Goal: Task Accomplishment & Management: Manage account settings

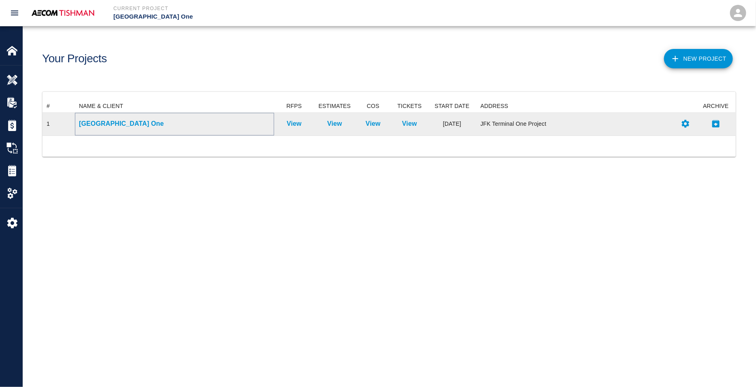
click at [107, 122] on p "[GEOGRAPHIC_DATA] One" at bounding box center [174, 124] width 191 height 10
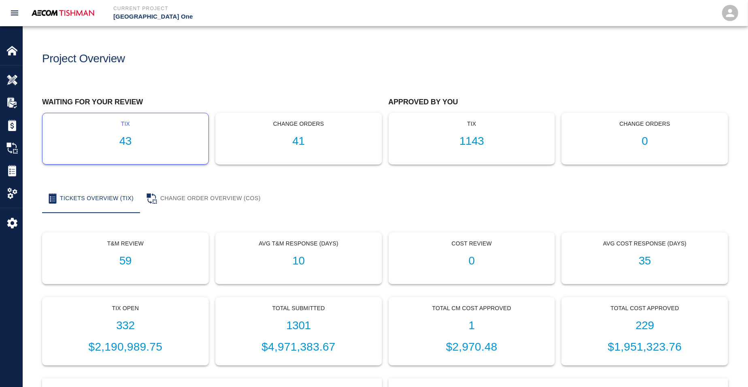
click at [129, 144] on h1 "43" at bounding box center [125, 141] width 153 height 13
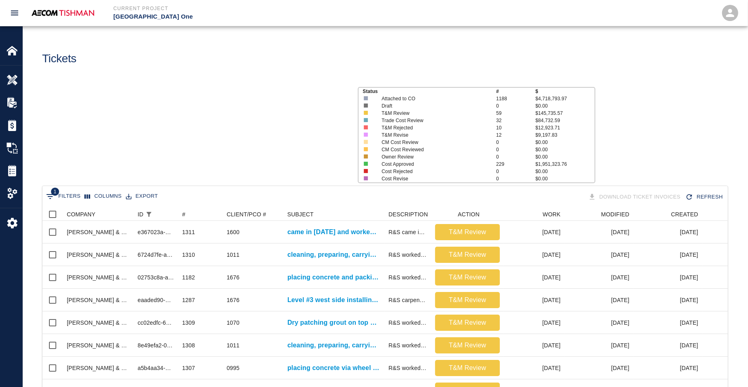
scroll to position [466, 677]
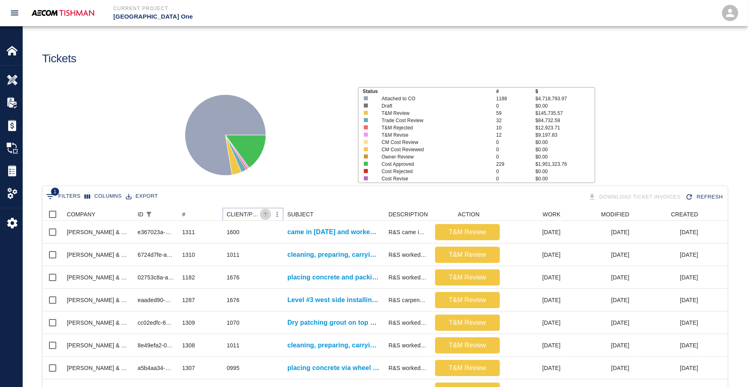
click at [266, 214] on icon "Sort" at bounding box center [265, 214] width 7 height 7
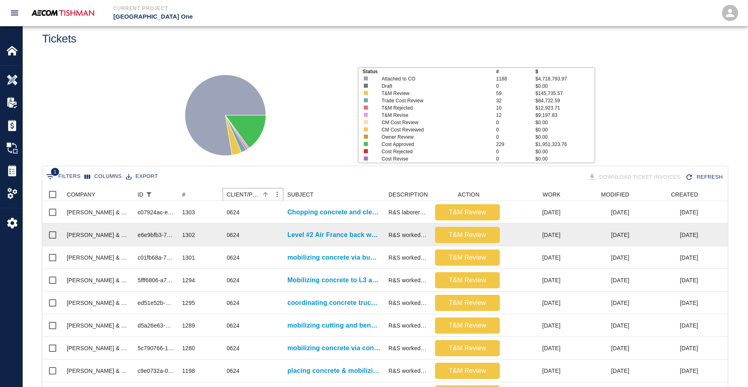
scroll to position [0, 0]
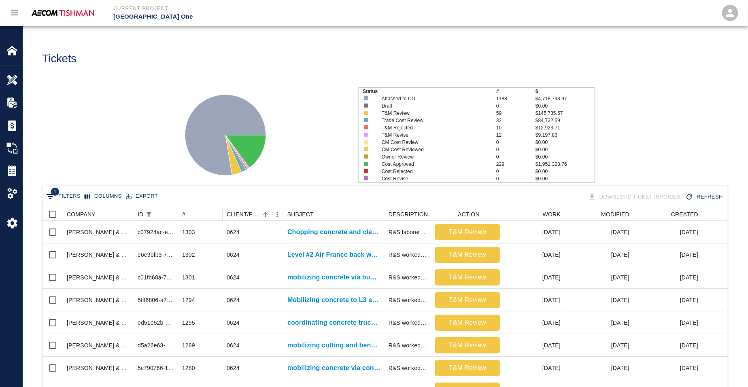
click at [265, 214] on icon "Sort" at bounding box center [265, 214] width 7 height 7
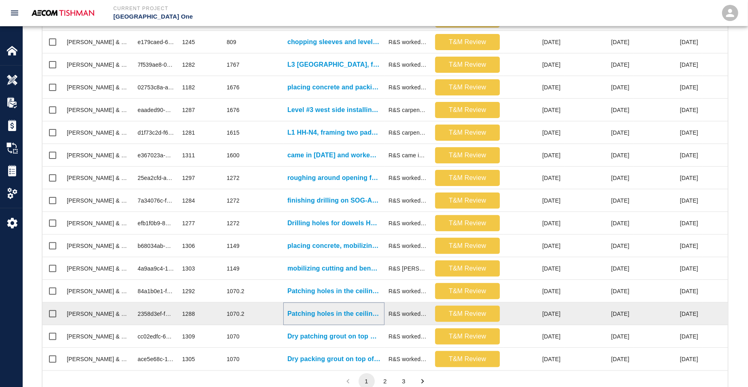
scroll to position [335, 0]
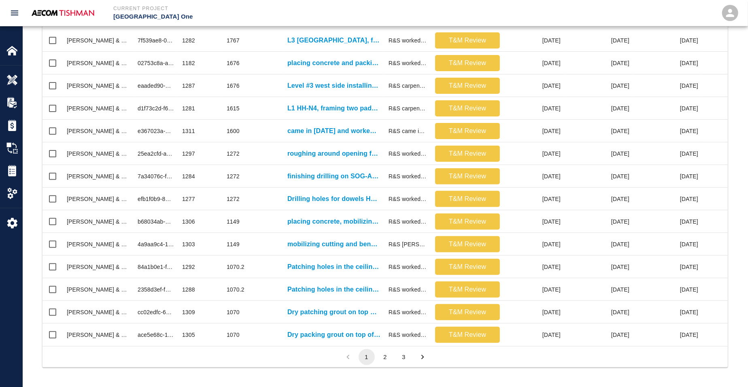
click at [385, 355] on button "2" at bounding box center [385, 357] width 16 height 16
click at [403, 361] on button "3" at bounding box center [404, 357] width 16 height 16
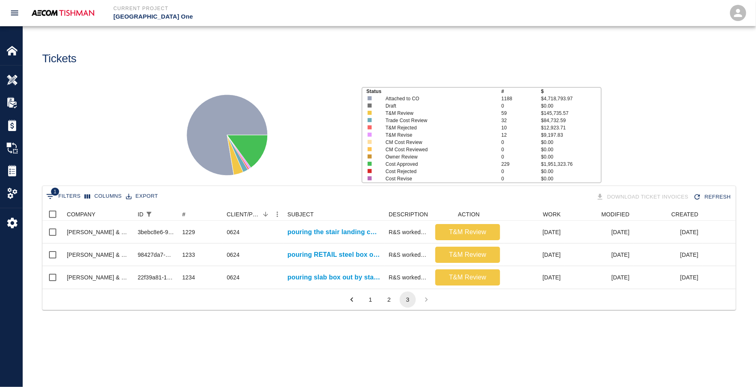
click at [368, 305] on button "1" at bounding box center [370, 300] width 16 height 16
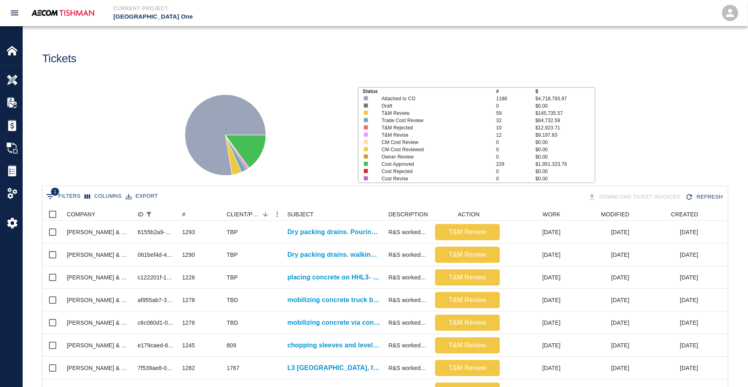
scroll to position [466, 677]
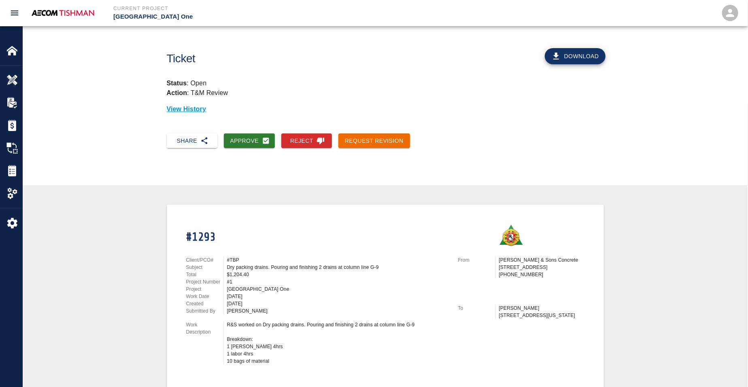
drag, startPoint x: 243, startPoint y: 4, endPoint x: 109, endPoint y: 223, distance: 256.8
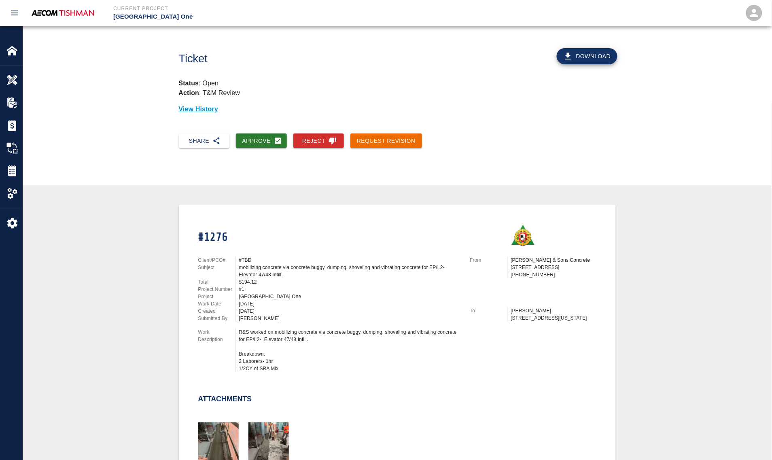
scroll to position [152, 0]
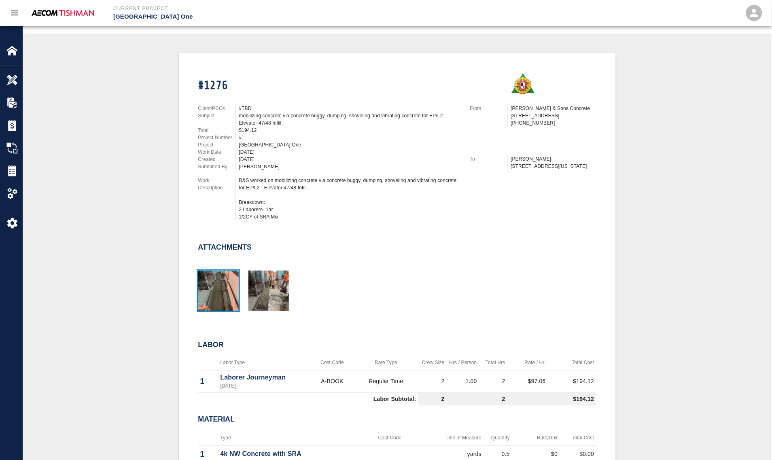
click at [211, 292] on img "button" at bounding box center [218, 291] width 40 height 40
click at [277, 293] on img "button" at bounding box center [268, 291] width 40 height 40
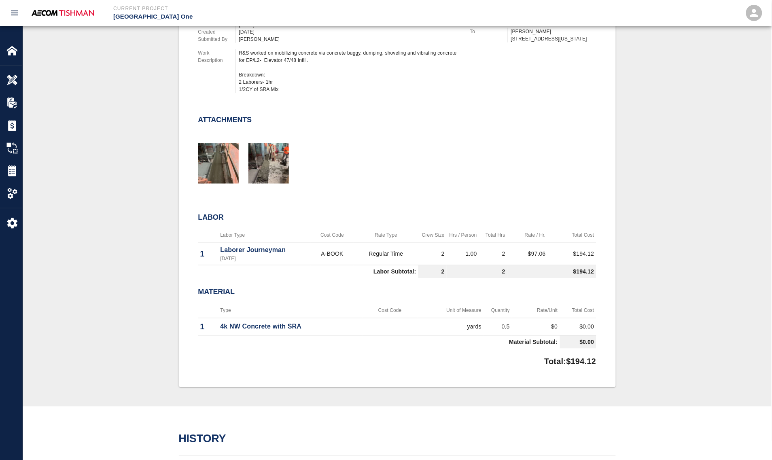
scroll to position [0, 0]
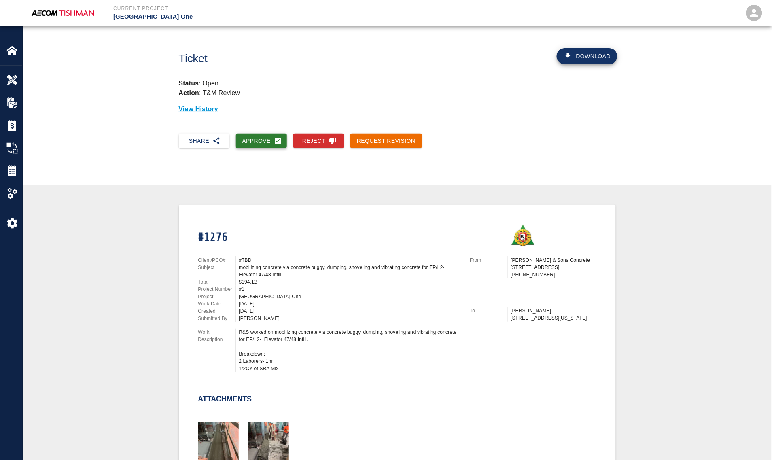
drag, startPoint x: 274, startPoint y: 127, endPoint x: 264, endPoint y: 134, distance: 11.7
click at [274, 127] on div "Approve" at bounding box center [258, 137] width 58 height 21
click at [264, 134] on button "Approve" at bounding box center [261, 141] width 51 height 15
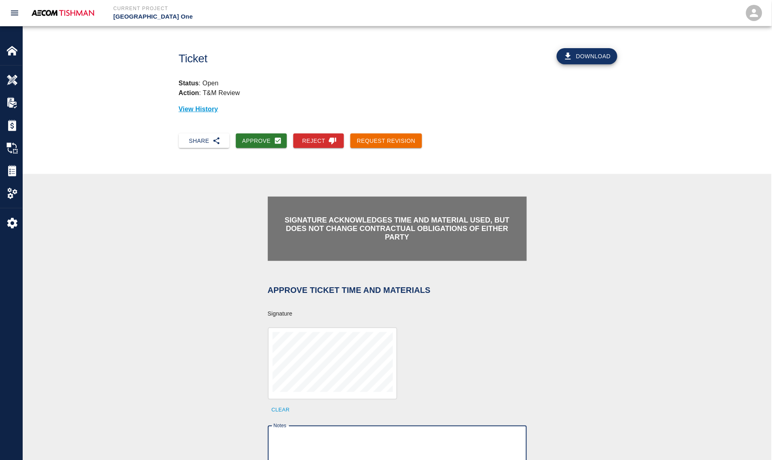
click at [334, 387] on textarea "Notes" at bounding box center [398, 447] width 248 height 28
paste textarea "verification of time and material subject to contract review."
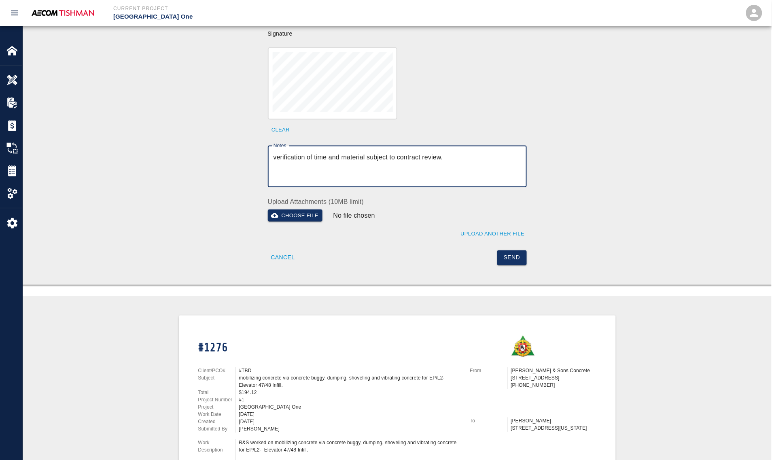
scroll to position [455, 0]
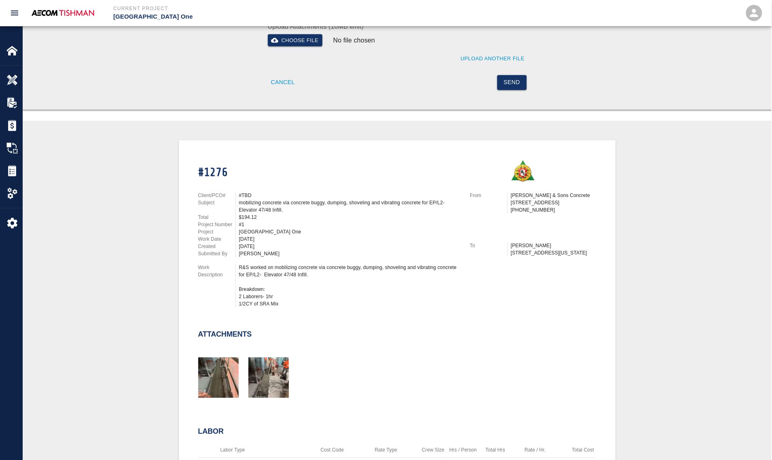
type textarea "verification of time and material subject to contract review."
click at [509, 79] on button "Send" at bounding box center [512, 82] width 30 height 15
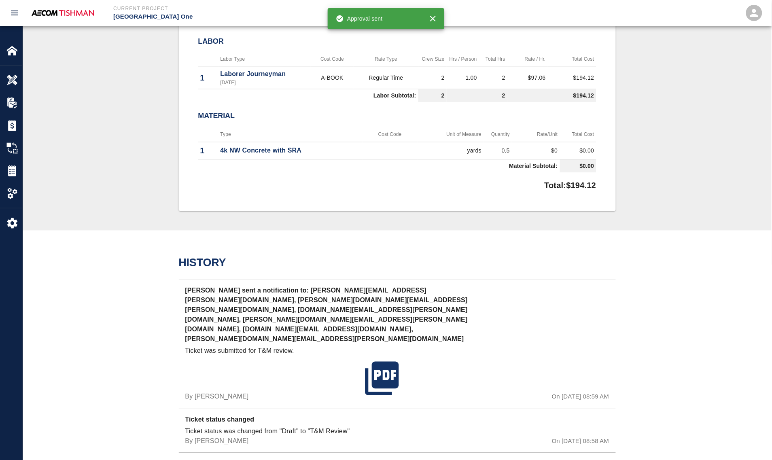
click at [169, 235] on div "History Manny Barros sent a notification to: shane.lamay@aecom.com, dylan.sims@…" at bounding box center [397, 369] width 749 height 276
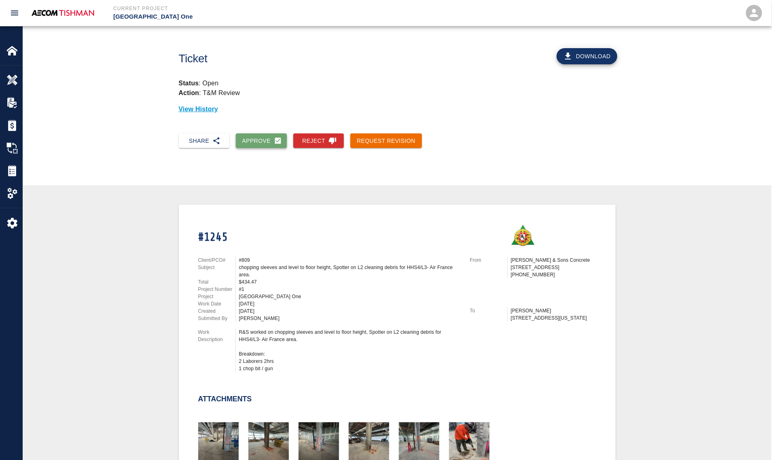
click at [265, 136] on button "Approve" at bounding box center [261, 141] width 51 height 15
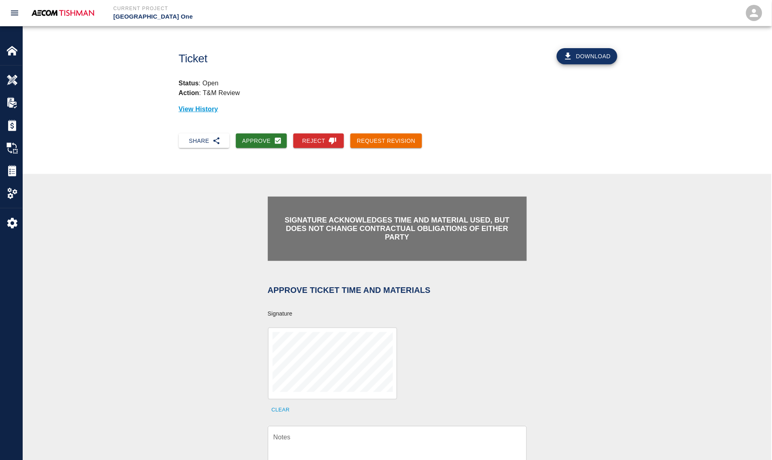
scroll to position [152, 0]
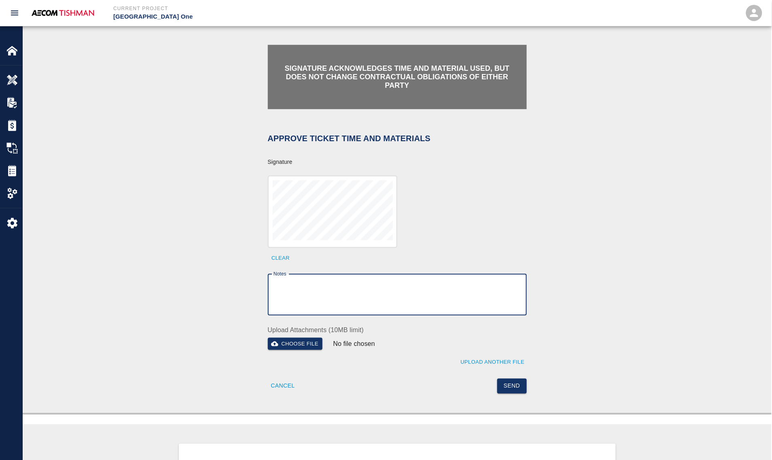
click at [328, 296] on textarea "Notes" at bounding box center [398, 295] width 248 height 28
paste textarea "verification of time and material subject to contract review."
type textarea "verification of time and material subject to contract review."
click at [507, 379] on button "Send" at bounding box center [512, 386] width 30 height 15
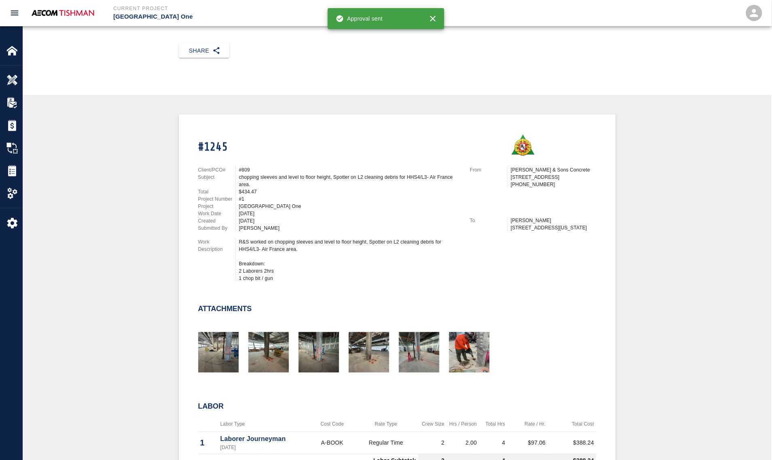
scroll to position [0, 0]
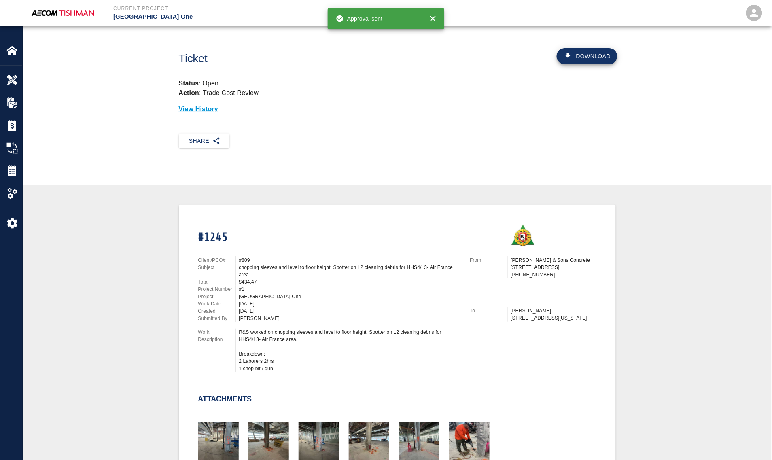
click at [283, 244] on div "#1245" at bounding box center [325, 230] width 272 height 32
click at [278, 264] on div "chopping sleeves and level to floor height, Spotter on L2 cleaning debris for H…" at bounding box center [349, 271] width 221 height 15
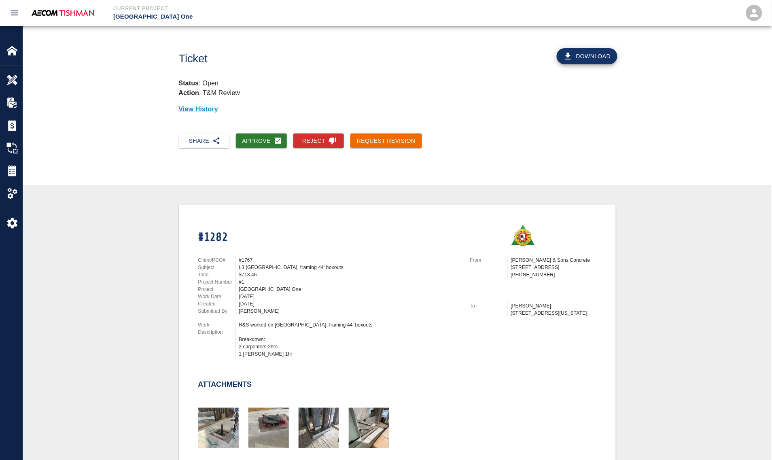
scroll to position [152, 0]
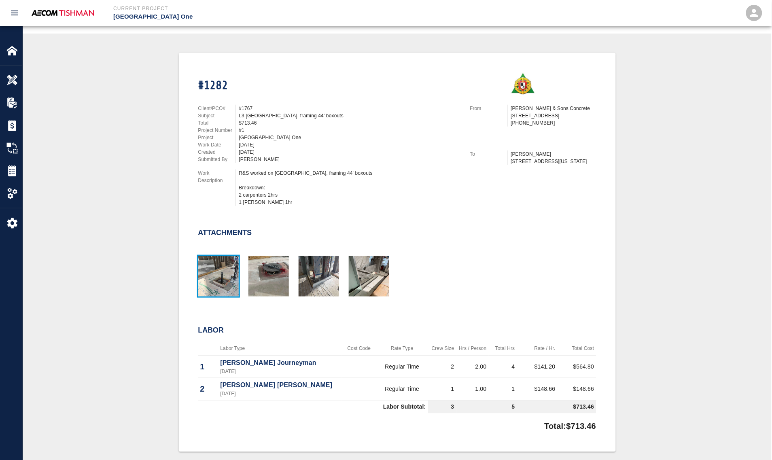
click at [224, 273] on img "button" at bounding box center [218, 276] width 40 height 40
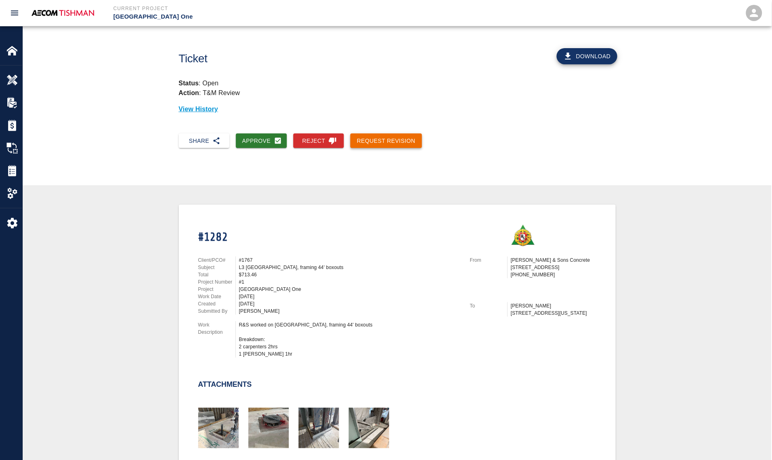
click at [373, 139] on button "Request Revision" at bounding box center [386, 141] width 72 height 15
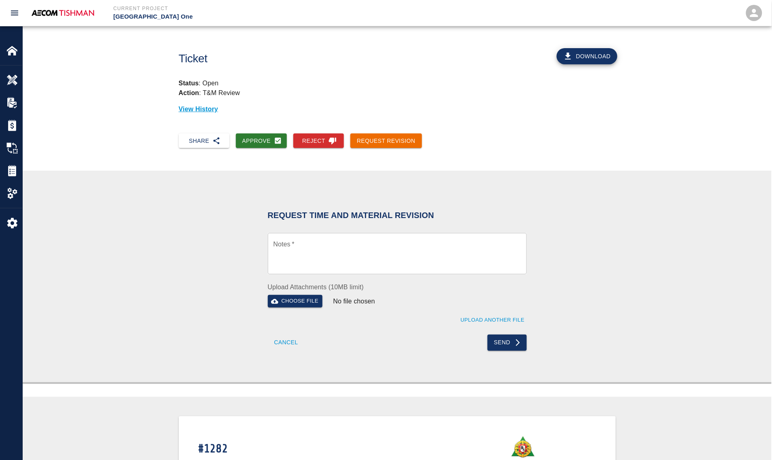
click at [341, 237] on div "x Notes *" at bounding box center [397, 253] width 259 height 41
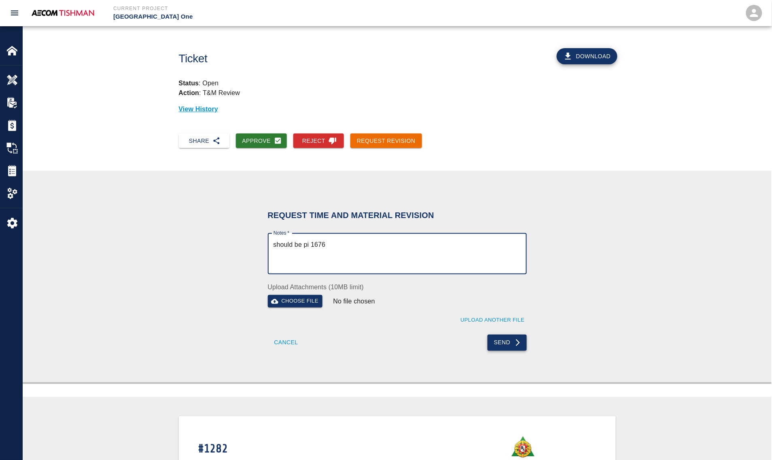
type textarea "should be pi 1676"
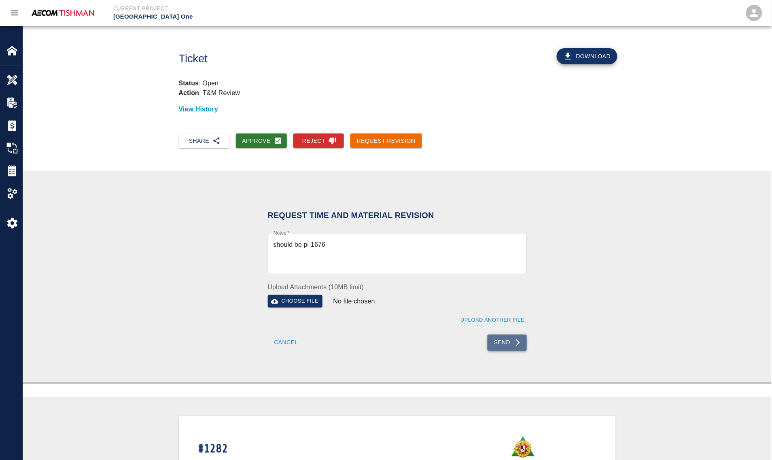
click at [499, 349] on button "Send" at bounding box center [507, 343] width 39 height 16
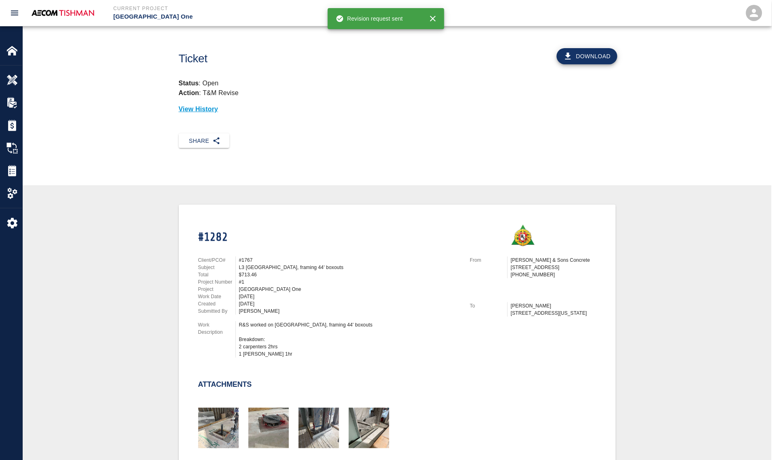
click at [231, 274] on p "Total" at bounding box center [216, 274] width 37 height 7
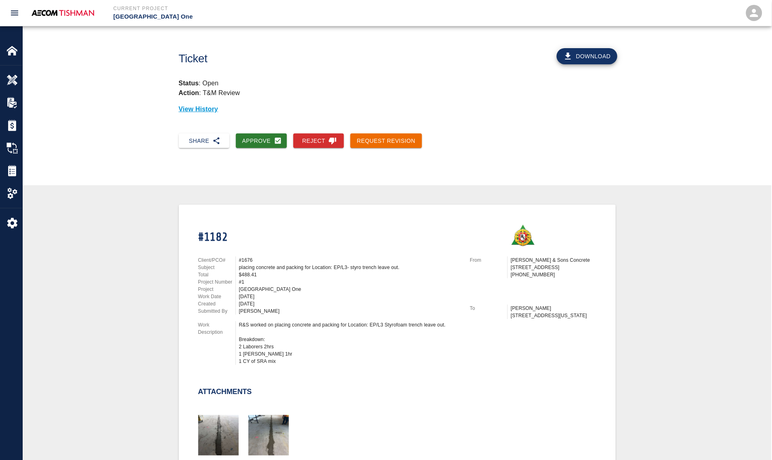
scroll to position [152, 0]
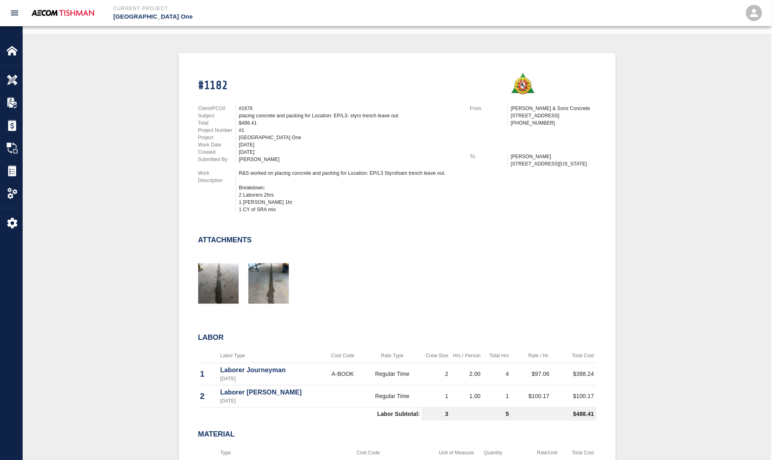
click at [223, 141] on p "Work Date" at bounding box center [216, 144] width 37 height 7
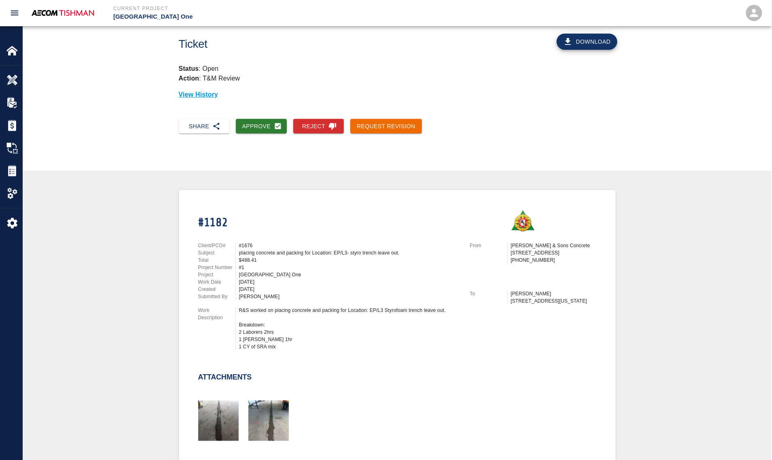
scroll to position [0, 0]
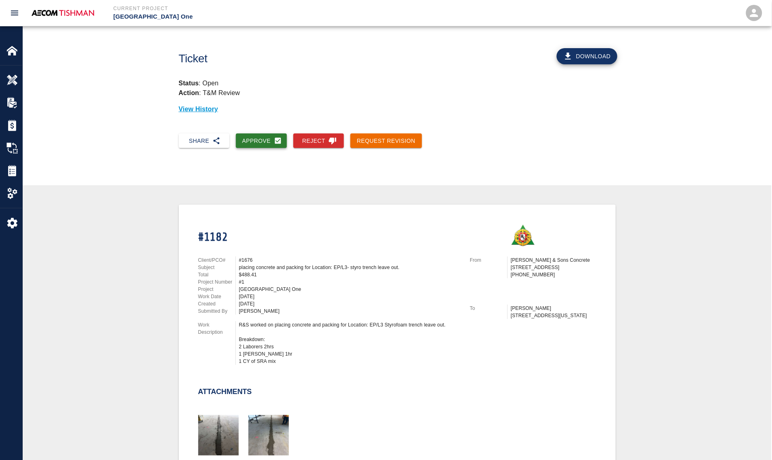
click at [249, 137] on button "Approve" at bounding box center [261, 141] width 51 height 15
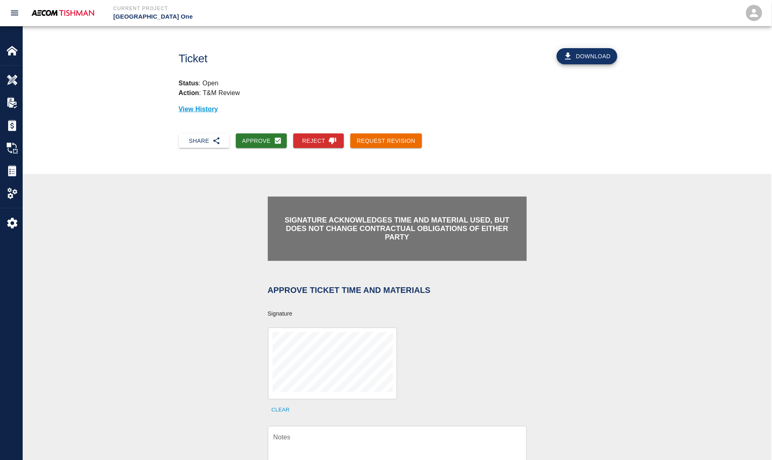
click at [300, 387] on div "x Notes" at bounding box center [397, 446] width 259 height 41
click at [282, 387] on div "Clear" at bounding box center [392, 367] width 269 height 98
click at [283, 387] on button "Clear" at bounding box center [281, 410] width 26 height 13
click at [386, 387] on textarea "Notes" at bounding box center [398, 447] width 248 height 28
paste textarea "verification of time and material subject to contract review."
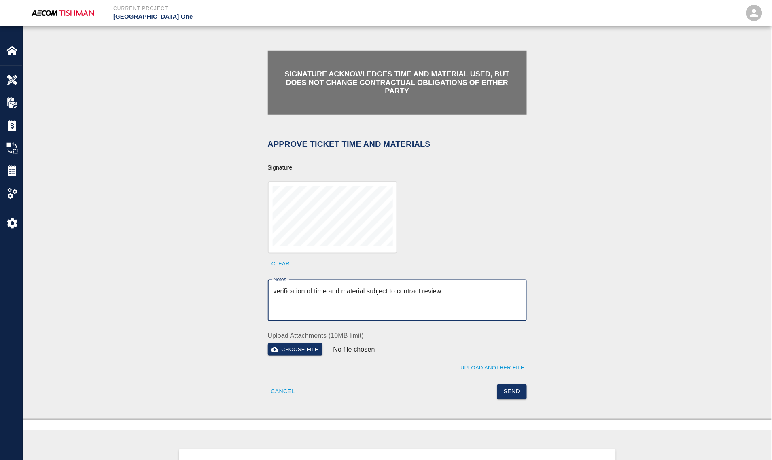
scroll to position [152, 0]
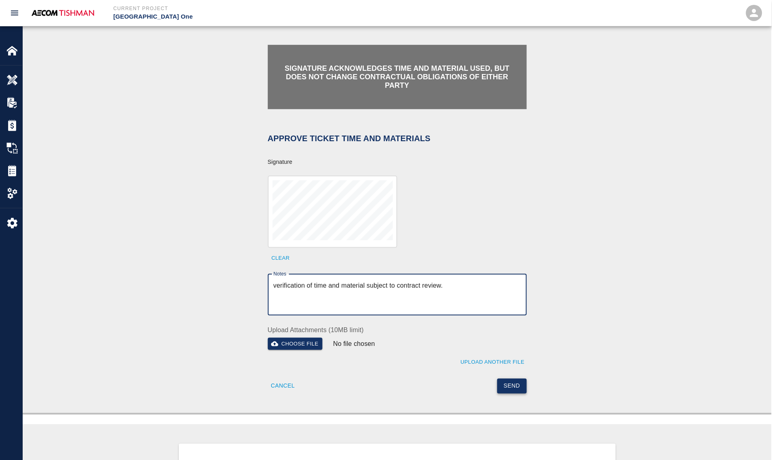
type textarea "verification of time and material subject to contract review."
click at [509, 384] on button "Send" at bounding box center [512, 386] width 30 height 15
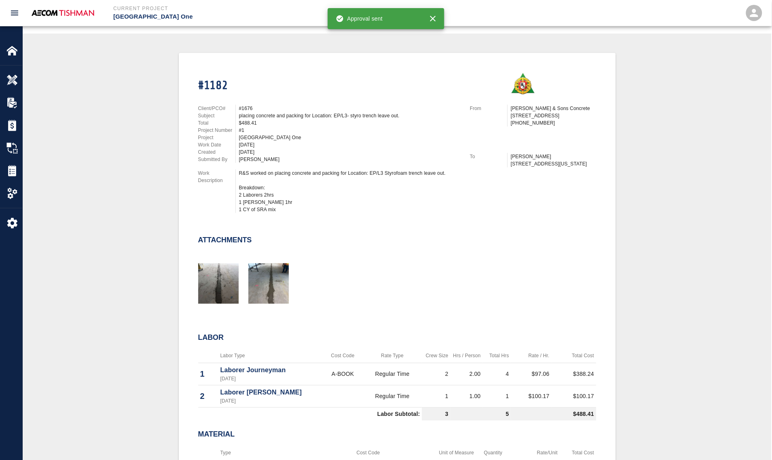
scroll to position [303, 0]
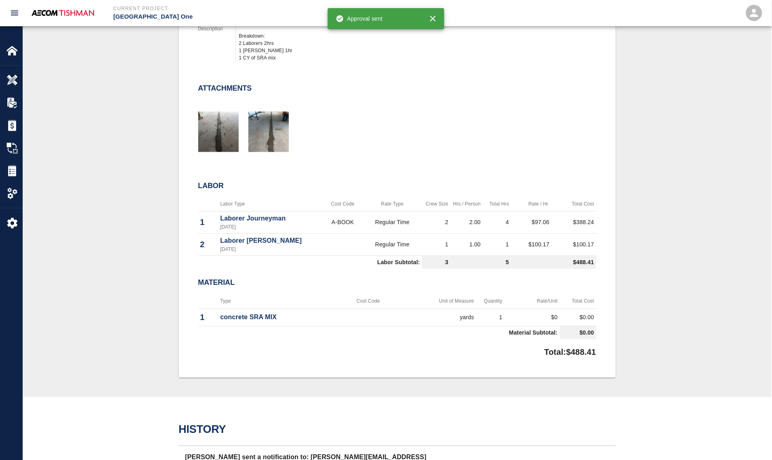
click at [138, 246] on div "#1182 Client/PCO# #1676 Subject placing concrete and packing for Location: EP/L…" at bounding box center [397, 139] width 710 height 476
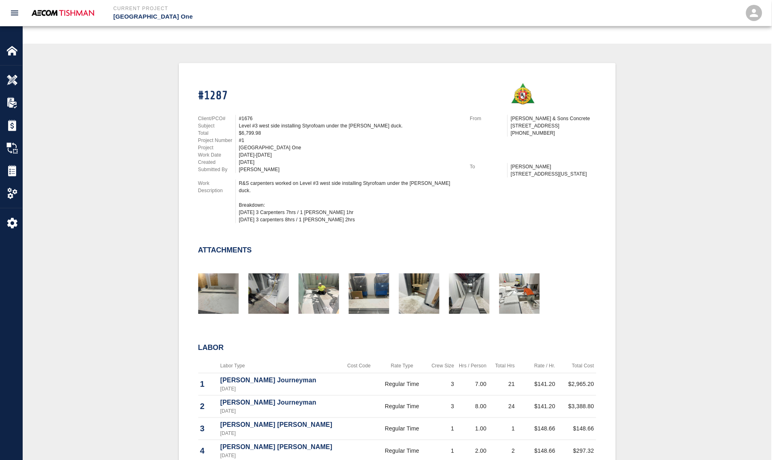
scroll to position [152, 0]
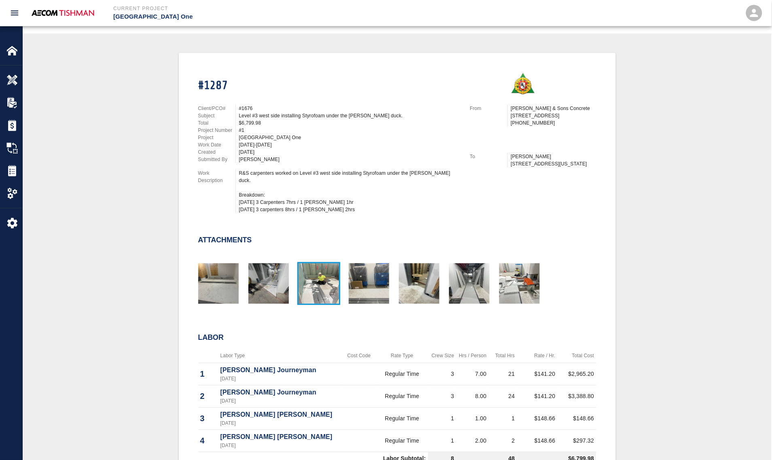
click at [316, 276] on img "button" at bounding box center [319, 283] width 40 height 40
click at [127, 252] on div "#1287 Client/PCO# #1676 Subject Level #3 west side installing Styrofoam under t…" at bounding box center [397, 278] width 710 height 451
click at [446, 270] on div at bounding box center [464, 280] width 50 height 53
click at [456, 270] on img "button" at bounding box center [469, 283] width 40 height 40
click at [416, 272] on img "button" at bounding box center [419, 283] width 40 height 40
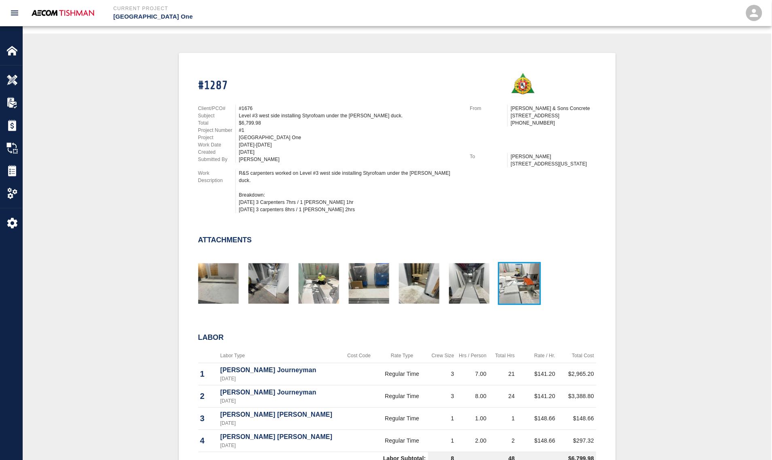
click at [516, 280] on img "button" at bounding box center [519, 283] width 40 height 40
click at [187, 264] on div "#1287 Client/PCO# #1676 Subject Level #3 west side installing Styrofoam under t…" at bounding box center [397, 278] width 437 height 451
click at [211, 268] on img "button" at bounding box center [218, 283] width 40 height 40
click at [389, 281] on div at bounding box center [414, 280] width 50 height 53
click at [383, 281] on img "button" at bounding box center [369, 283] width 40 height 40
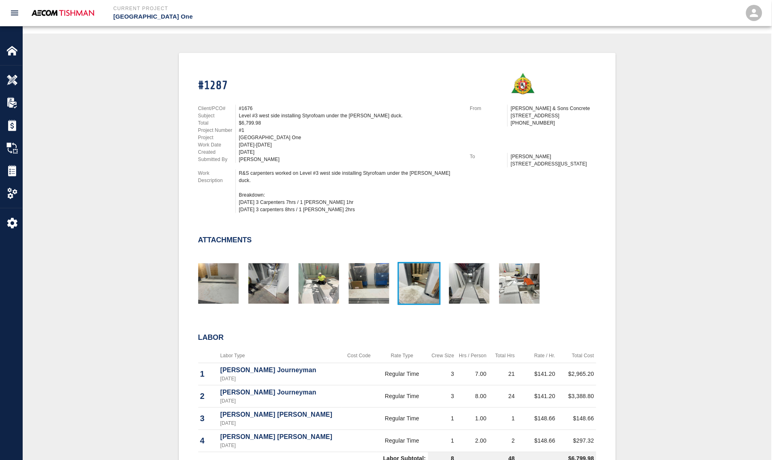
click at [422, 274] on img "button" at bounding box center [419, 283] width 40 height 40
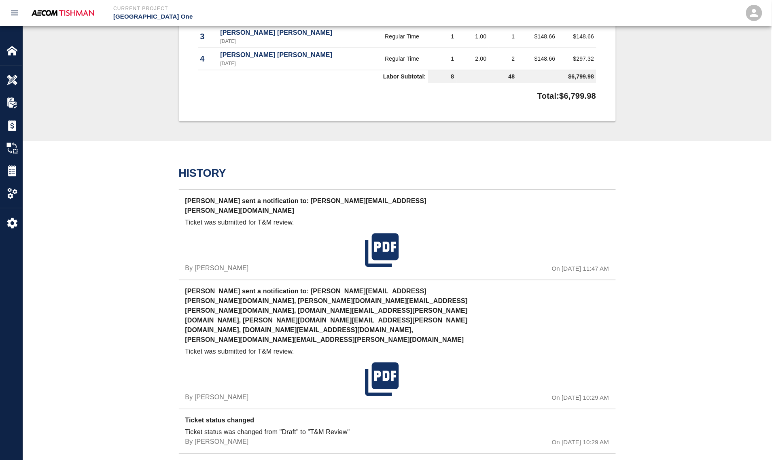
scroll to position [0, 0]
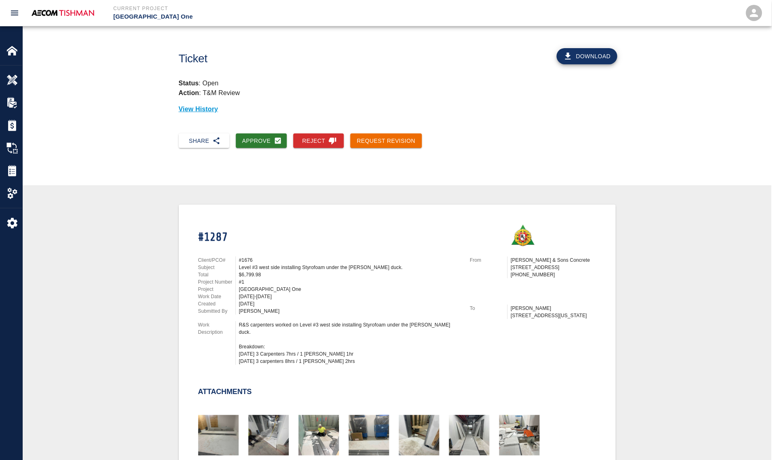
click at [145, 280] on div "#1287 Client/PCO# #1676 Subject Level #3 west side installing Styrofoam under t…" at bounding box center [397, 430] width 710 height 451
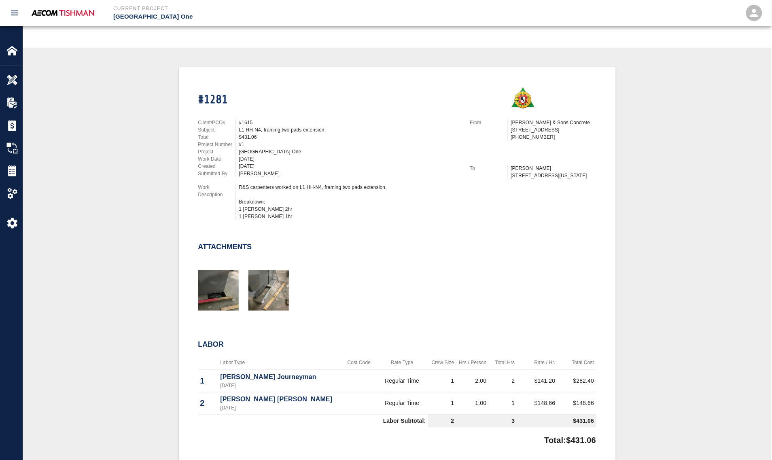
scroll to position [152, 0]
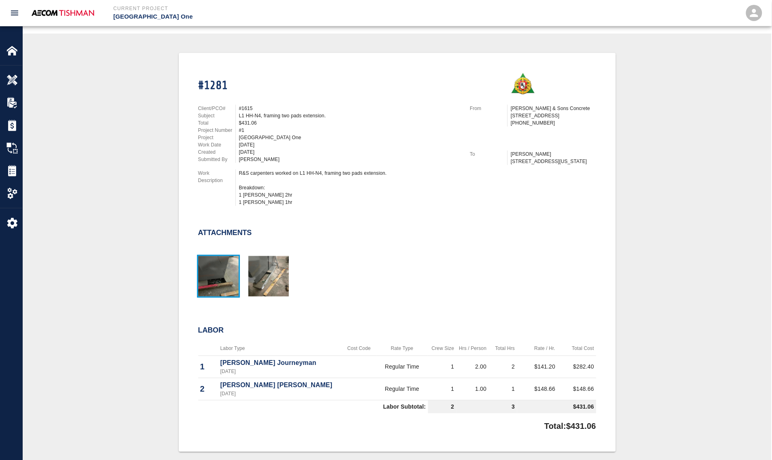
click at [217, 276] on img "button" at bounding box center [218, 276] width 40 height 40
click at [266, 270] on img "button" at bounding box center [268, 276] width 40 height 40
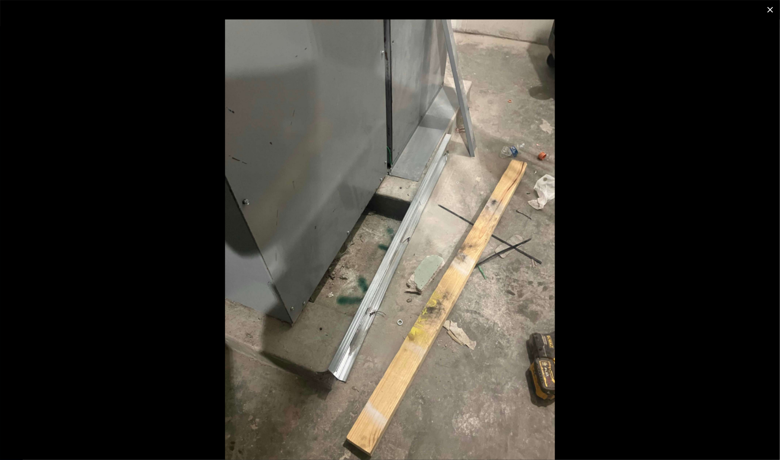
drag, startPoint x: 266, startPoint y: 270, endPoint x: 294, endPoint y: 219, distance: 58.1
click at [294, 219] on img at bounding box center [390, 239] width 330 height 441
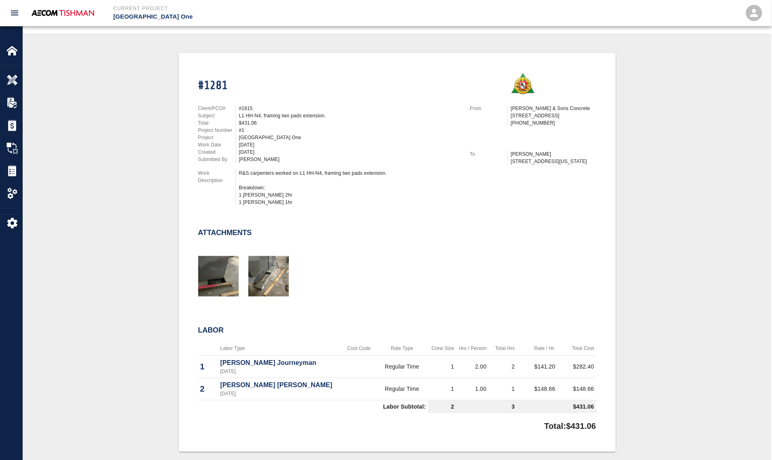
click at [153, 261] on div "#1281 Client/PCO# #1615 Subject L1 HH-N4, framing two pads extension. Total $43…" at bounding box center [397, 252] width 710 height 399
click at [122, 297] on div "#1281 Client/PCO# #1615 Subject L1 HH-N4, framing two pads extension. Total $43…" at bounding box center [397, 252] width 710 height 399
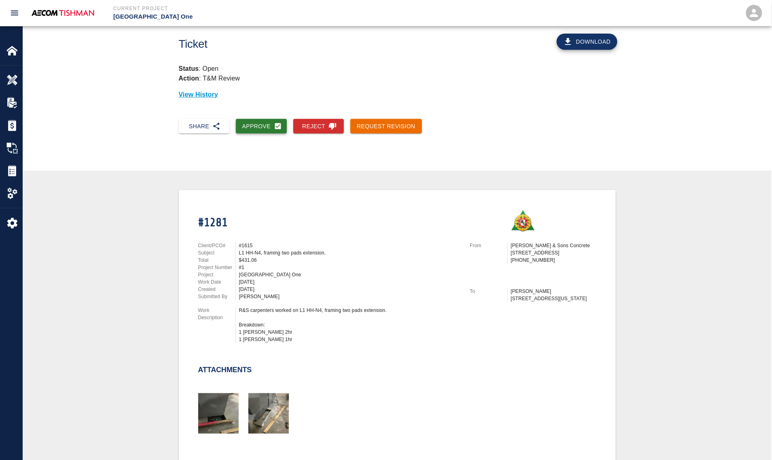
scroll to position [0, 0]
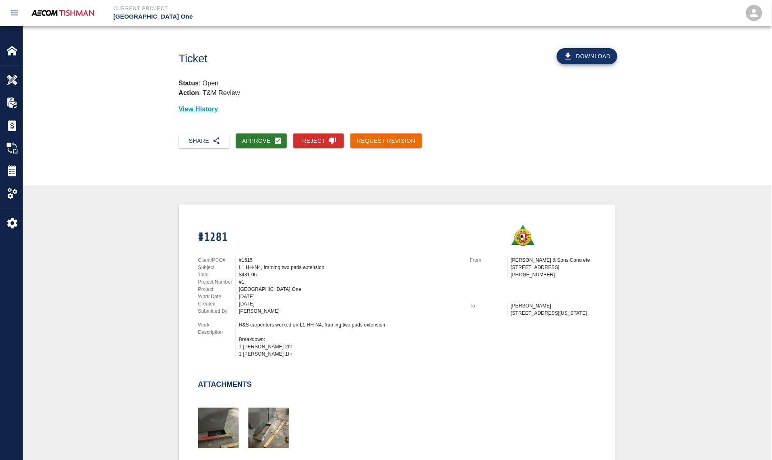
drag, startPoint x: 248, startPoint y: 137, endPoint x: 287, endPoint y: 148, distance: 40.9
click at [248, 136] on button "Approve" at bounding box center [261, 141] width 51 height 15
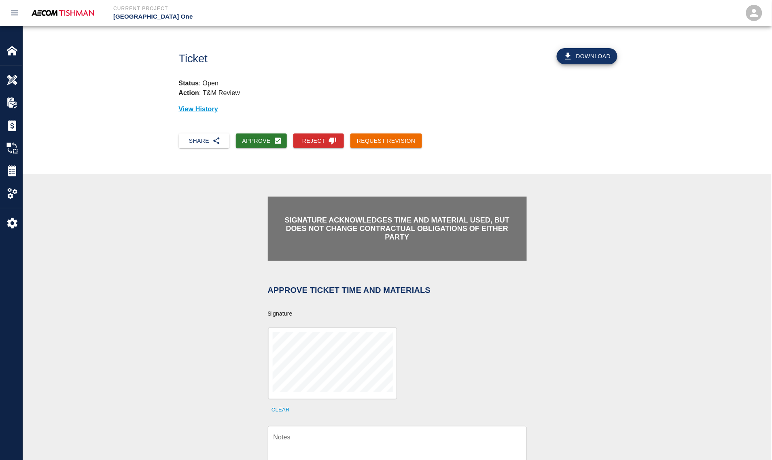
scroll to position [152, 0]
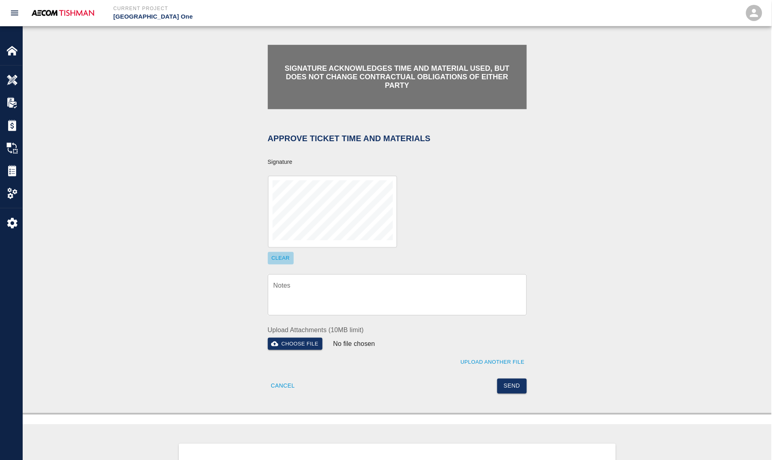
click at [282, 255] on button "Clear" at bounding box center [281, 258] width 26 height 13
click at [324, 301] on textarea "Notes" at bounding box center [398, 295] width 248 height 28
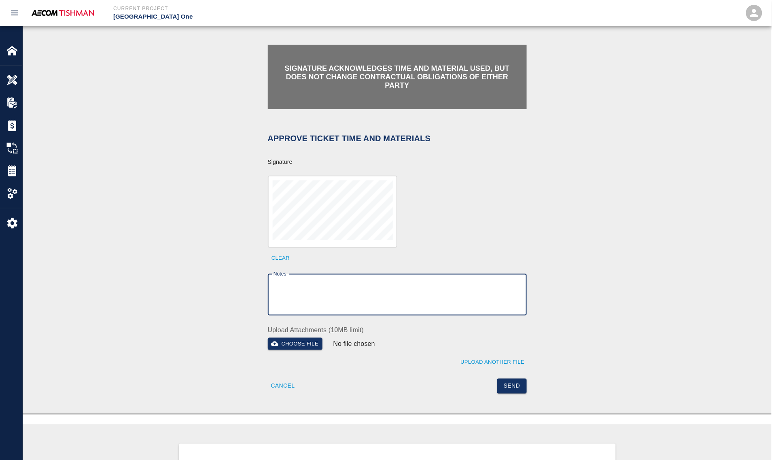
paste textarea "verification of time and material subject to contract review."
type textarea "verification of time and material subject to contract review."
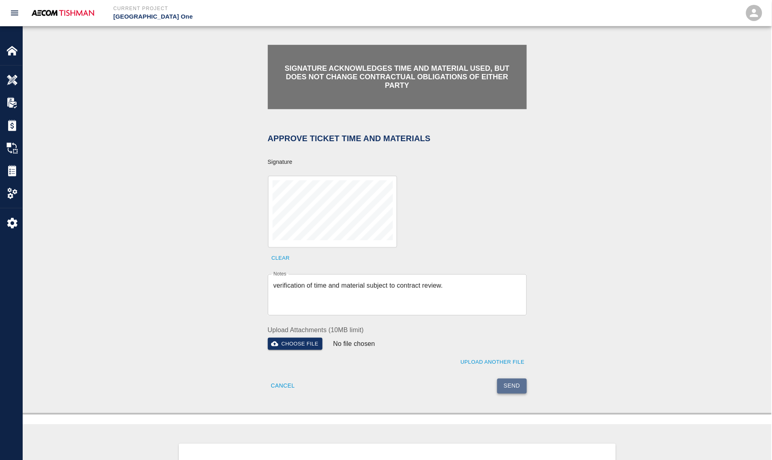
click at [511, 387] on button "Send" at bounding box center [512, 386] width 30 height 15
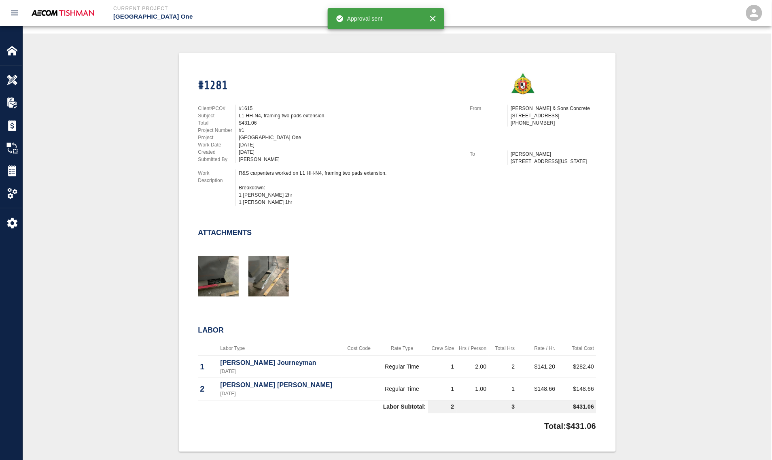
click at [156, 323] on div "#1281 Client/PCO# #1615 Subject L1 HH-N4, framing two pads extension. Total $43…" at bounding box center [397, 252] width 710 height 399
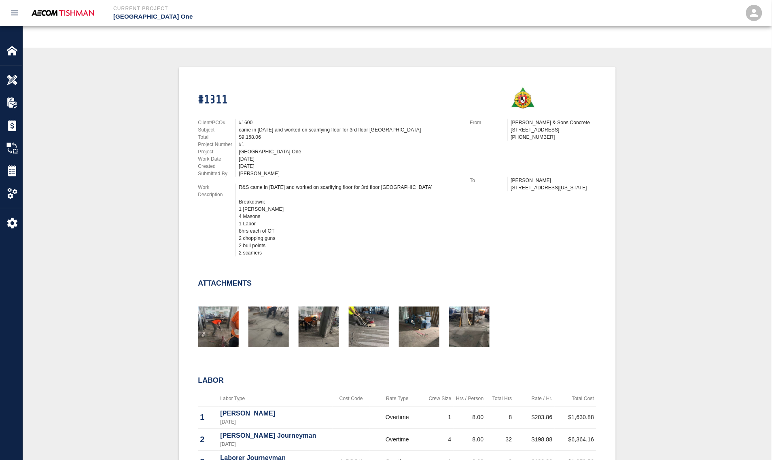
scroll to position [152, 0]
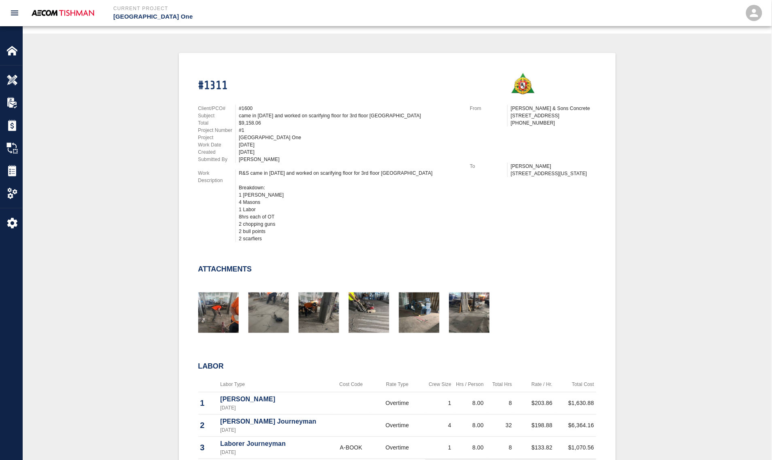
click at [291, 315] on div at bounding box center [314, 309] width 50 height 53
click at [274, 315] on img "button" at bounding box center [268, 313] width 40 height 40
click at [382, 308] on img "button" at bounding box center [369, 313] width 40 height 40
click at [472, 302] on img "button" at bounding box center [469, 313] width 40 height 40
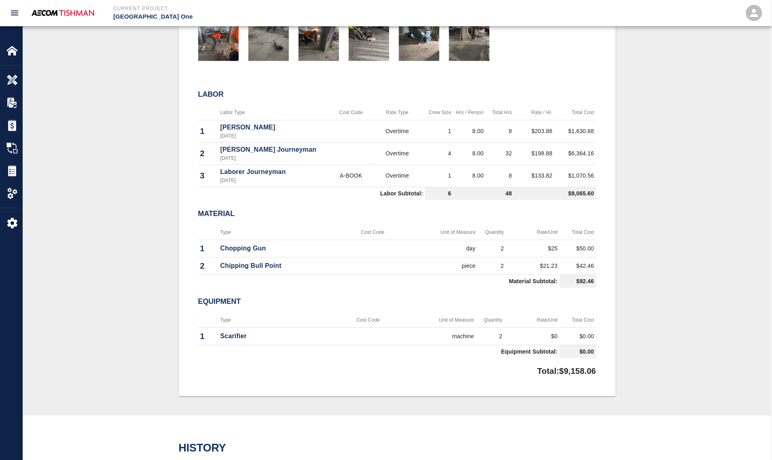
scroll to position [455, 0]
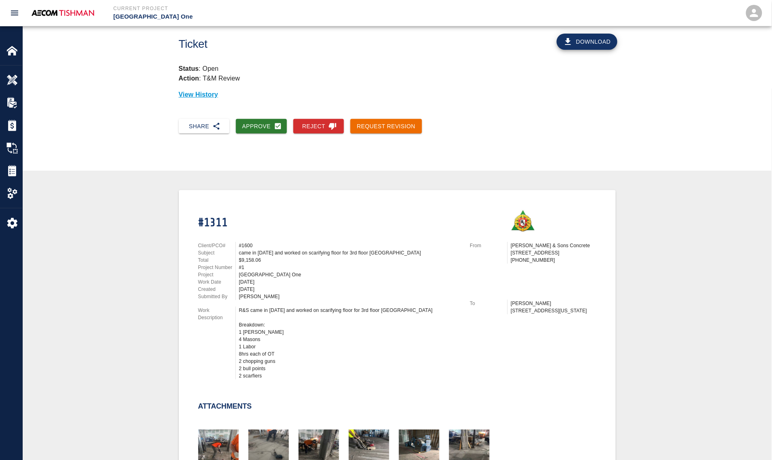
scroll to position [0, 0]
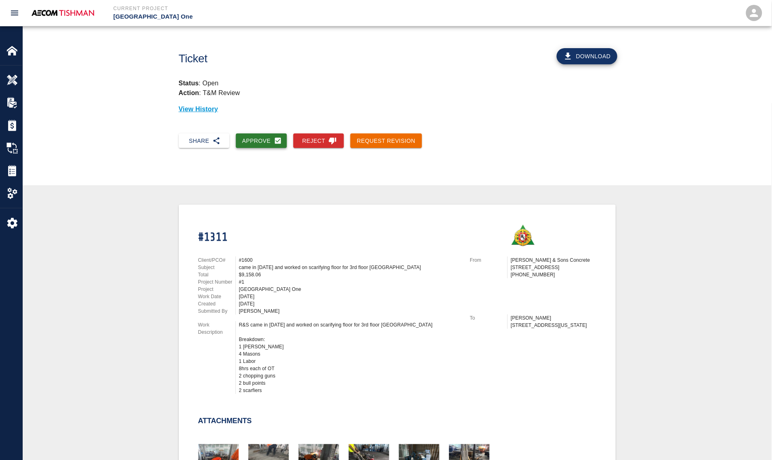
click at [262, 140] on button "Approve" at bounding box center [261, 141] width 51 height 15
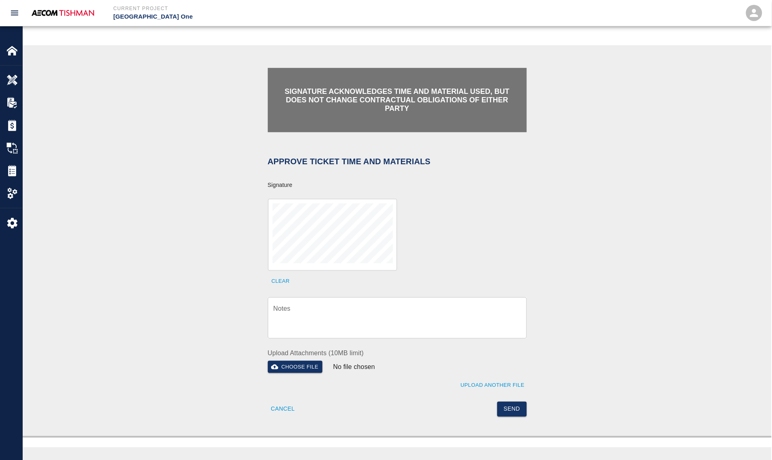
scroll to position [152, 0]
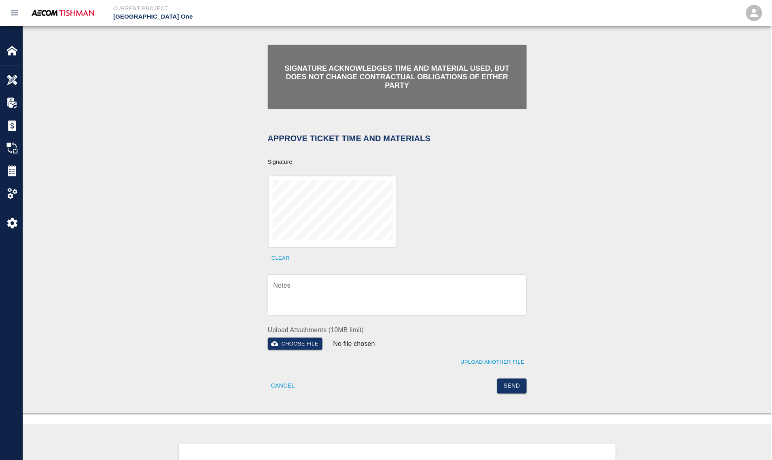
click at [286, 256] on button "Clear" at bounding box center [281, 258] width 26 height 13
click at [325, 295] on textarea "Notes" at bounding box center [398, 295] width 248 height 28
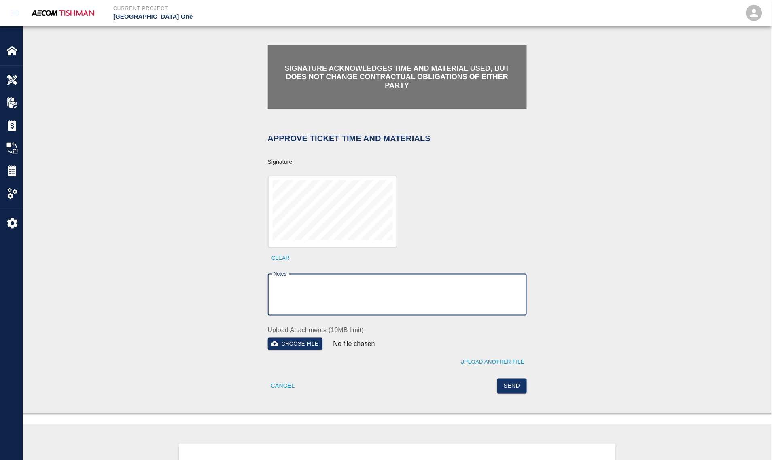
paste textarea "verification of time and material subject to contract review."
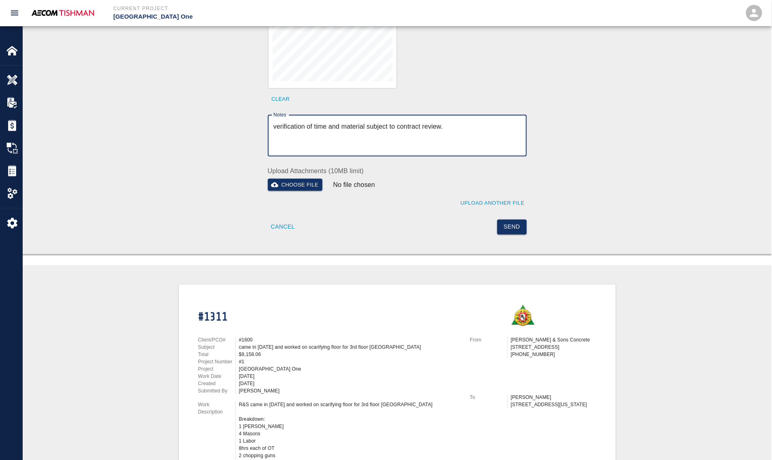
scroll to position [303, 0]
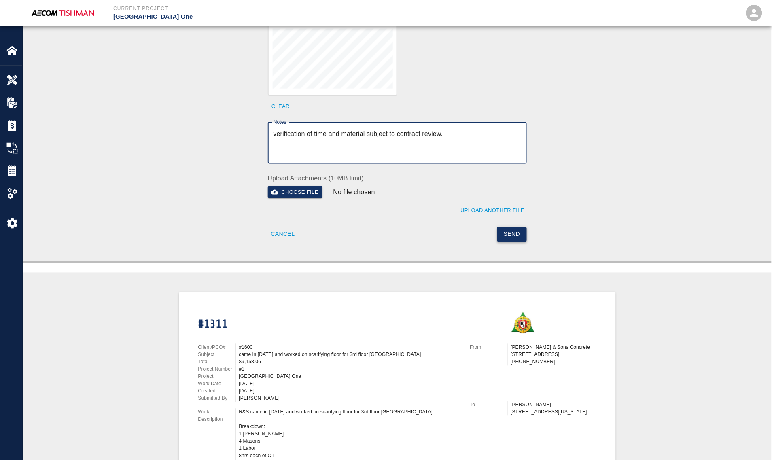
type textarea "verification of time and material subject to contract review."
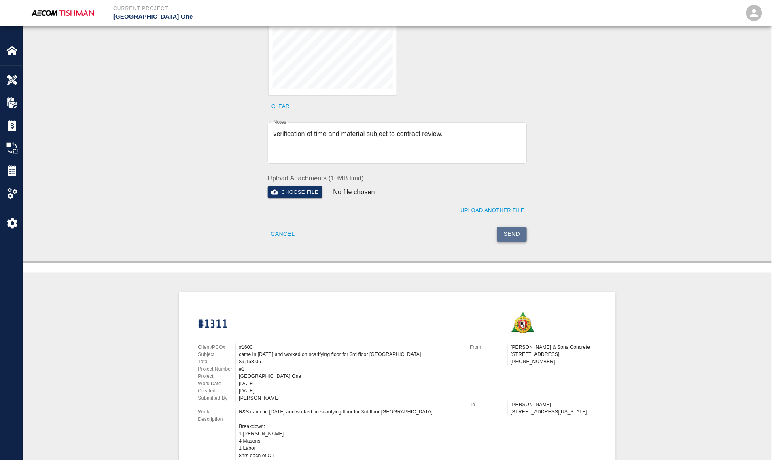
click at [522, 231] on button "Send" at bounding box center [512, 234] width 30 height 15
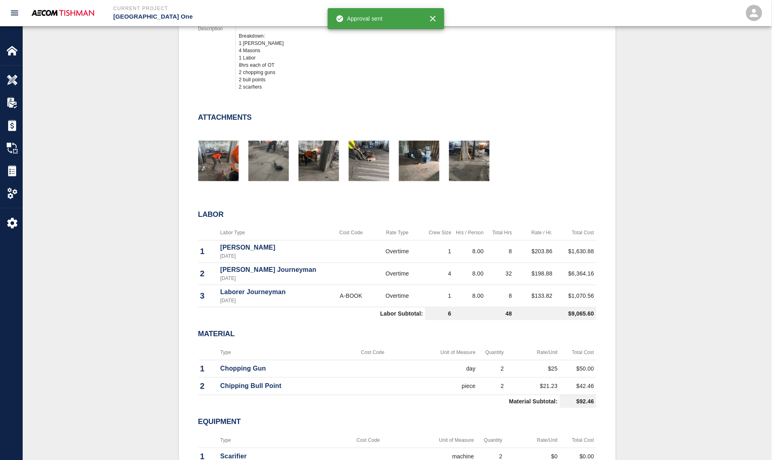
click at [140, 202] on div "#1311 Client/PCO# #1600 Subject came in on Saturday and worked on scarifying fl…" at bounding box center [397, 208] width 710 height 615
click at [106, 241] on div "#1311 Client/PCO# #1600 Subject came in on Saturday and worked on scarifying fl…" at bounding box center [397, 208] width 710 height 615
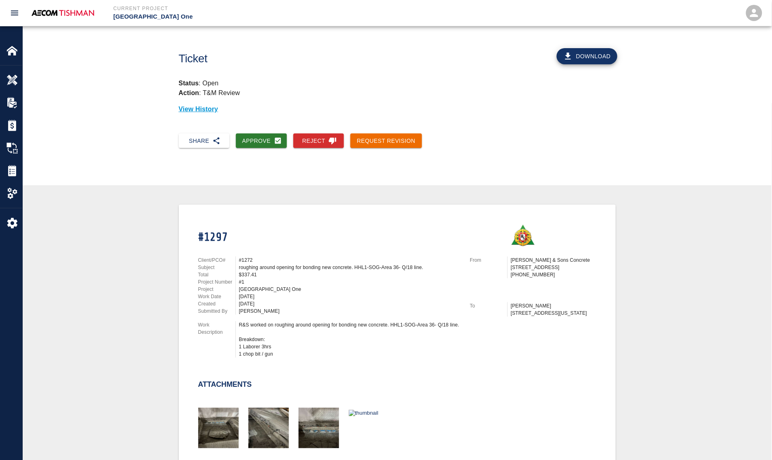
drag, startPoint x: 258, startPoint y: 146, endPoint x: 265, endPoint y: 202, distance: 56.3
click at [258, 146] on button "Approve" at bounding box center [261, 141] width 51 height 15
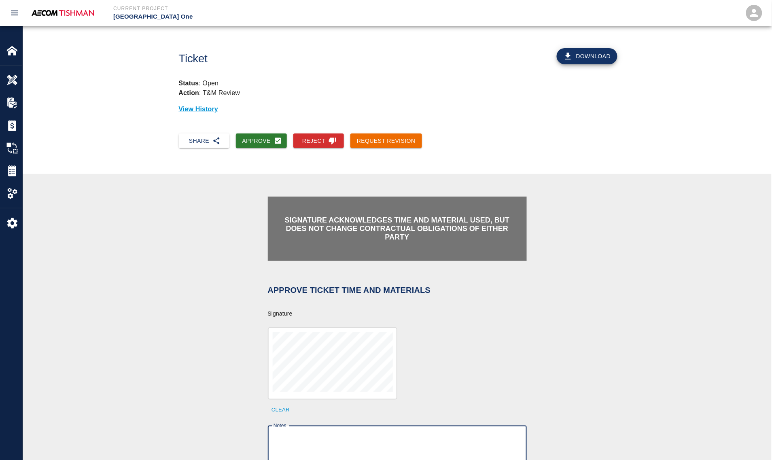
click at [330, 387] on textarea "Notes" at bounding box center [398, 447] width 248 height 28
drag, startPoint x: 270, startPoint y: 446, endPoint x: 286, endPoint y: 439, distance: 17.8
click at [273, 387] on div "x Notes" at bounding box center [397, 446] width 259 height 41
drag, startPoint x: 286, startPoint y: 439, endPoint x: 191, endPoint y: 337, distance: 139.4
click at [286, 387] on textarea "Notes" at bounding box center [398, 447] width 248 height 28
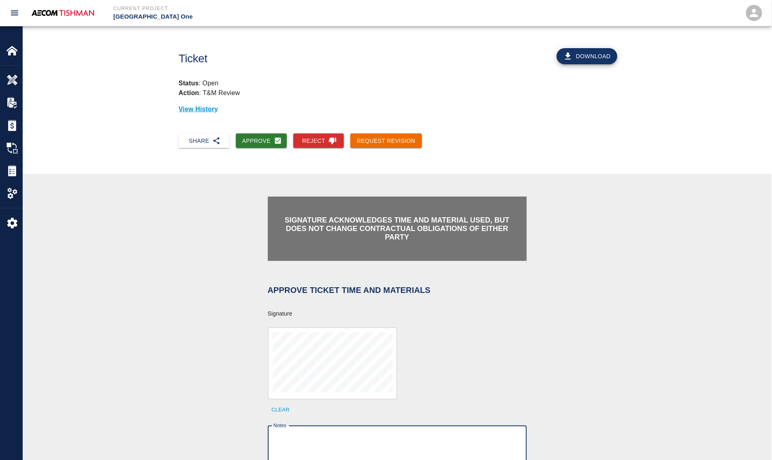
paste textarea "verification of time and material subject to contract review."
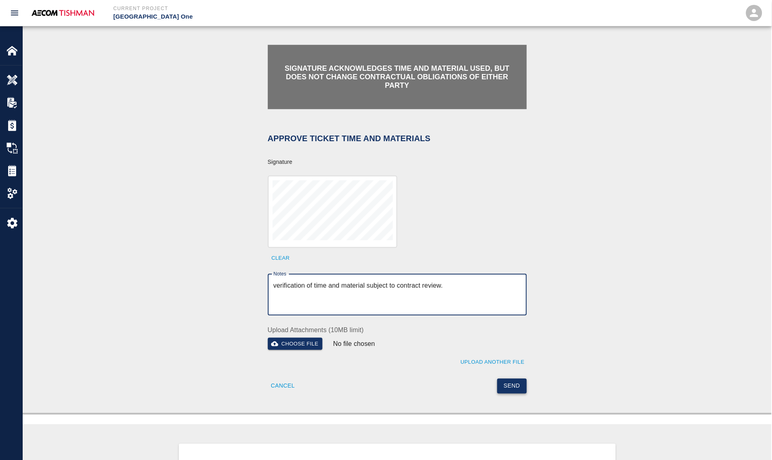
type textarea "verification of time and material subject to contract review."
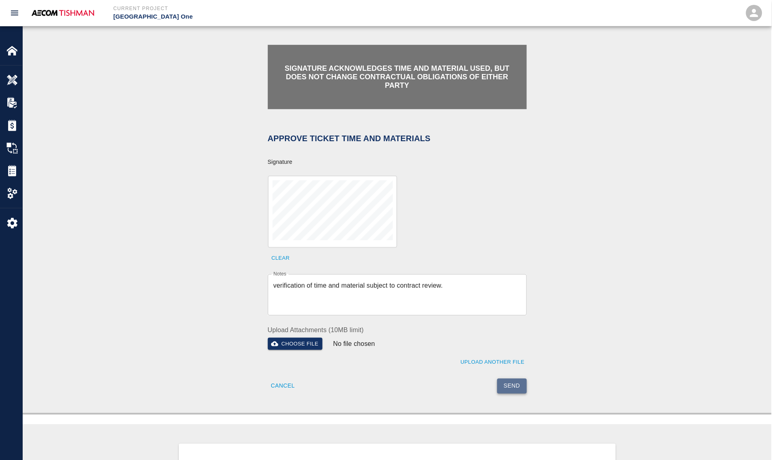
click at [512, 384] on button "Send" at bounding box center [512, 386] width 30 height 15
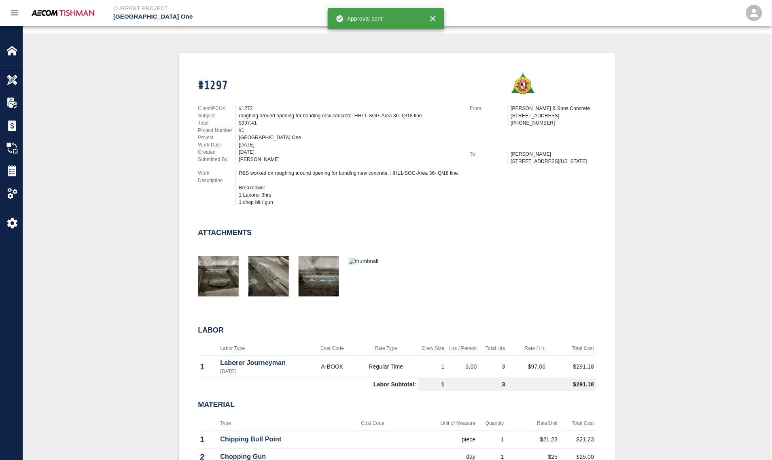
click at [153, 278] on div "#1297 Client/PCO# #1272 Subject roughing around opening for bonding new concret…" at bounding box center [397, 285] width 710 height 464
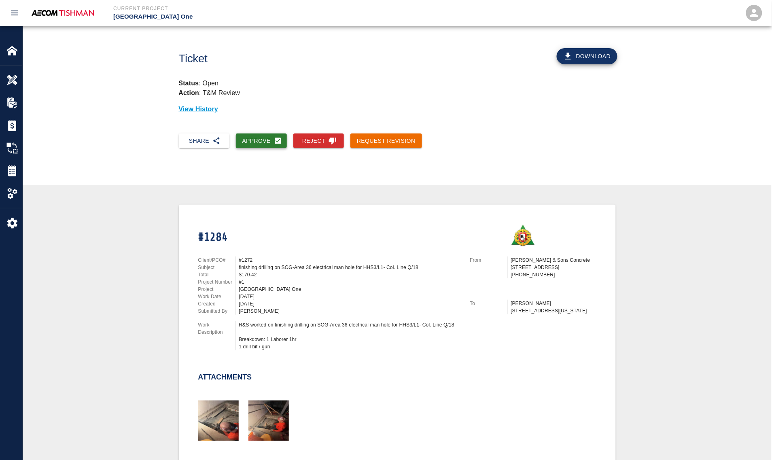
click at [252, 142] on button "Approve" at bounding box center [261, 141] width 51 height 15
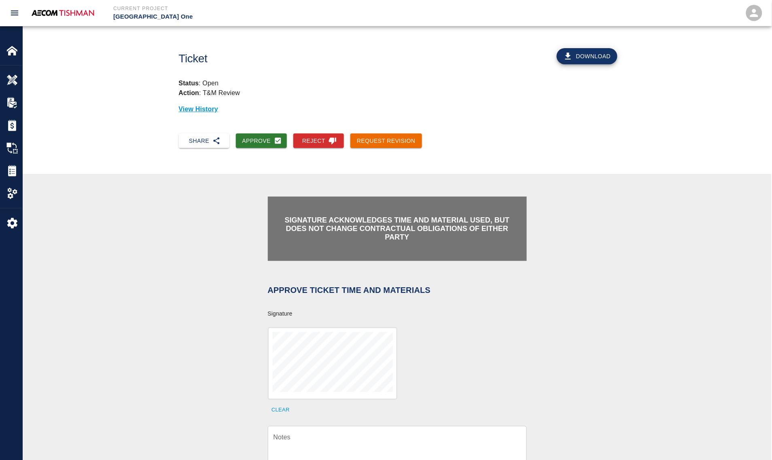
click at [323, 387] on textarea "Notes" at bounding box center [398, 447] width 248 height 28
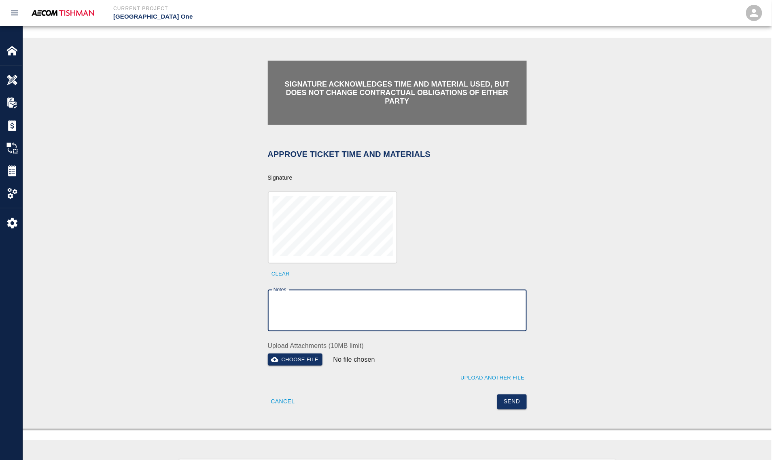
scroll to position [152, 0]
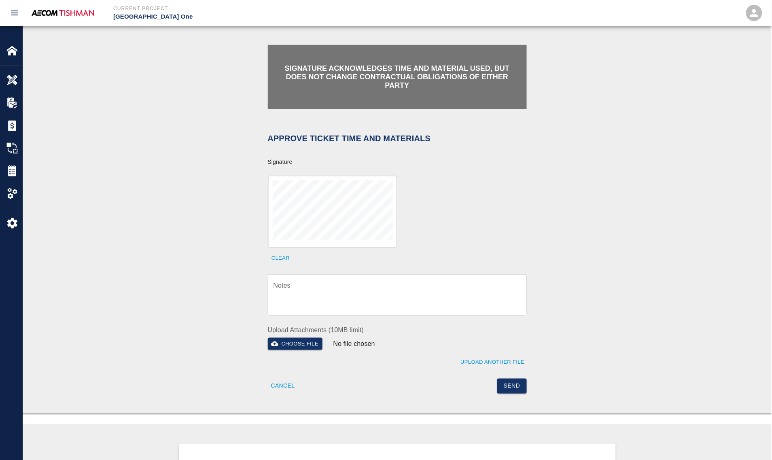
click at [326, 284] on textarea "Notes" at bounding box center [398, 295] width 248 height 28
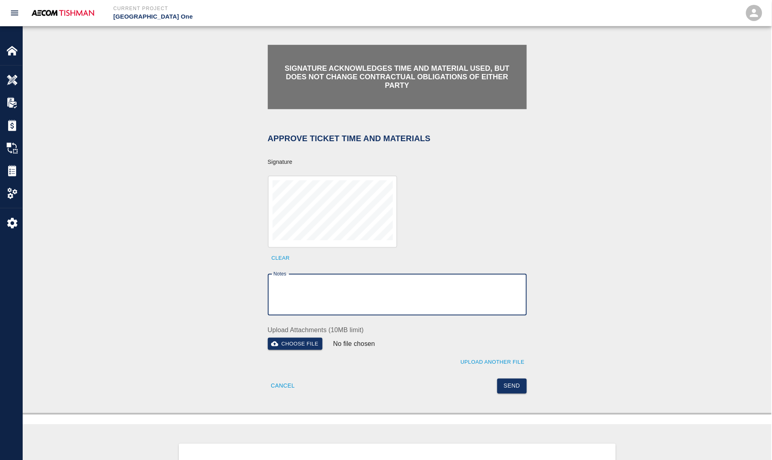
paste textarea "verification of time and material subject to contract review."
type textarea "verification of time and material subject to contract review."
click at [505, 386] on button "Send" at bounding box center [512, 386] width 30 height 15
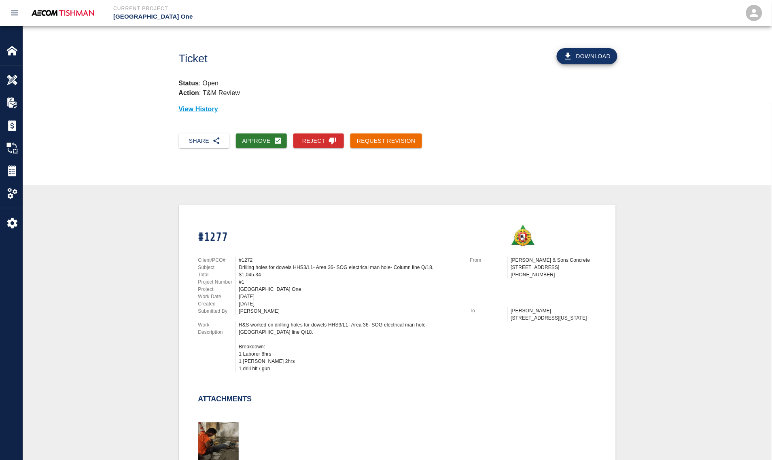
scroll to position [152, 0]
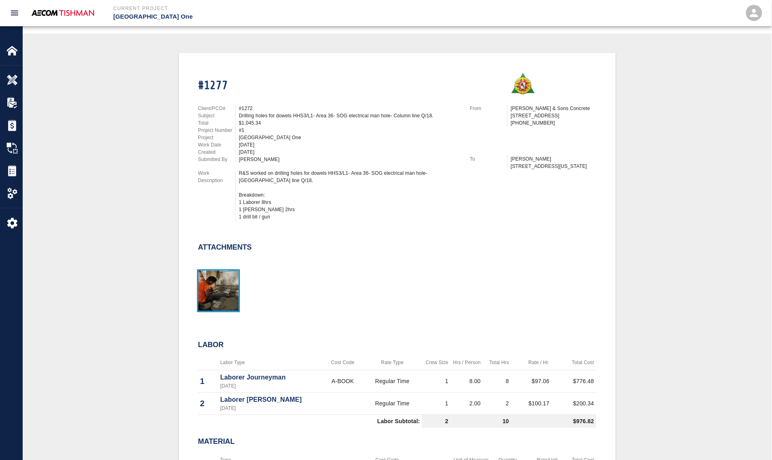
click at [216, 289] on img "button" at bounding box center [218, 291] width 40 height 40
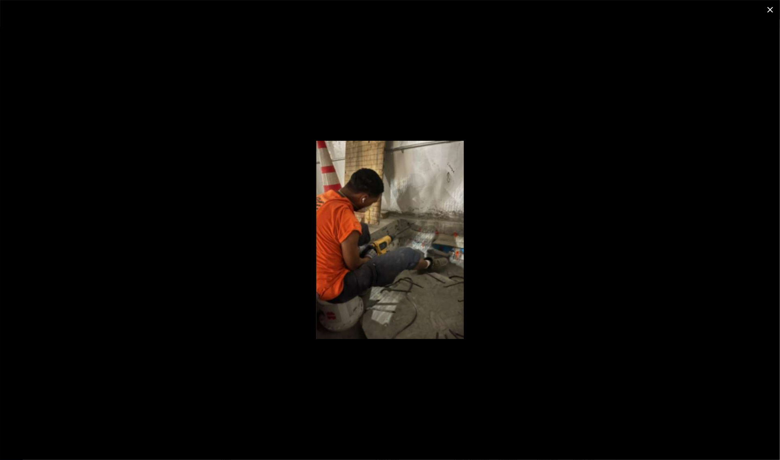
drag, startPoint x: 216, startPoint y: 289, endPoint x: 148, endPoint y: 276, distance: 68.8
click at [148, 276] on div at bounding box center [390, 239] width 780 height 441
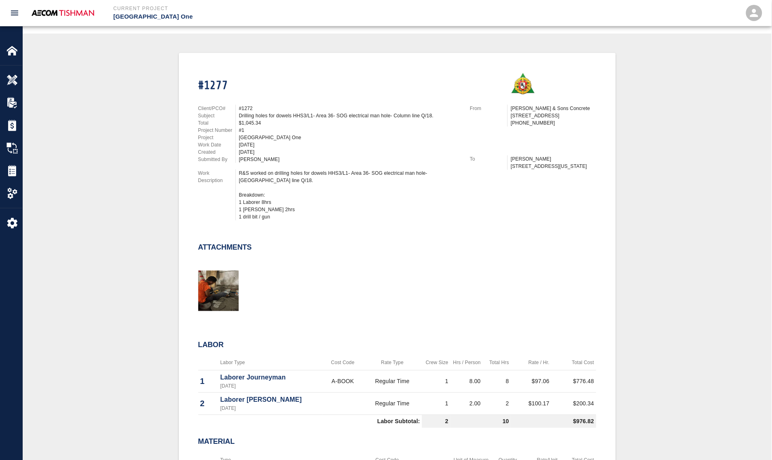
click at [149, 297] on div "#1277 Client/PCO# #1272 Subject Drilling holes for dowels HHS3/L1- Area 36- SOG…" at bounding box center [397, 303] width 710 height 501
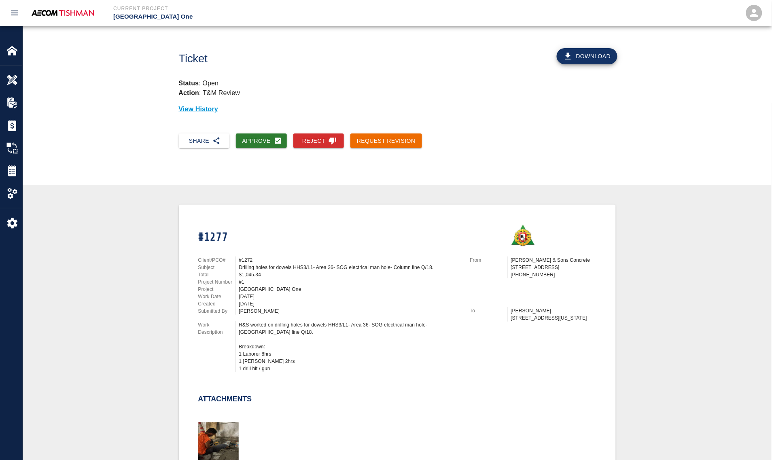
drag, startPoint x: 337, startPoint y: 403, endPoint x: 329, endPoint y: 393, distance: 13.8
click at [337, 387] on div at bounding box center [393, 433] width 408 height 65
click at [251, 144] on button "Approve" at bounding box center [261, 141] width 51 height 15
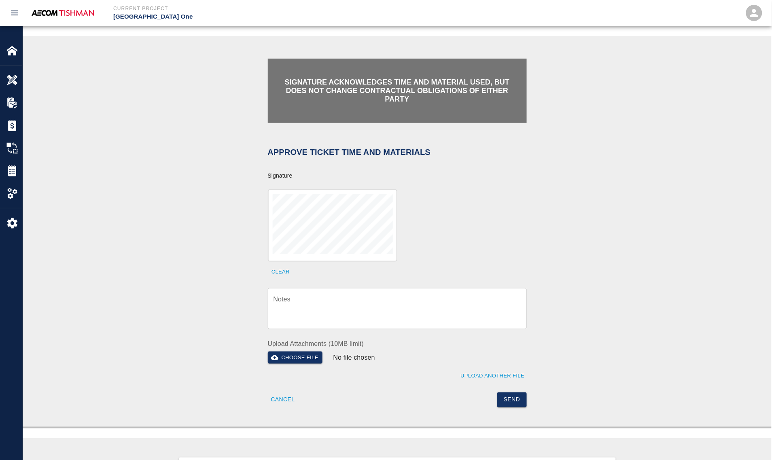
scroll to position [152, 0]
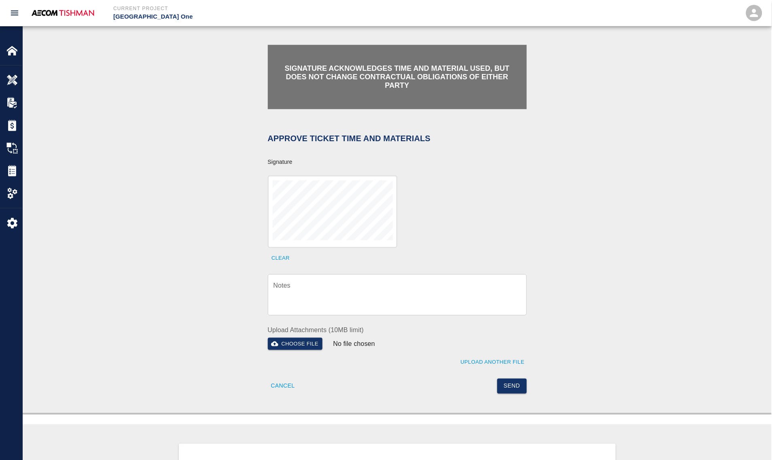
click at [312, 296] on textarea "Notes" at bounding box center [398, 295] width 248 height 28
paste textarea "verification of time and material subject to contract review."
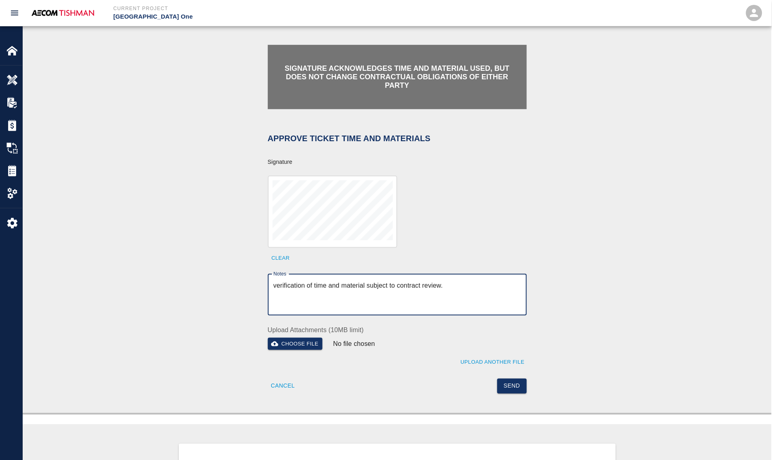
type textarea "verification of time and material subject to contract review."
click at [516, 383] on button "Send" at bounding box center [512, 386] width 30 height 15
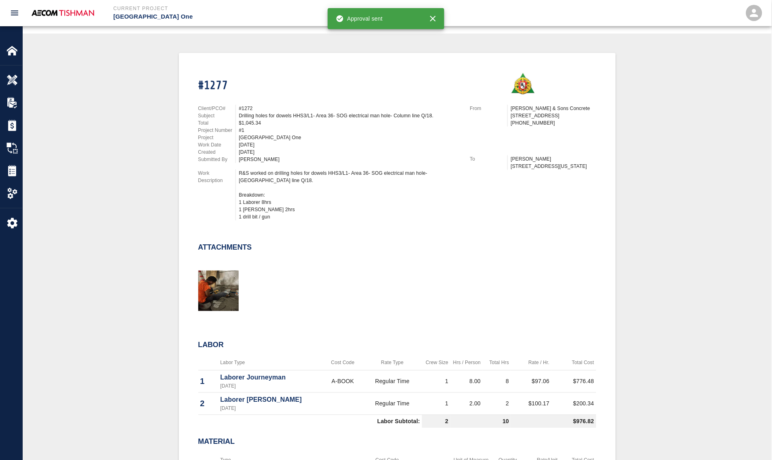
click at [310, 259] on div at bounding box center [393, 281] width 408 height 65
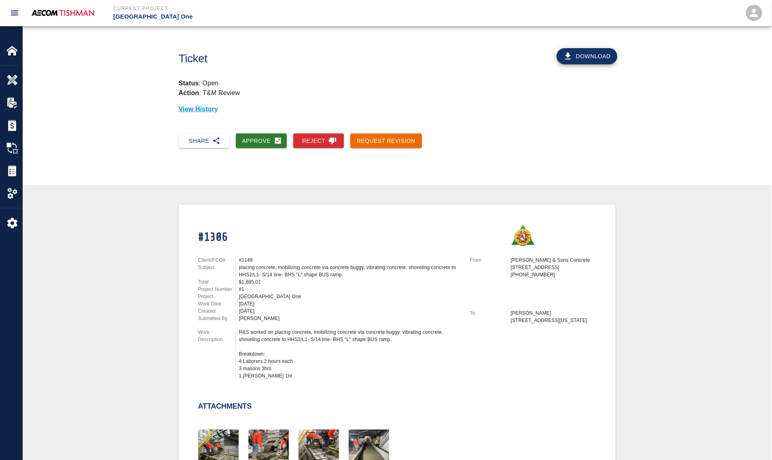
click at [255, 267] on div "placing concrete, mobilizing concrete via concrete buggy, vibrating concrete, s…" at bounding box center [349, 271] width 221 height 15
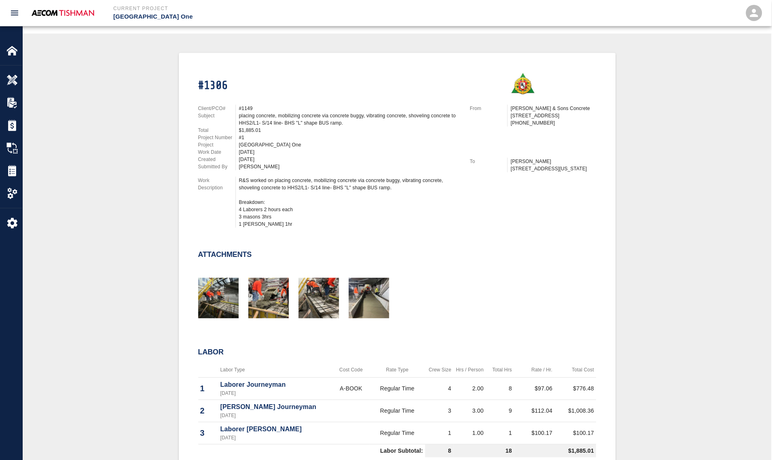
drag, startPoint x: 246, startPoint y: 256, endPoint x: 193, endPoint y: 230, distance: 59.0
click at [193, 230] on div "Client/PCO# #1149 Subject placing concrete, mobilizing concrete via concrete bu…" at bounding box center [325, 164] width 272 height 139
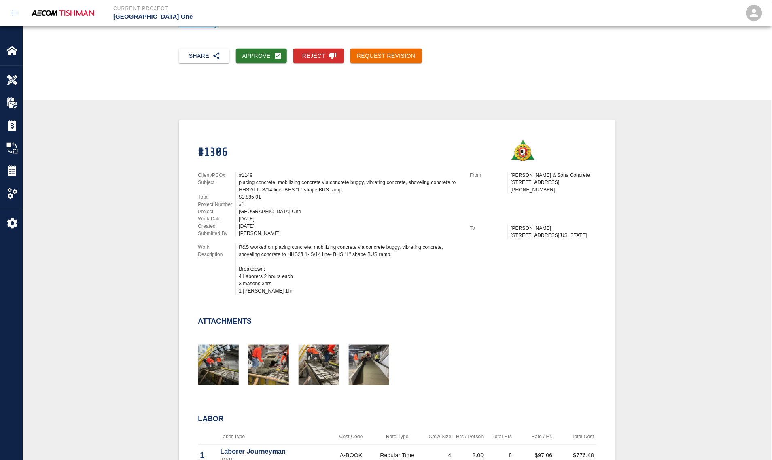
scroll to position [73, 0]
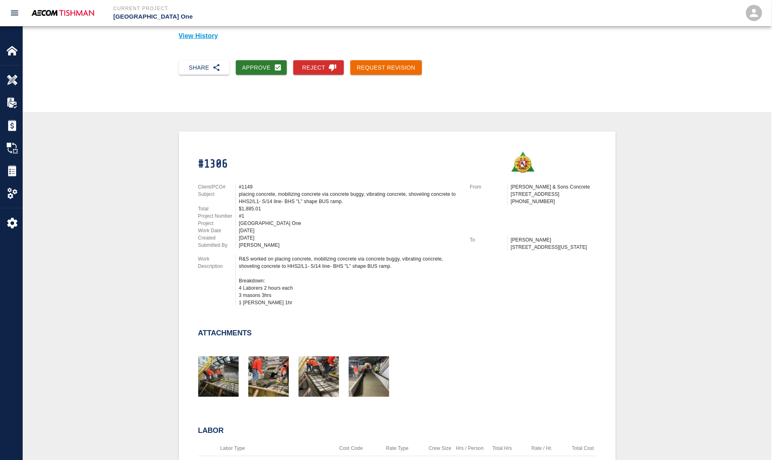
drag, startPoint x: 271, startPoint y: 70, endPoint x: 252, endPoint y: 121, distance: 54.8
click at [271, 70] on button "Approve" at bounding box center [261, 67] width 51 height 15
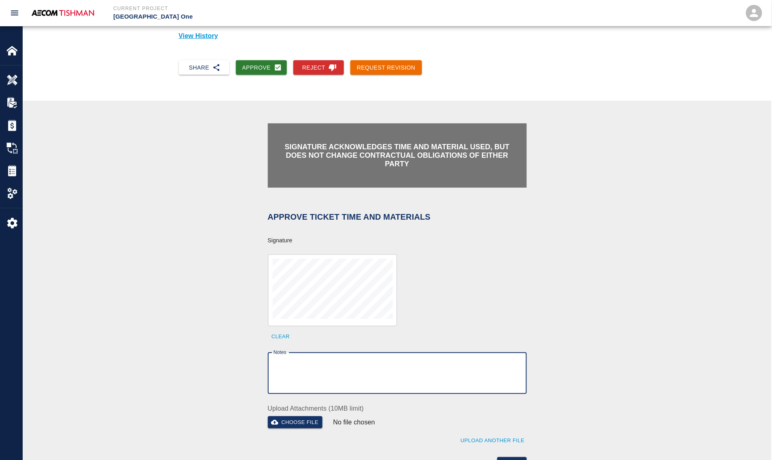
click at [345, 369] on textarea "Notes" at bounding box center [398, 373] width 248 height 28
paste textarea "verification of time and material subject to contract review."
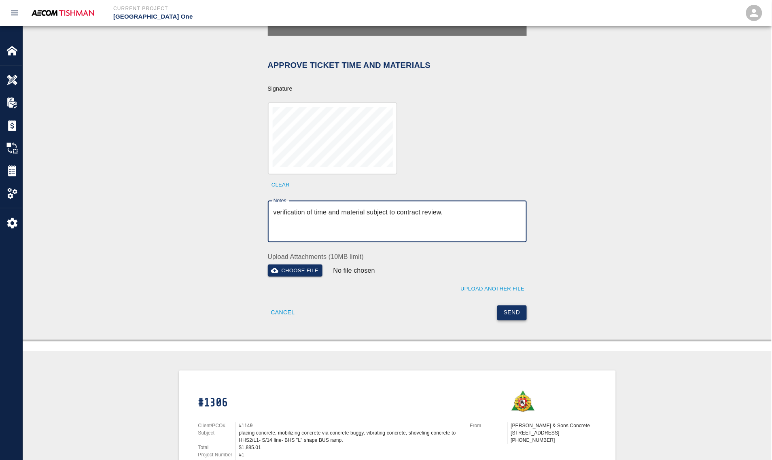
type textarea "verification of time and material subject to contract review."
click at [503, 312] on button "Send" at bounding box center [512, 313] width 30 height 15
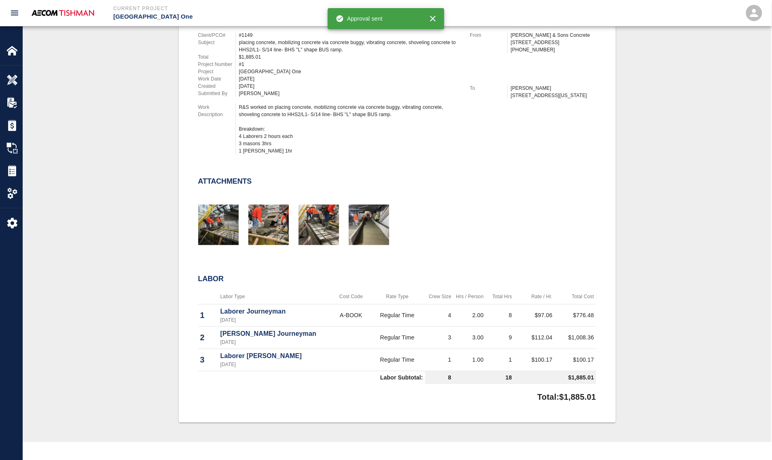
click at [124, 264] on div "#1306 Client/PCO# #1149 Subject placing concrete, mobilizing concrete via concr…" at bounding box center [397, 201] width 710 height 443
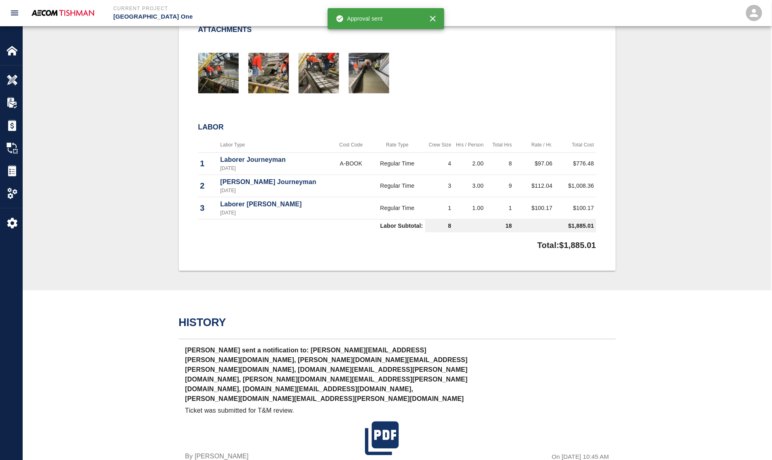
scroll to position [453, 0]
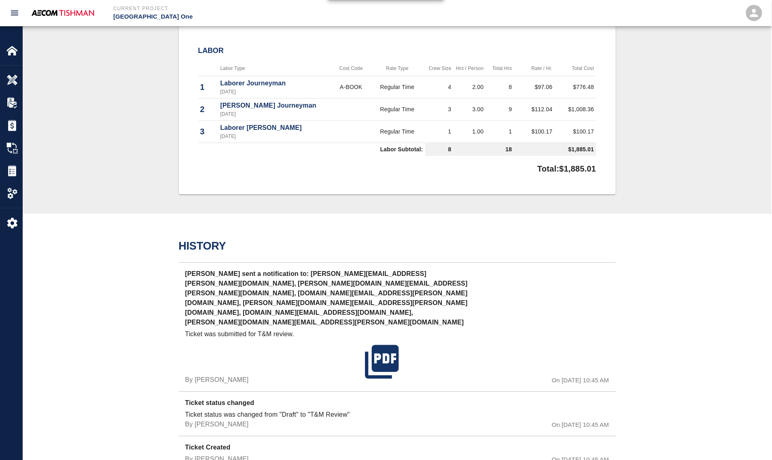
click at [124, 264] on div "History Manny Barros sent a notification to: shane.lamay@aecom.com, dylan.sims@…" at bounding box center [397, 352] width 749 height 276
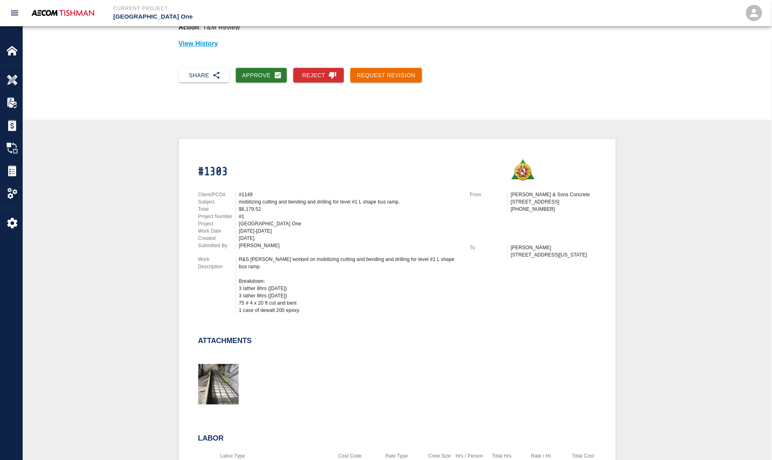
scroll to position [152, 0]
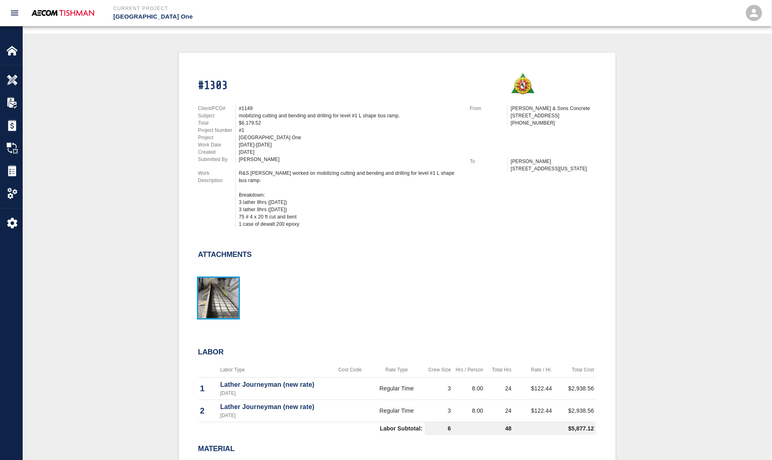
click at [217, 287] on img "button" at bounding box center [218, 298] width 40 height 40
click at [303, 286] on div at bounding box center [393, 288] width 408 height 65
click at [118, 320] on div "#1303 Client/PCO# #1149 Subject mobilizing cutting and bending and drilling for…" at bounding box center [397, 307] width 710 height 508
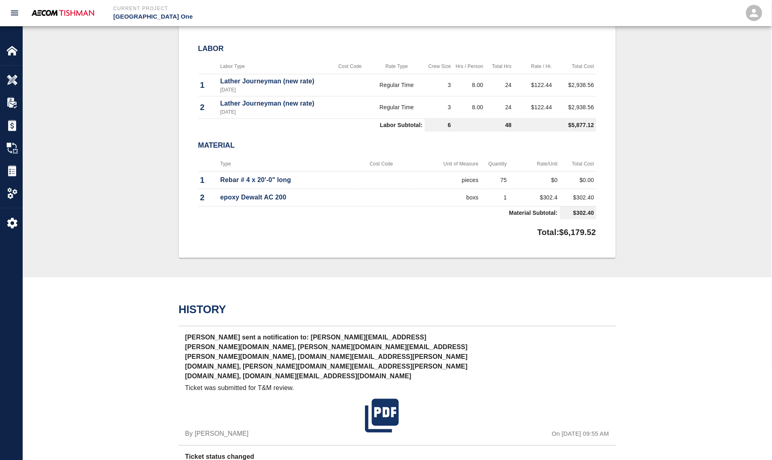
scroll to position [0, 0]
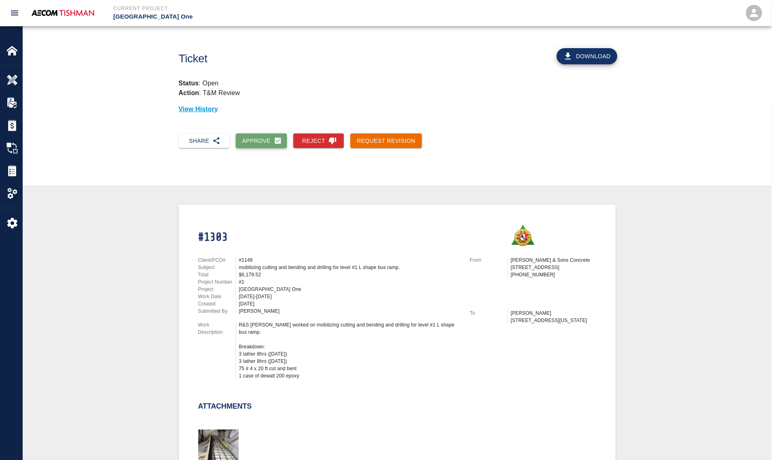
click at [256, 144] on button "Approve" at bounding box center [261, 141] width 51 height 15
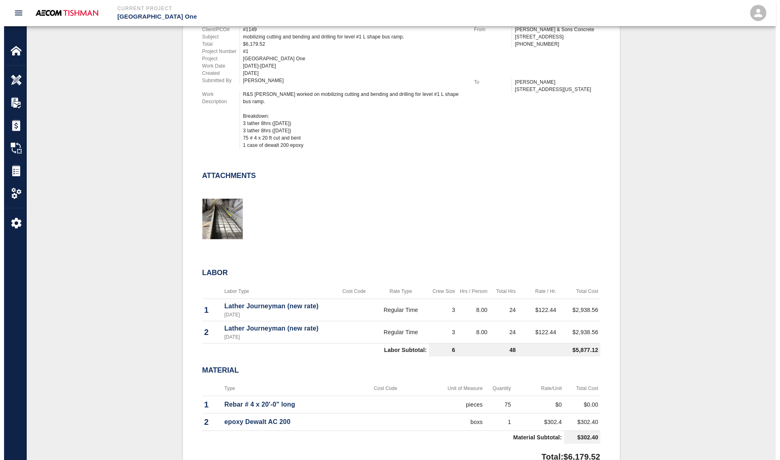
scroll to position [607, 0]
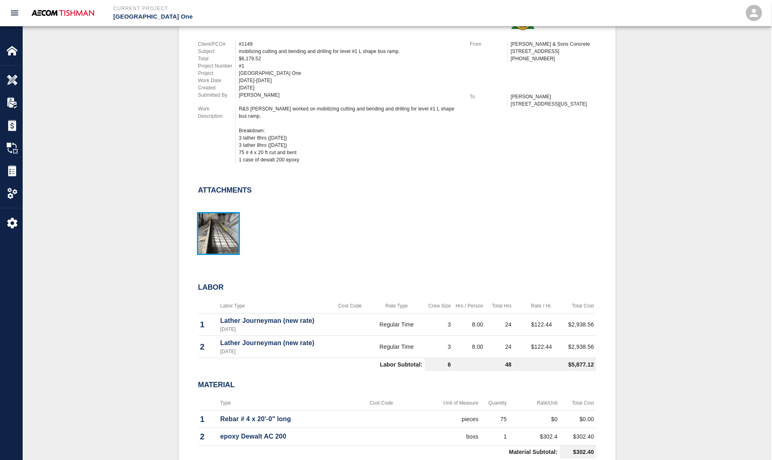
click at [228, 231] on img "button" at bounding box center [218, 233] width 40 height 40
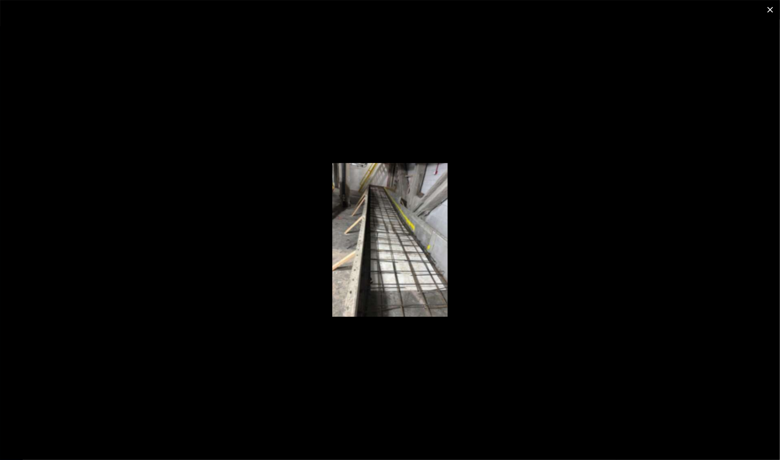
click at [138, 276] on div at bounding box center [390, 239] width 780 height 441
click at [747, 8] on icon "close" at bounding box center [770, 10] width 10 height 10
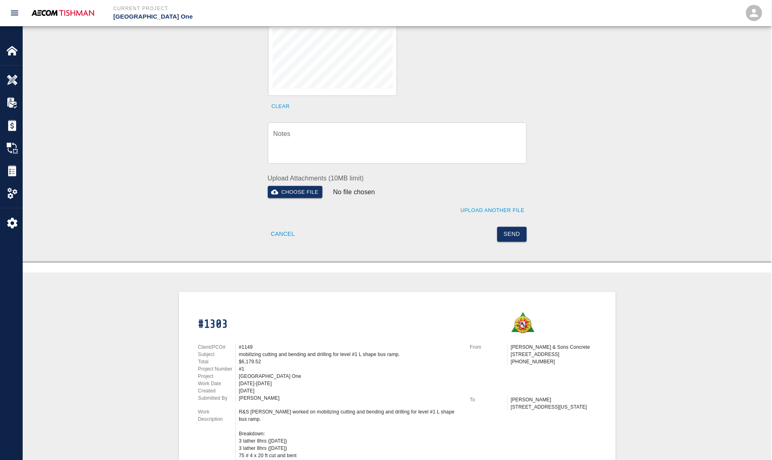
scroll to position [0, 0]
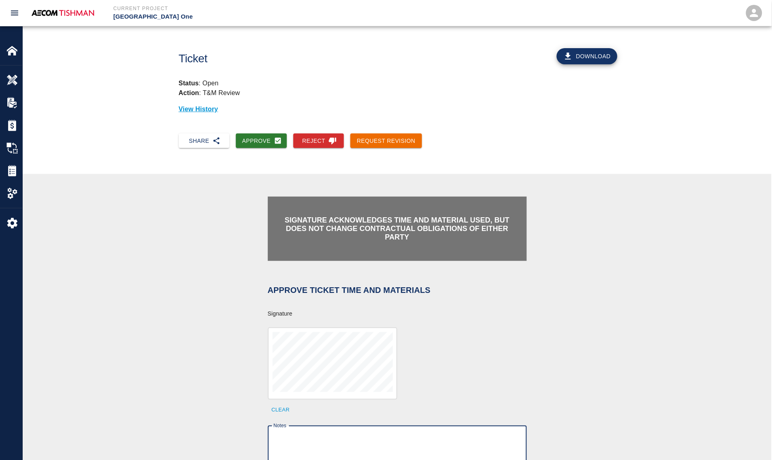
click at [310, 387] on textarea "Notes" at bounding box center [398, 447] width 248 height 28
click at [365, 387] on textarea "Notes" at bounding box center [398, 447] width 248 height 28
paste textarea "verification of time and material subject to contract review."
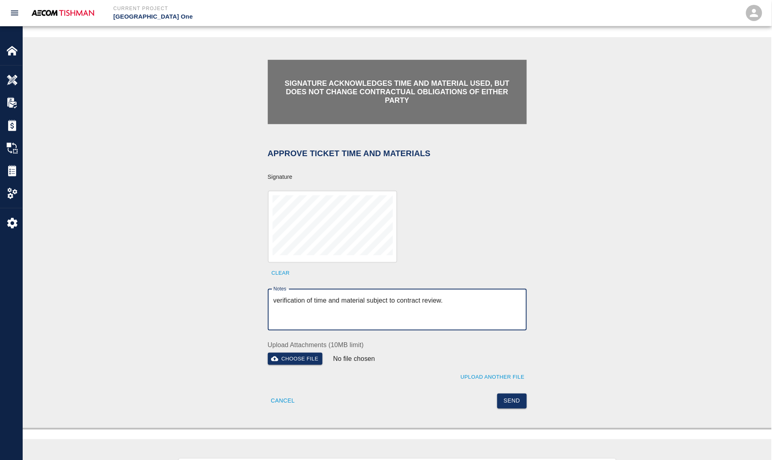
scroll to position [152, 0]
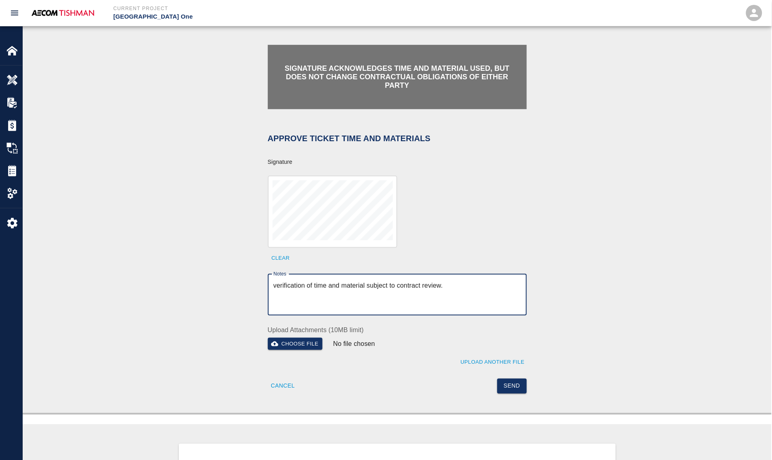
type textarea "verification of time and material subject to contract review."
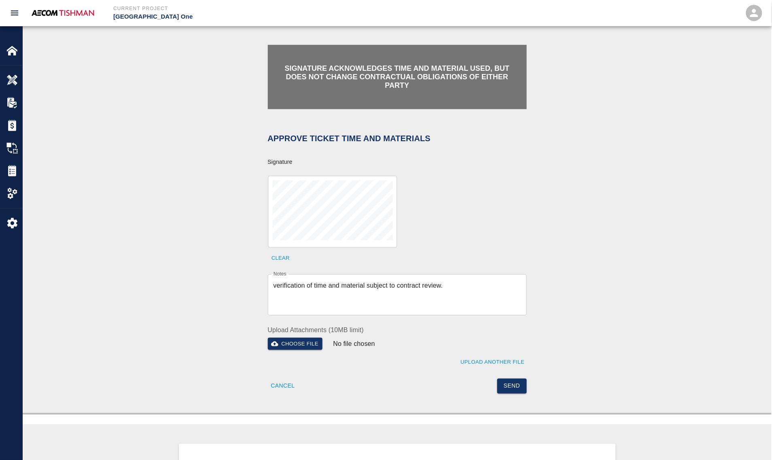
click at [512, 375] on div "Send" at bounding box center [460, 381] width 134 height 25
click at [512, 379] on button "Send" at bounding box center [512, 386] width 30 height 15
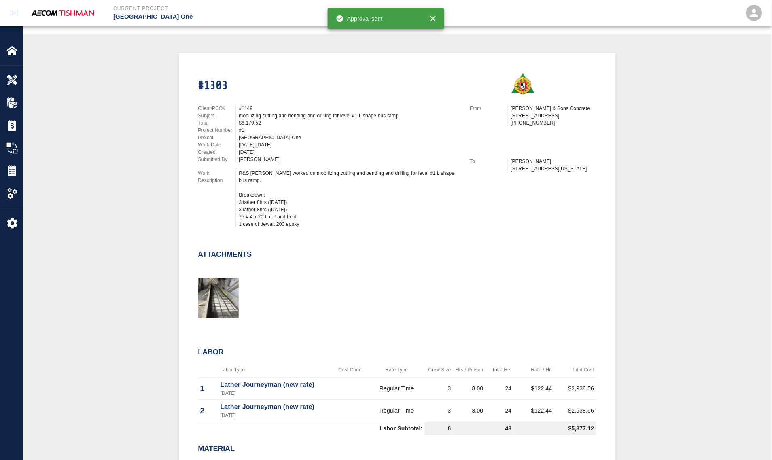
click at [265, 115] on div "mobilizing cutting and bending and drilling for level #1 L shape bus ramp." at bounding box center [349, 115] width 221 height 7
click at [129, 237] on div "#1303 Client/PCO# #1149 Subject mobilizing cutting and bending and drilling for…" at bounding box center [397, 307] width 710 height 508
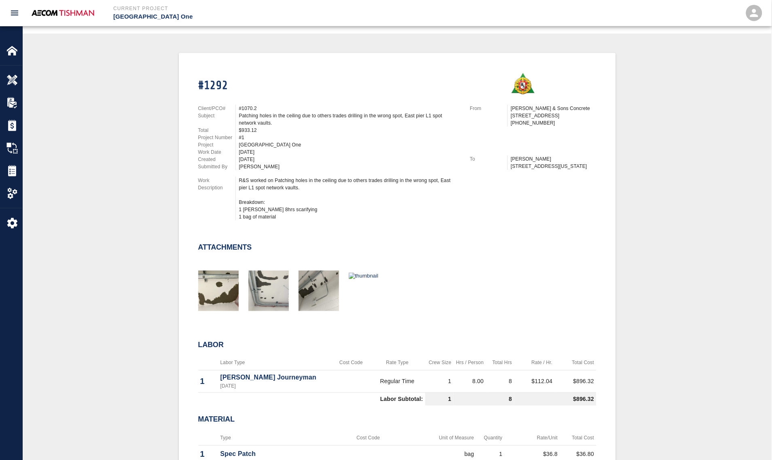
scroll to position [303, 0]
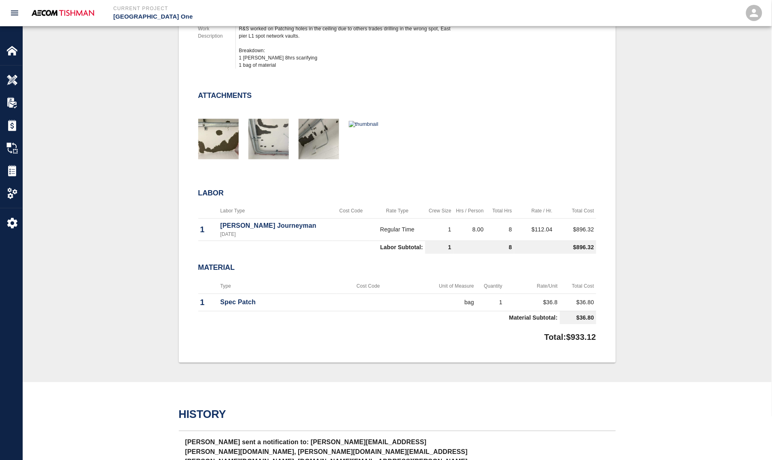
drag, startPoint x: 355, startPoint y: 331, endPoint x: 354, endPoint y: 354, distance: 23.5
click at [355, 331] on div "Total: $933.12" at bounding box center [397, 336] width 398 height 16
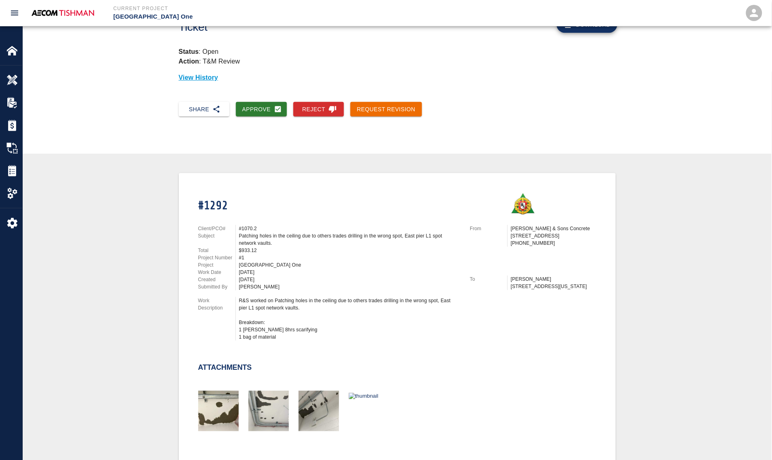
scroll to position [0, 0]
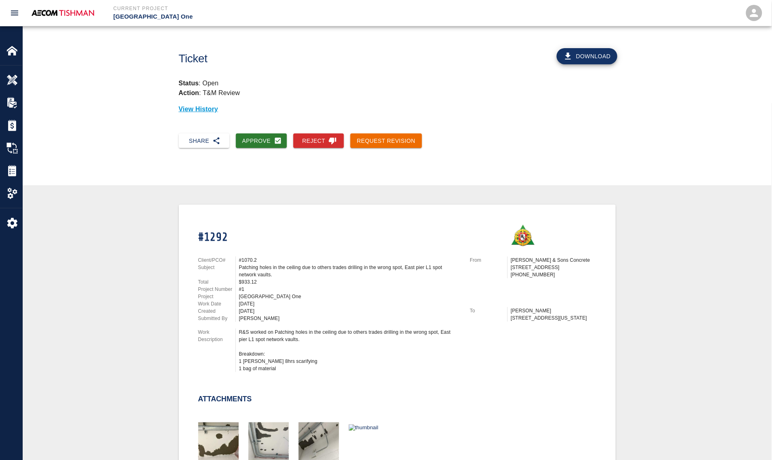
click at [263, 138] on button "Approve" at bounding box center [261, 141] width 51 height 15
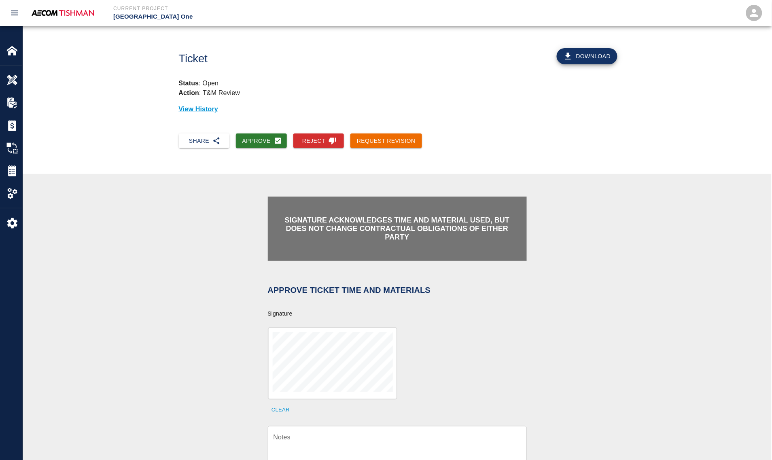
click at [320, 387] on div "x Notes" at bounding box center [397, 446] width 259 height 41
drag, startPoint x: 312, startPoint y: 436, endPoint x: 213, endPoint y: 350, distance: 131.7
click at [312, 387] on textarea "Notes" at bounding box center [398, 447] width 248 height 28
paste textarea "verification of time and material subject to contract review."
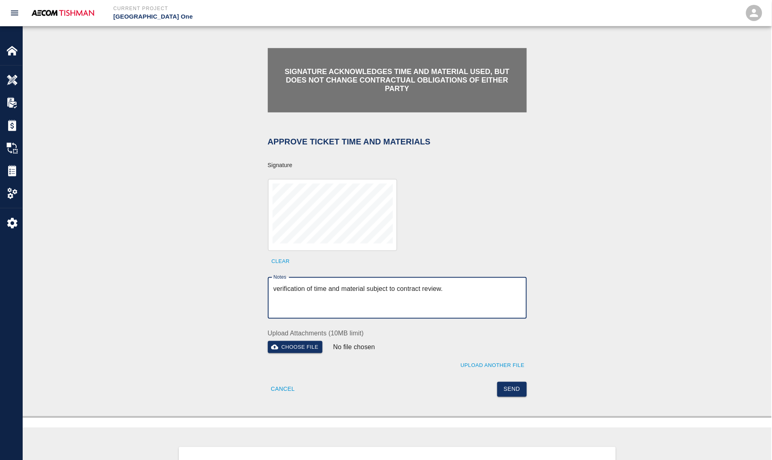
scroll to position [152, 0]
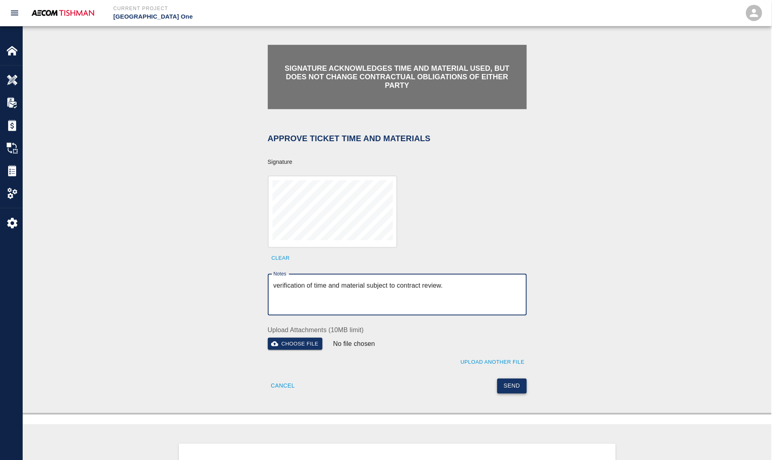
type textarea "verification of time and material subject to contract review."
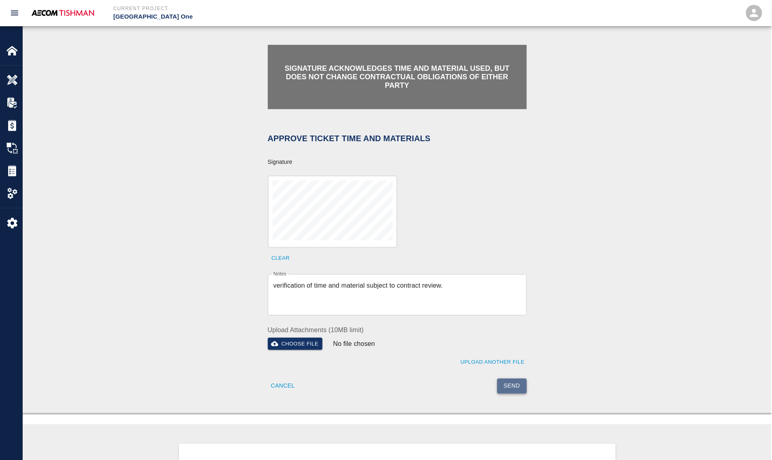
click at [517, 382] on button "Send" at bounding box center [512, 386] width 30 height 15
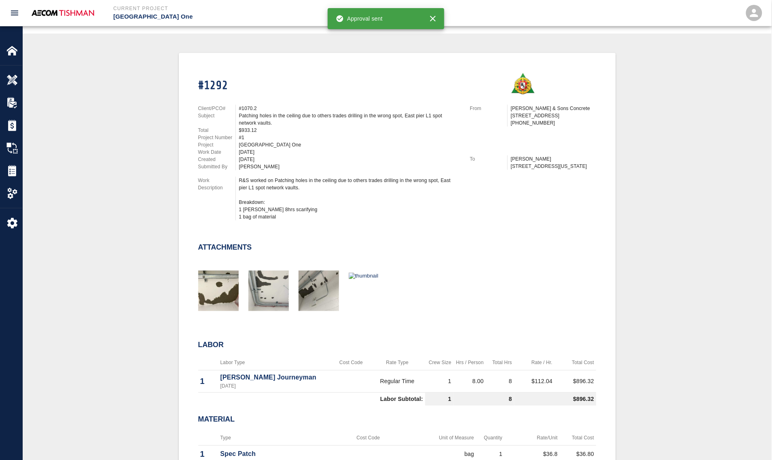
click at [133, 187] on div "#1292 Client/PCO# #1070.2 Subject Patching holes in the ceiling due to others t…" at bounding box center [397, 283] width 710 height 461
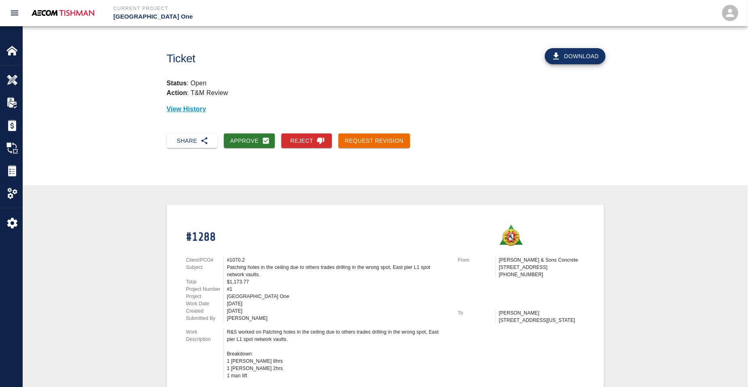
click at [246, 293] on div "[GEOGRAPHIC_DATA] One" at bounding box center [337, 296] width 221 height 7
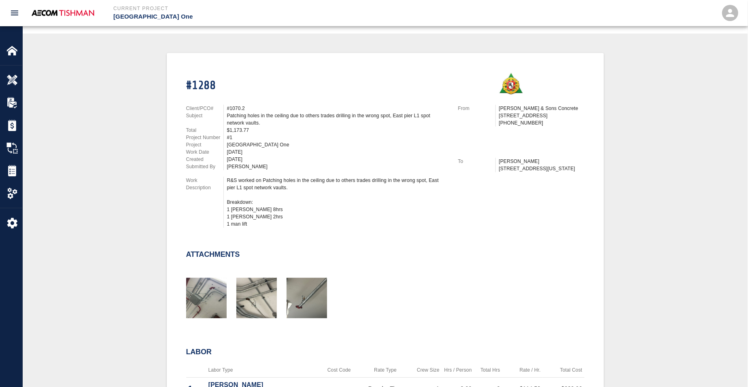
scroll to position [303, 0]
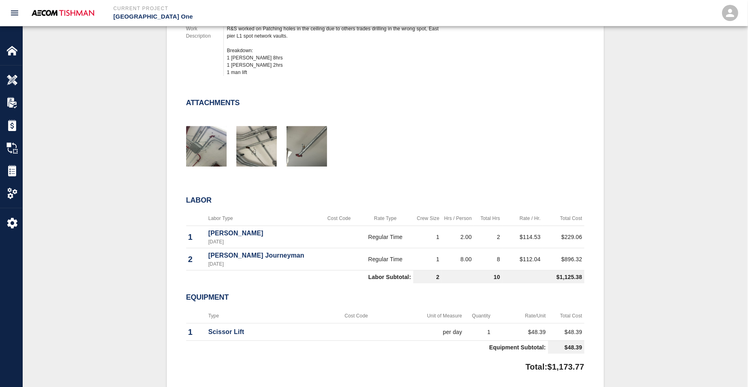
drag, startPoint x: 143, startPoint y: 246, endPoint x: 152, endPoint y: 233, distance: 15.7
click at [143, 246] on div "#1288 Client/PCO# #1070.2 Subject Patching holes in the ceiling due to others t…" at bounding box center [385, 146] width 686 height 491
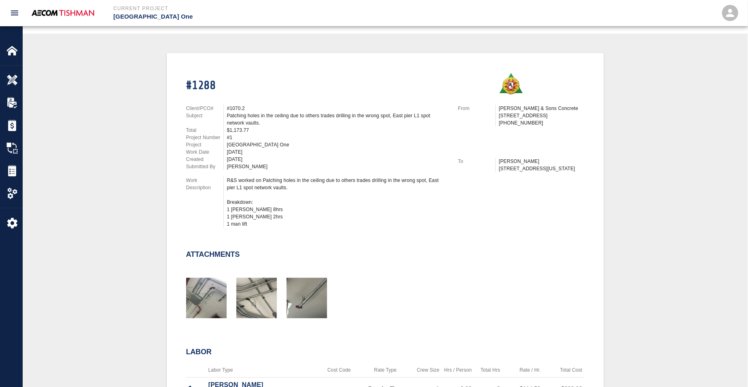
scroll to position [0, 0]
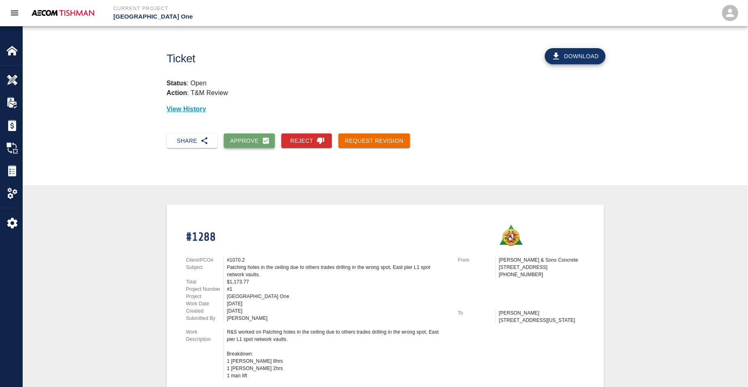
click at [229, 143] on button "Approve" at bounding box center [249, 141] width 51 height 15
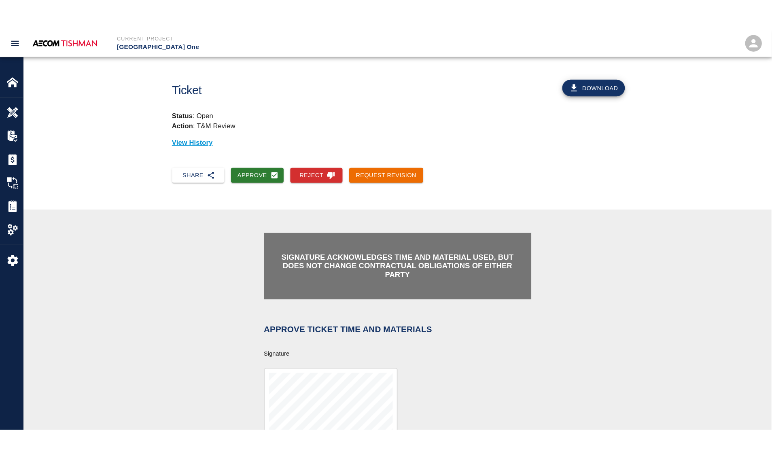
scroll to position [152, 0]
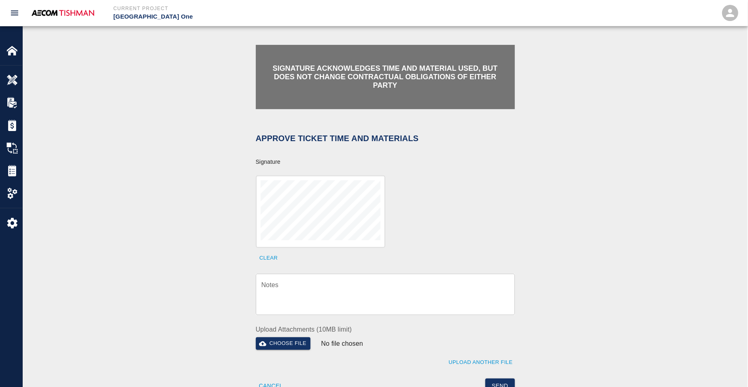
click at [296, 291] on textarea "Notes" at bounding box center [385, 295] width 248 height 28
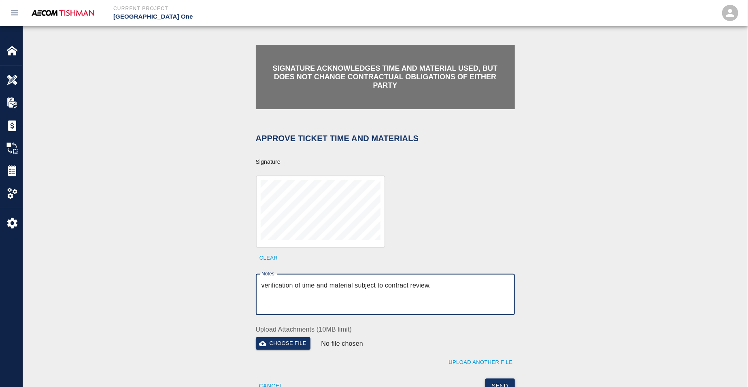
type textarea "verification of time and material subject to contract review."
click at [494, 379] on button "Send" at bounding box center [500, 386] width 30 height 15
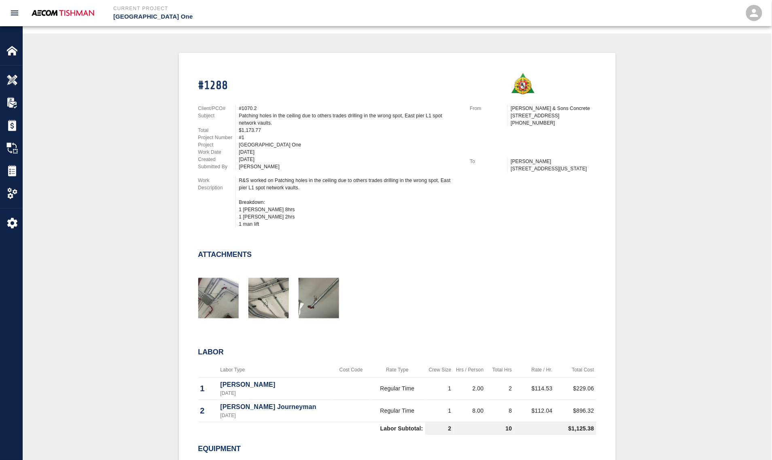
drag, startPoint x: 100, startPoint y: 300, endPoint x: 121, endPoint y: 278, distance: 30.1
click at [100, 300] on div "#1288 Client/PCO# #1070.2 Subject Patching holes in the ceiling due to others t…" at bounding box center [397, 298] width 710 height 491
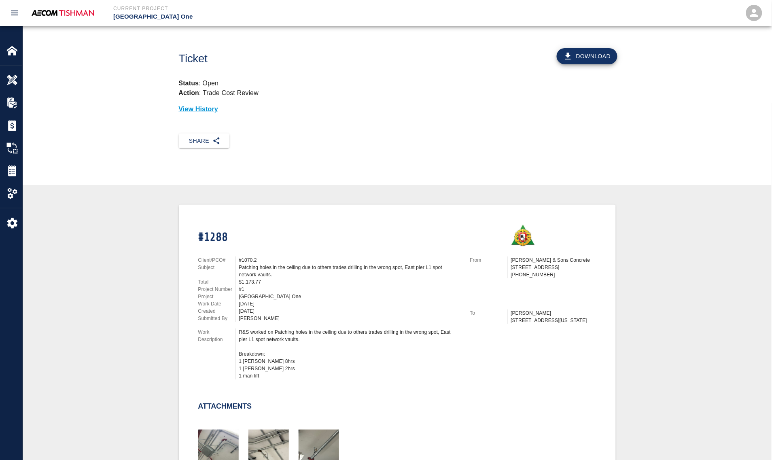
click at [148, 276] on div "#1288 Client/PCO# #1070.2 Subject Patching holes in the ceiling due to others t…" at bounding box center [397, 450] width 710 height 491
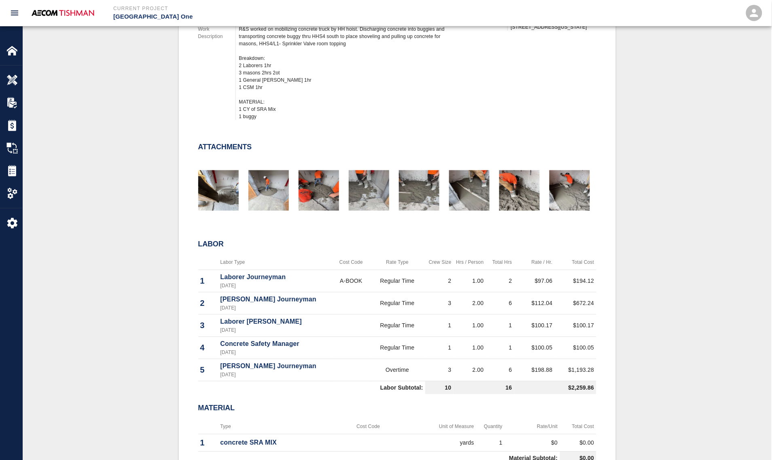
scroll to position [303, 0]
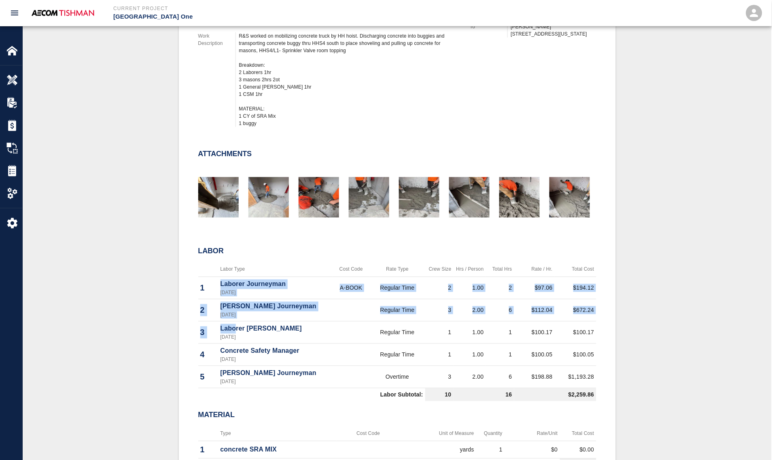
drag, startPoint x: 221, startPoint y: 280, endPoint x: 235, endPoint y: 324, distance: 46.7
click at [235, 324] on tbody "1 Laborer Journeyman [DATE] A-BOOK Regular Time 2 1.00 2 $97.06 $194.12 2 [PERS…" at bounding box center [397, 339] width 398 height 125
click at [235, 324] on p "Laborer [PERSON_NAME]" at bounding box center [276, 329] width 110 height 10
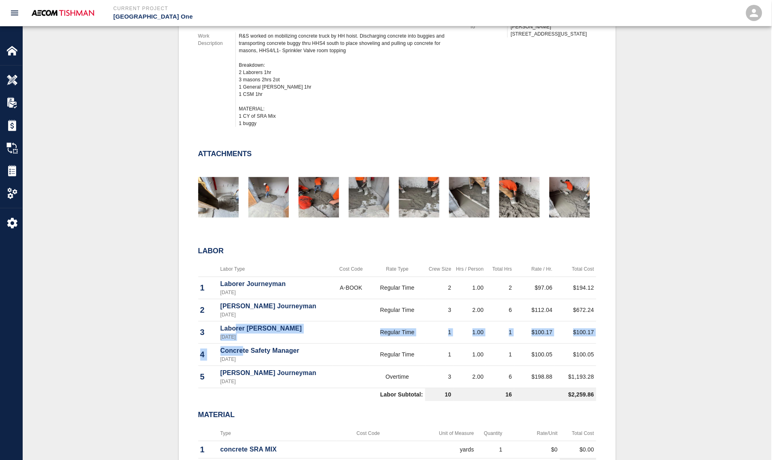
drag, startPoint x: 235, startPoint y: 324, endPoint x: 242, endPoint y: 344, distance: 21.0
click at [242, 344] on tbody "1 Laborer Journeyman [DATE] A-BOOK Regular Time 2 1.00 2 $97.06 $194.12 2 [PERS…" at bounding box center [397, 339] width 398 height 125
click at [242, 344] on td "Concrete Safety Manager [DATE]" at bounding box center [276, 355] width 115 height 22
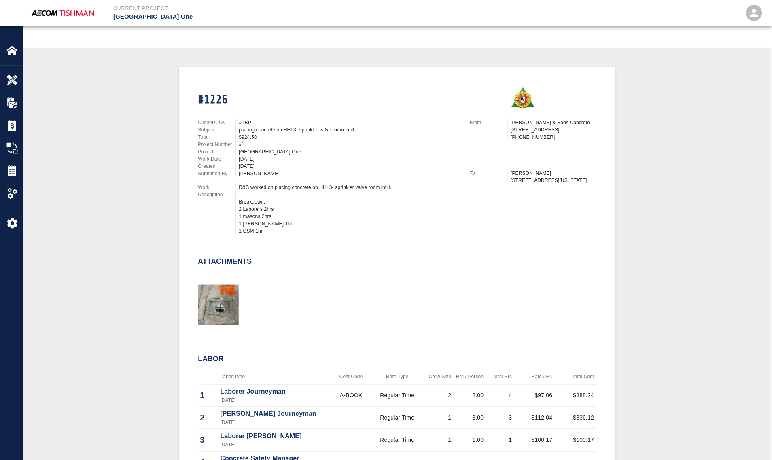
scroll to position [152, 0]
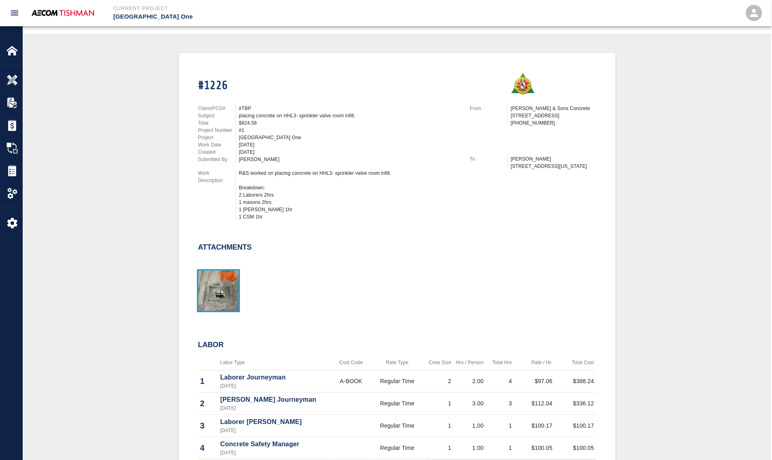
click at [225, 290] on img "button" at bounding box center [218, 291] width 40 height 40
click at [215, 297] on img "button" at bounding box center [218, 291] width 40 height 40
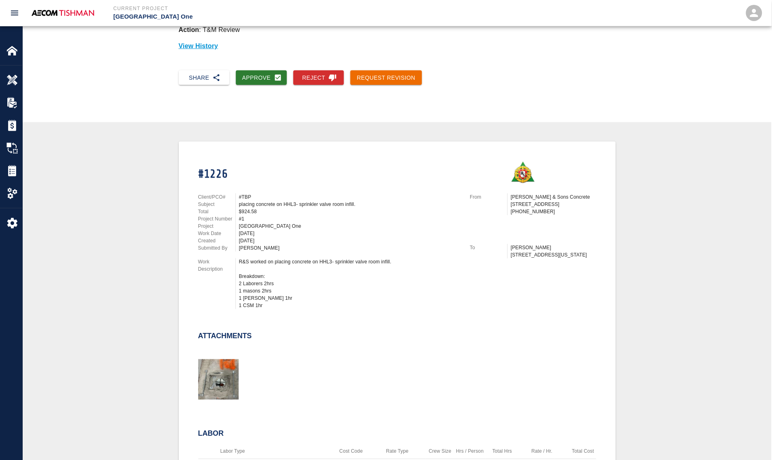
scroll to position [0, 0]
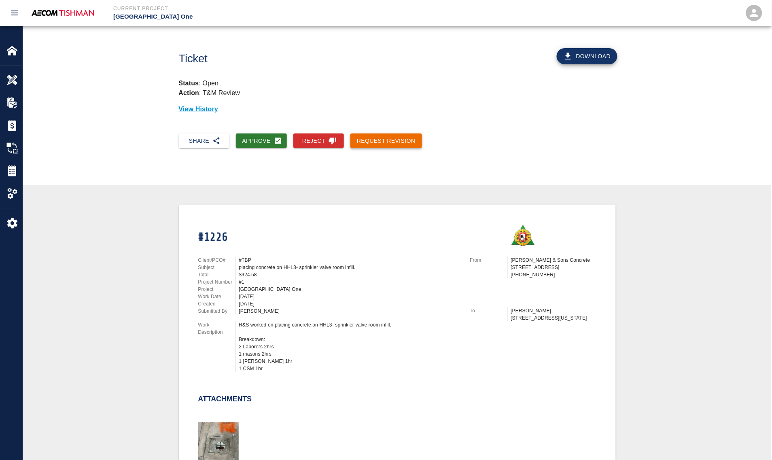
click at [378, 146] on button "Request Revision" at bounding box center [386, 141] width 72 height 15
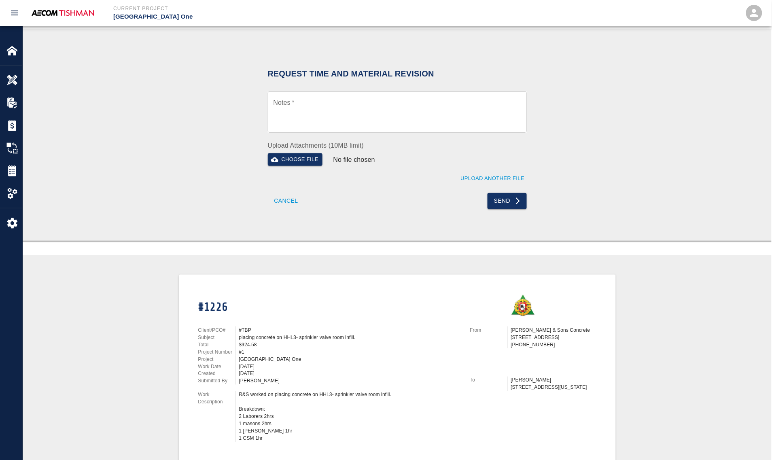
scroll to position [152, 0]
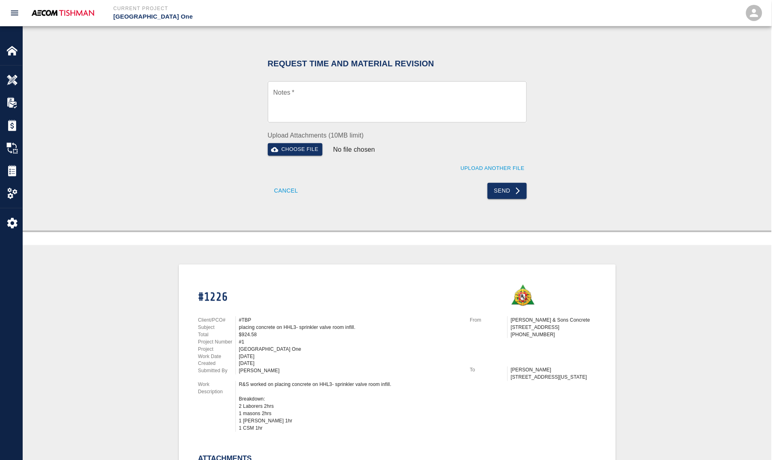
click at [331, 109] on textarea "Notes   *" at bounding box center [398, 102] width 248 height 28
click at [242, 353] on div "07/11/2025" at bounding box center [349, 356] width 221 height 7
drag, startPoint x: 237, startPoint y: 243, endPoint x: 262, endPoint y: 217, distance: 36.1
click at [287, 189] on button "Cancel" at bounding box center [286, 191] width 37 height 16
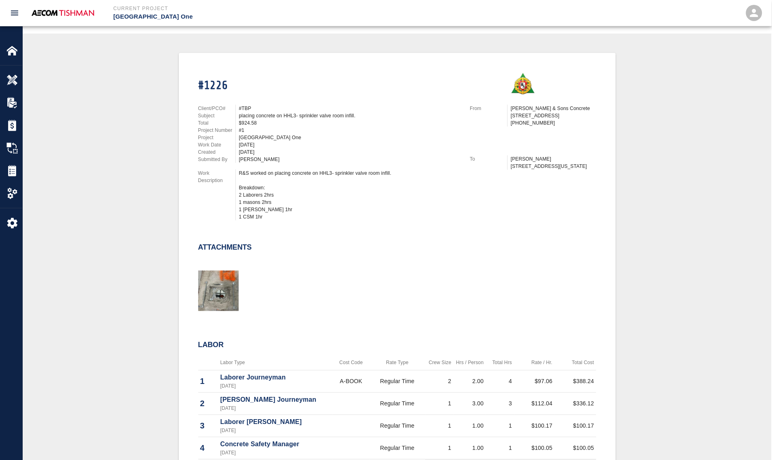
scroll to position [0, 0]
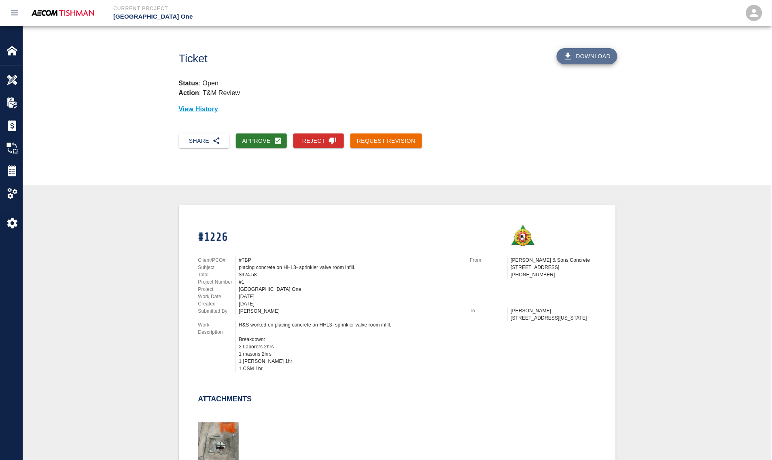
click at [589, 57] on button "Download" at bounding box center [587, 56] width 61 height 16
click at [271, 79] on p "Status : Open" at bounding box center [397, 84] width 437 height 10
click at [373, 140] on button "Request Revision" at bounding box center [386, 141] width 72 height 15
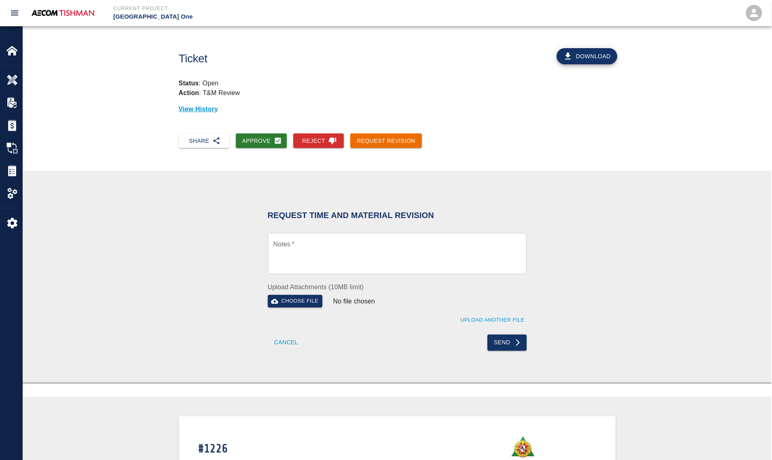
click at [338, 249] on textarea "Notes   *" at bounding box center [398, 254] width 248 height 28
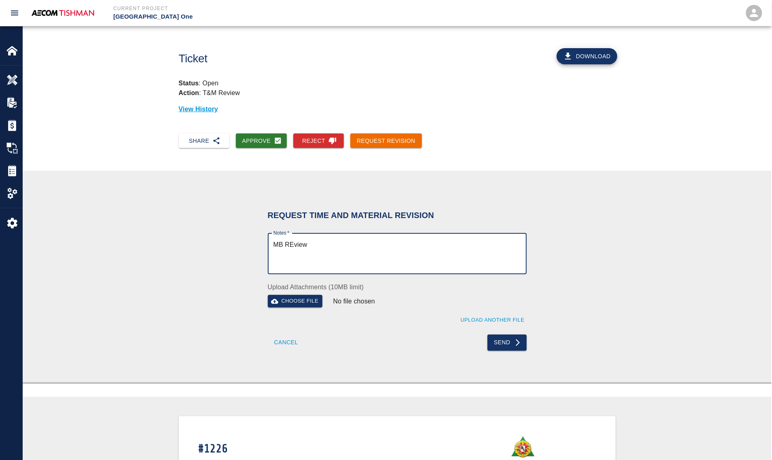
drag, startPoint x: 338, startPoint y: 249, endPoint x: 286, endPoint y: 245, distance: 52.7
click at [286, 245] on textarea "MB REview" at bounding box center [398, 254] width 248 height 28
type textarea "MB review"
click at [514, 346] on icon "submit" at bounding box center [518, 343] width 8 height 8
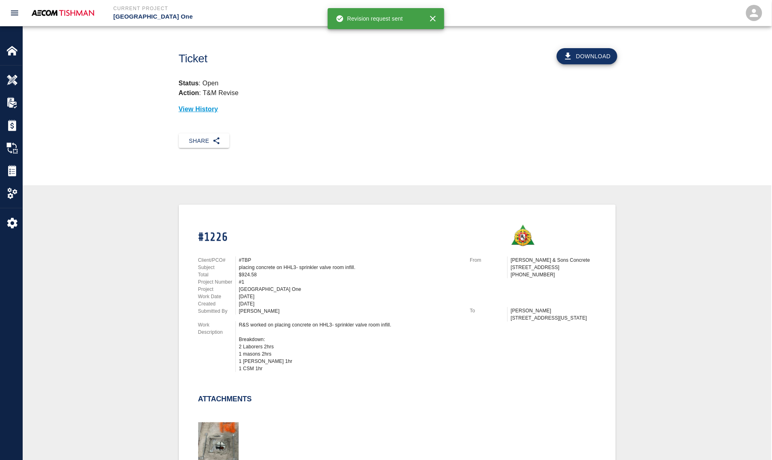
click at [175, 286] on div "#1226 Client/PCO# #TBP Subject placing concrete on HHL3- sprinkler valve room i…" at bounding box center [397, 434] width 710 height 458
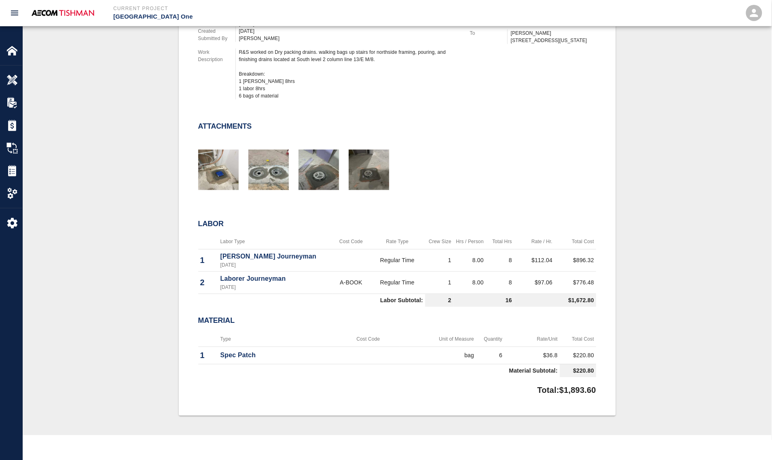
scroll to position [303, 0]
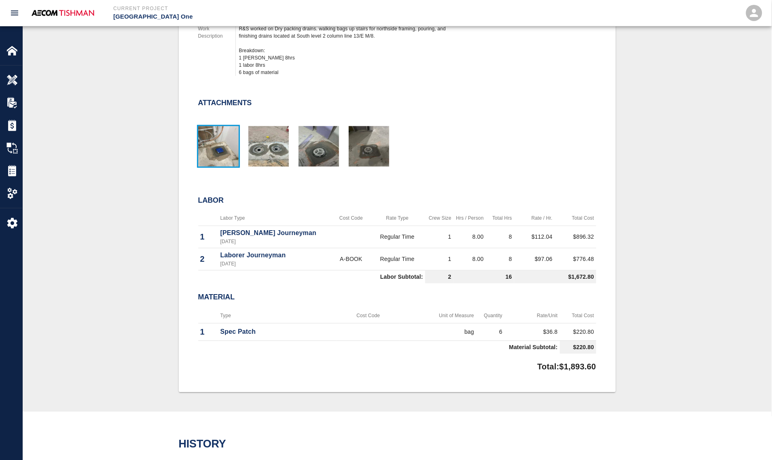
click at [231, 154] on img "button" at bounding box center [218, 146] width 40 height 40
click at [261, 153] on img "button" at bounding box center [268, 146] width 40 height 40
click at [324, 149] on img "button" at bounding box center [319, 146] width 40 height 40
click at [374, 137] on img "button" at bounding box center [369, 146] width 40 height 40
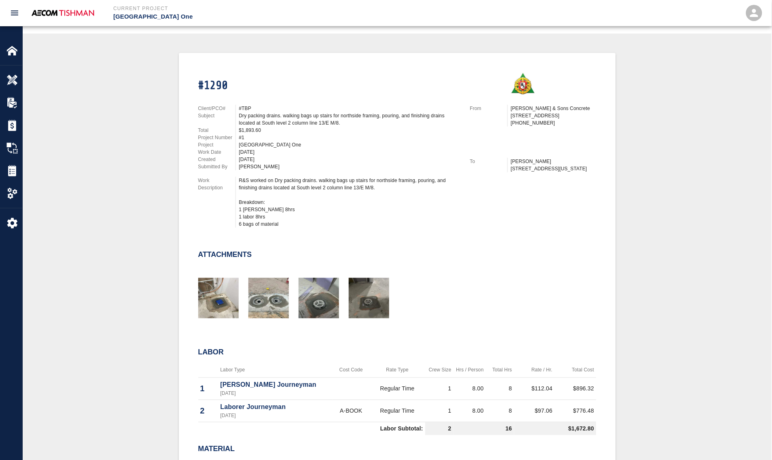
click at [25, 380] on div "#1290 Client/PCO# #TBP Subject Dry packing drains. walking bags up stairs for n…" at bounding box center [397, 299] width 749 height 530
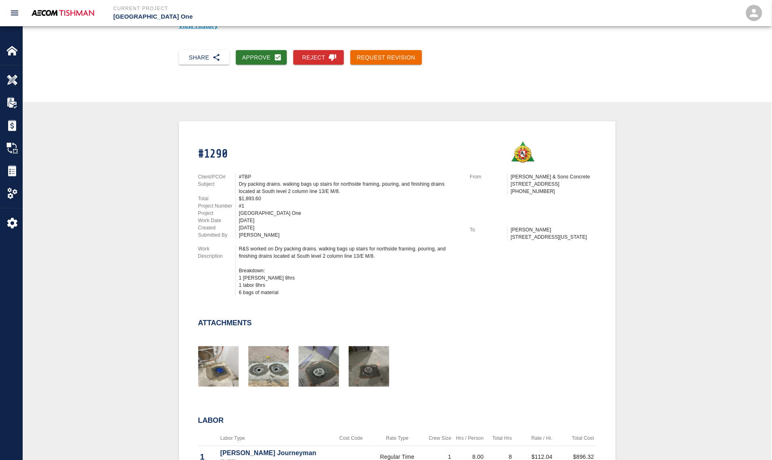
scroll to position [0, 0]
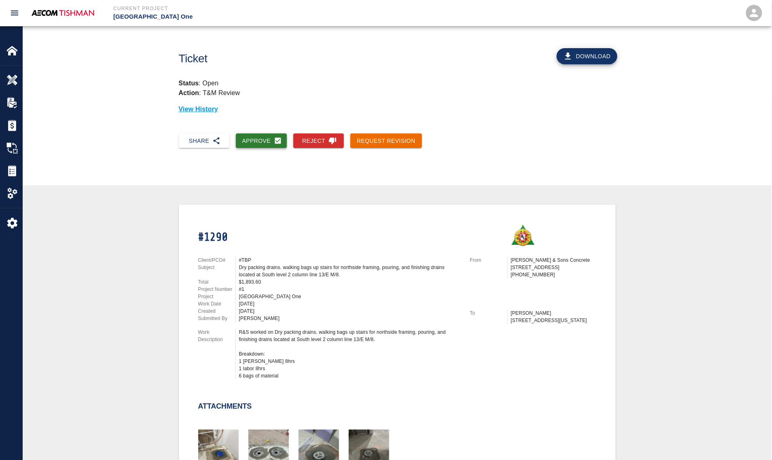
drag, startPoint x: 255, startPoint y: 138, endPoint x: 264, endPoint y: 148, distance: 13.5
click at [255, 138] on button "Approve" at bounding box center [261, 141] width 51 height 15
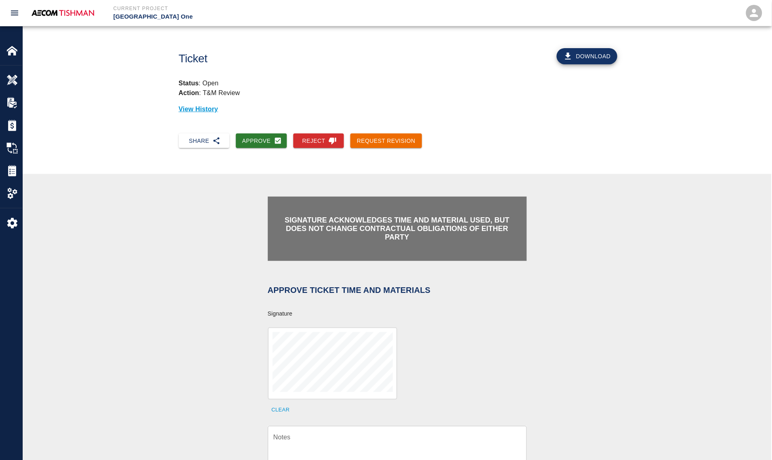
scroll to position [152, 0]
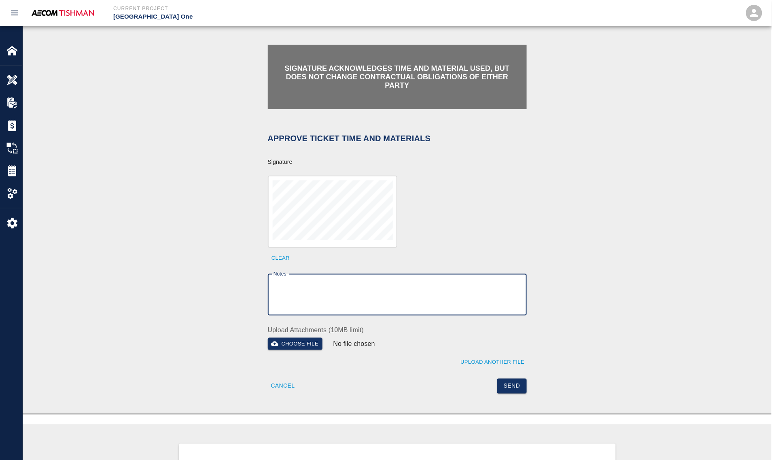
drag, startPoint x: 363, startPoint y: 282, endPoint x: 410, endPoint y: 295, distance: 48.2
click at [363, 282] on textarea "Notes" at bounding box center [398, 295] width 248 height 28
paste textarea "verification of time and material subject to contract review."
type textarea "verification of time and material subject to contract review."
click at [514, 383] on button "Send" at bounding box center [512, 386] width 30 height 15
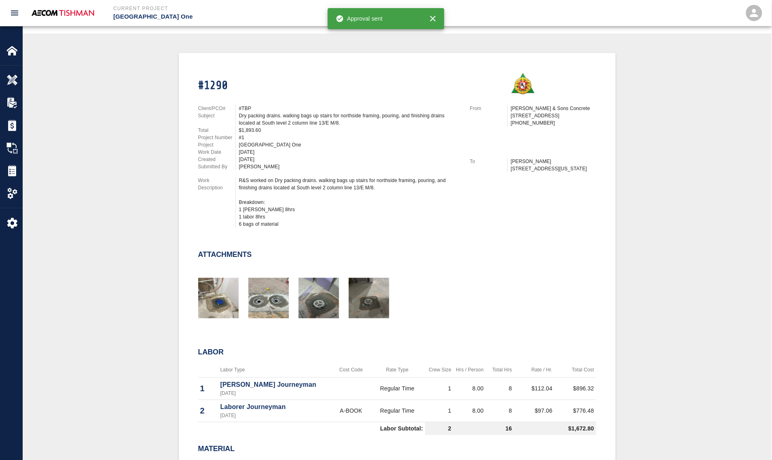
click at [105, 185] on div "#1290 Client/PCO# #TBP Subject Dry packing drains. walking bags up stairs for n…" at bounding box center [397, 298] width 710 height 491
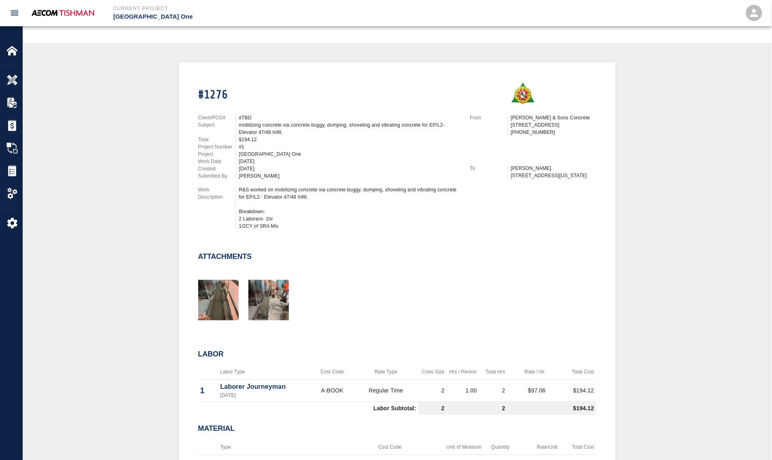
scroll to position [152, 0]
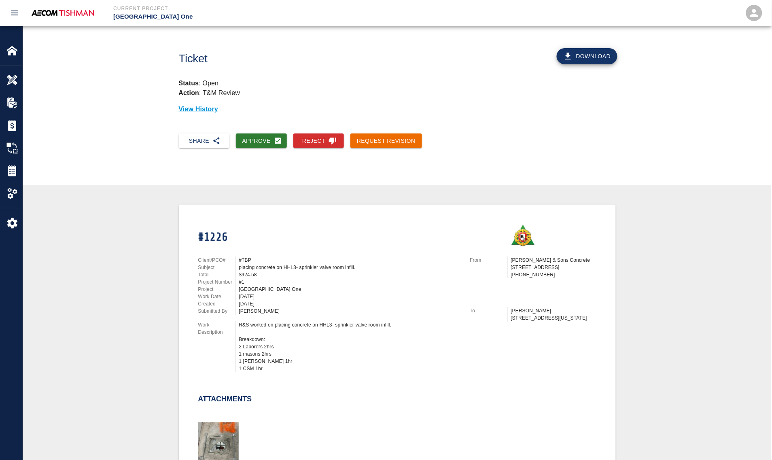
scroll to position [152, 0]
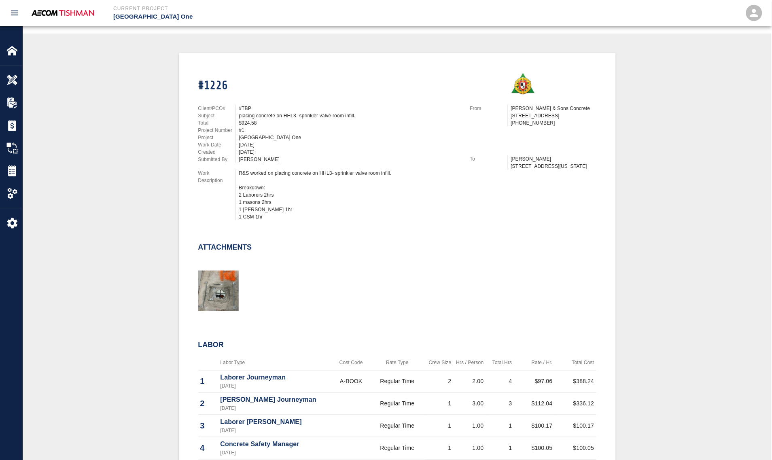
click at [138, 296] on div "#1226 Client/PCO# #TBP Subject placing concrete on HHL3- sprinkler valve room i…" at bounding box center [397, 282] width 710 height 458
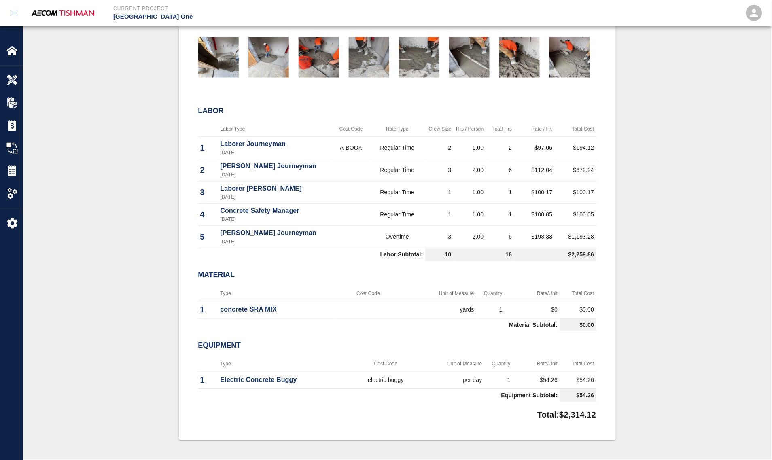
scroll to position [455, 0]
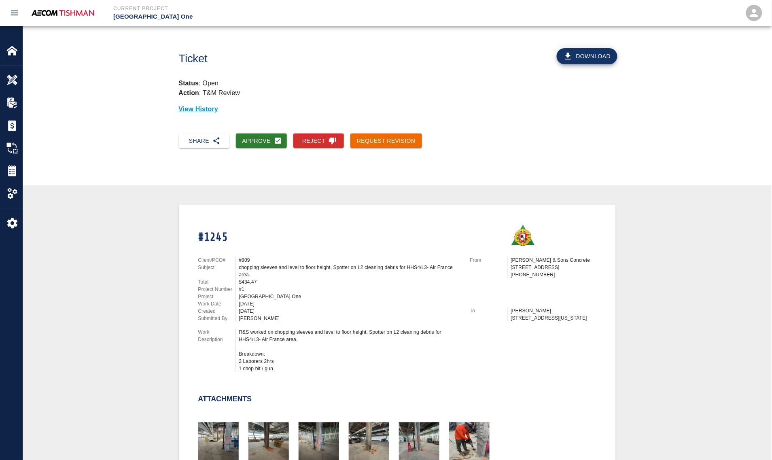
click at [165, 263] on div "#1245 Client/PCO# #809 Subject chopping sleeves and level to floor height, Spot…" at bounding box center [397, 444] width 710 height 479
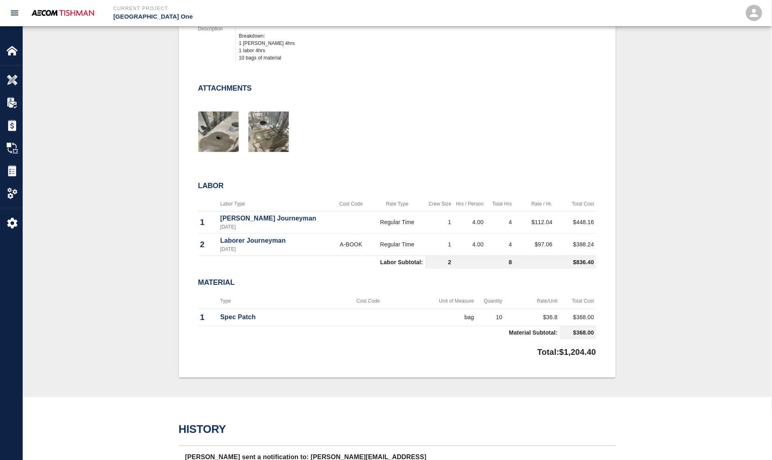
scroll to position [152, 0]
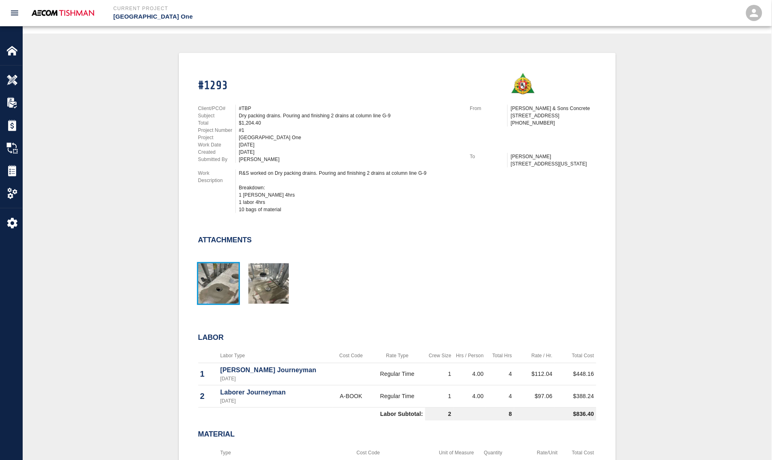
click at [216, 285] on img "button" at bounding box center [218, 283] width 40 height 40
click at [275, 264] on img "button" at bounding box center [268, 283] width 40 height 40
click at [144, 189] on div "#1293 Client/PCO# #TBP Subject Dry packing drains. Pouring and finishing 2 drai…" at bounding box center [397, 291] width 710 height 476
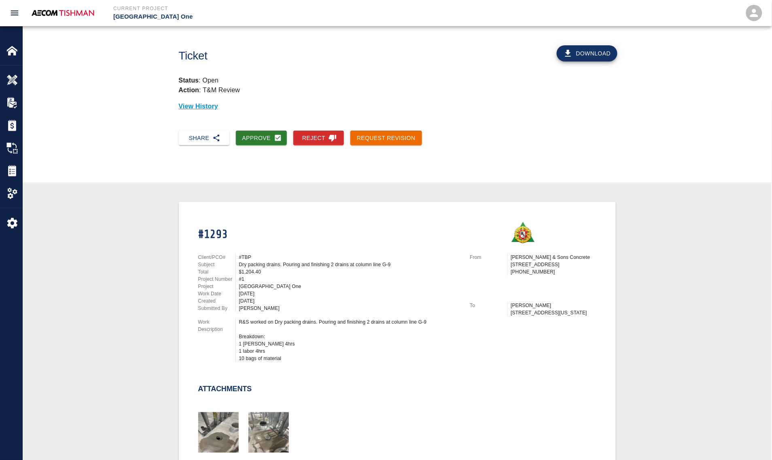
scroll to position [0, 0]
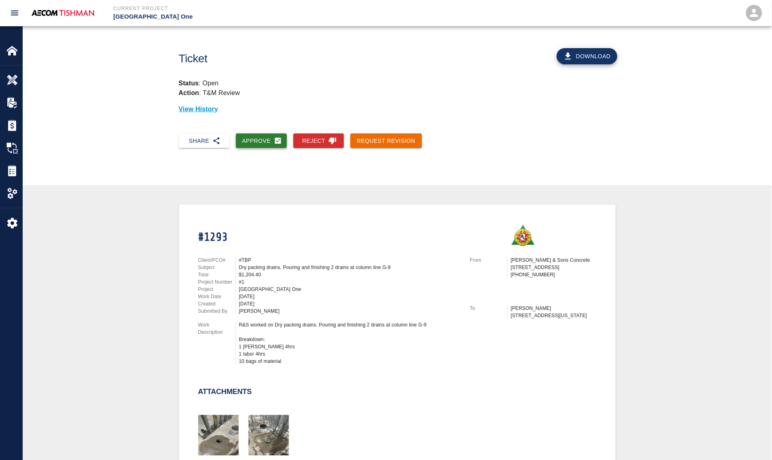
click at [262, 142] on button "Approve" at bounding box center [261, 141] width 51 height 15
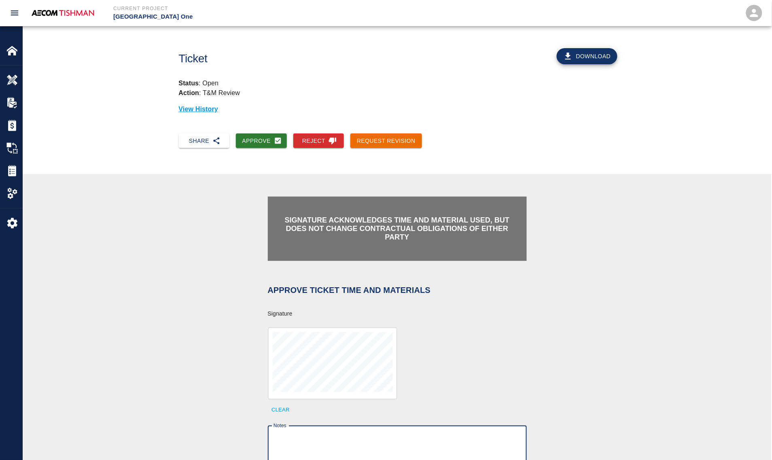
click at [323, 436] on textarea "Notes" at bounding box center [398, 447] width 248 height 28
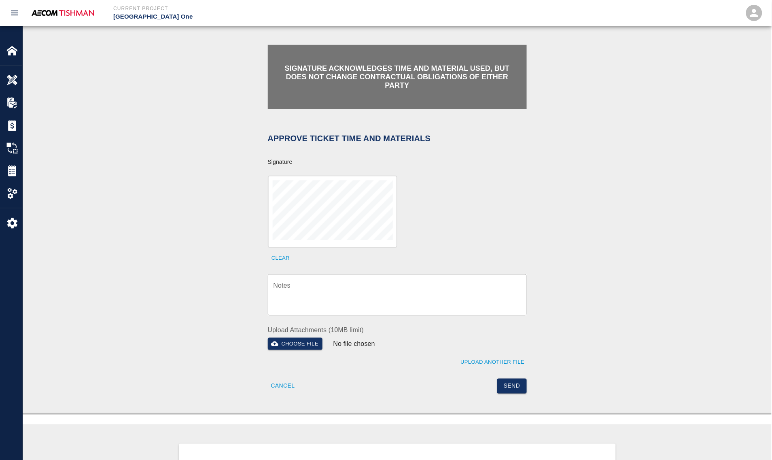
drag, startPoint x: 346, startPoint y: 295, endPoint x: 376, endPoint y: 313, distance: 35.0
click at [346, 295] on textarea "Notes" at bounding box center [398, 295] width 248 height 28
paste textarea "verification of time and material subject to contract review."
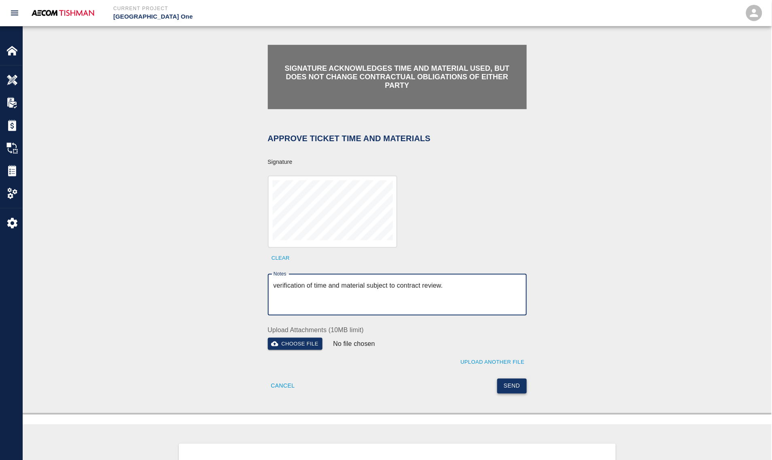
type textarea "verification of time and material subject to contract review."
click at [512, 382] on button "Send" at bounding box center [512, 386] width 30 height 15
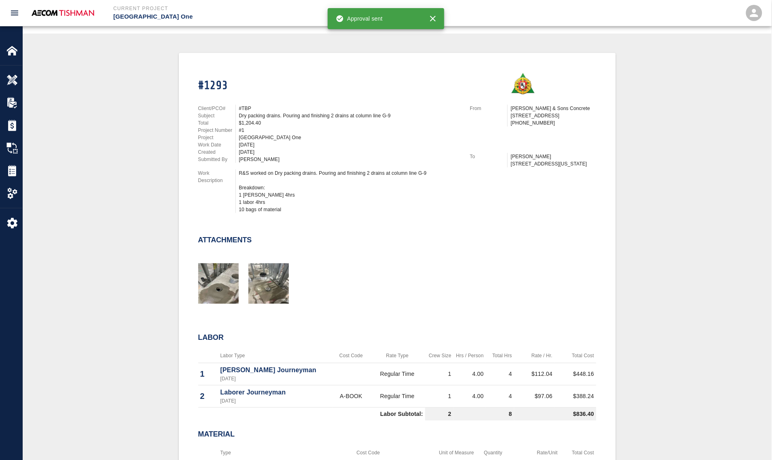
click at [106, 202] on div "#1293 Client/PCO# #TBP Subject Dry packing drains. Pouring and finishing 2 drai…" at bounding box center [397, 291] width 710 height 476
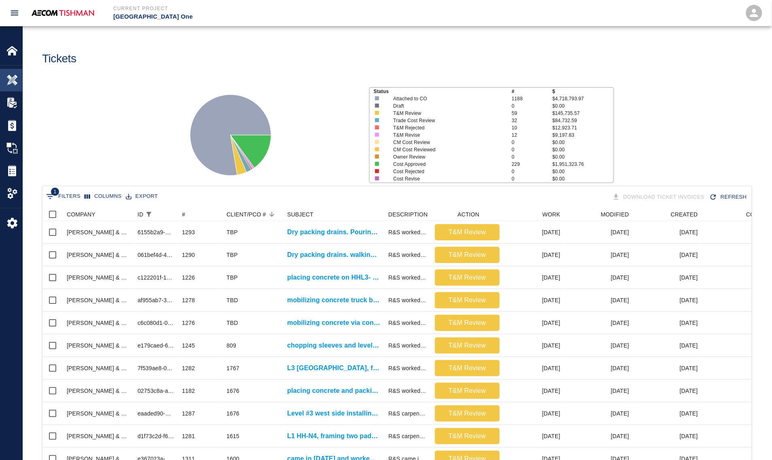
scroll to position [466, 701]
click at [15, 77] on img at bounding box center [11, 79] width 11 height 11
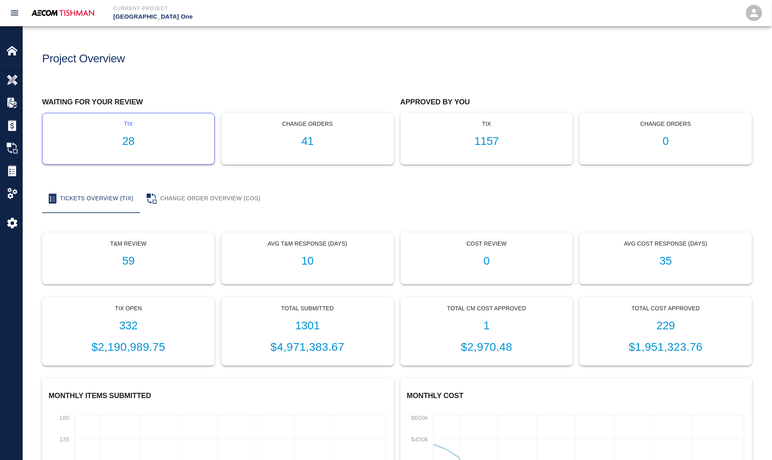
click at [142, 130] on div "tix 28" at bounding box center [128, 138] width 172 height 51
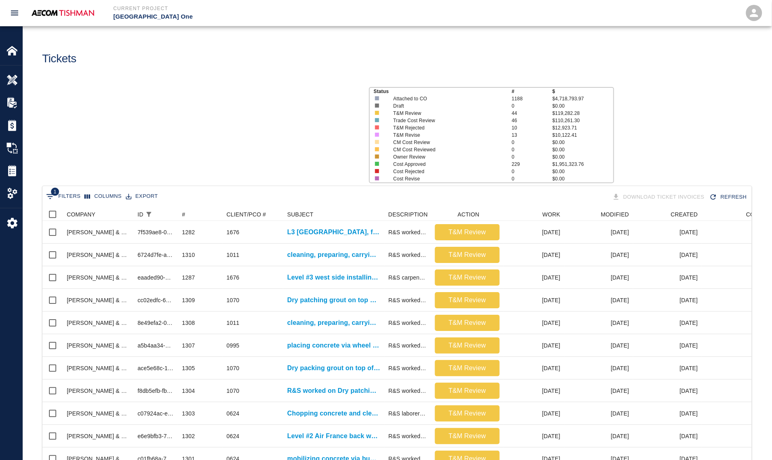
scroll to position [466, 701]
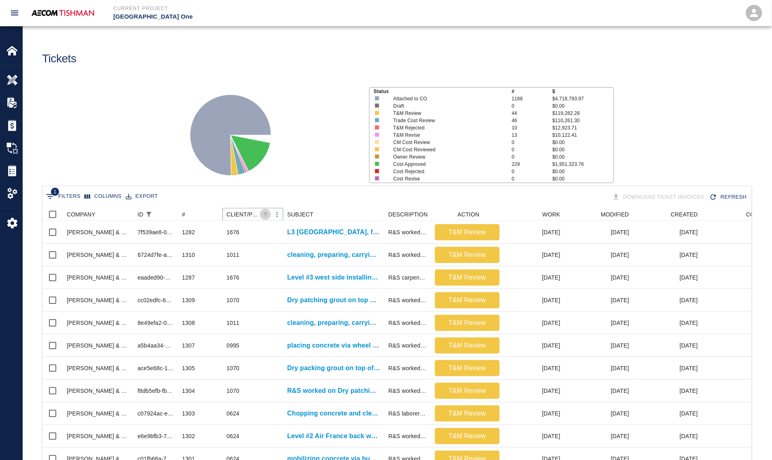
click at [263, 215] on icon "Sort" at bounding box center [265, 214] width 7 height 7
click at [265, 213] on icon "Sort" at bounding box center [265, 214] width 7 height 7
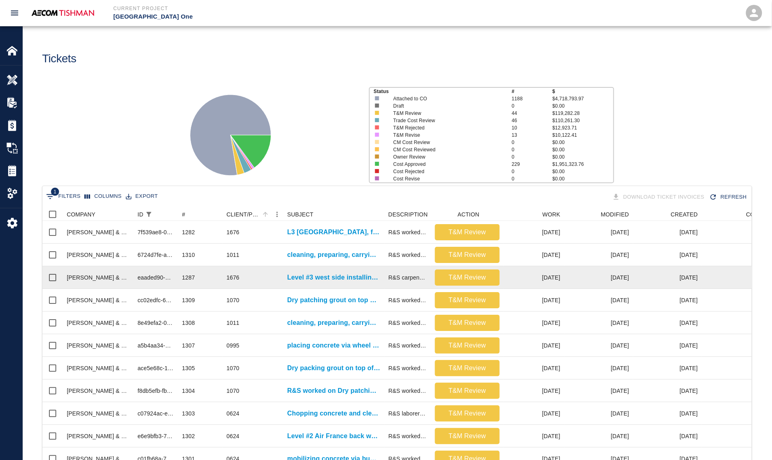
scroll to position [152, 0]
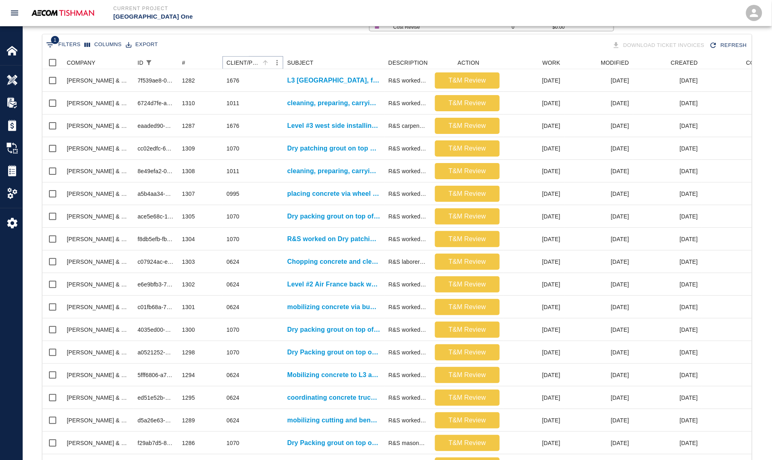
click at [267, 62] on icon "Sort" at bounding box center [265, 62] width 5 height 5
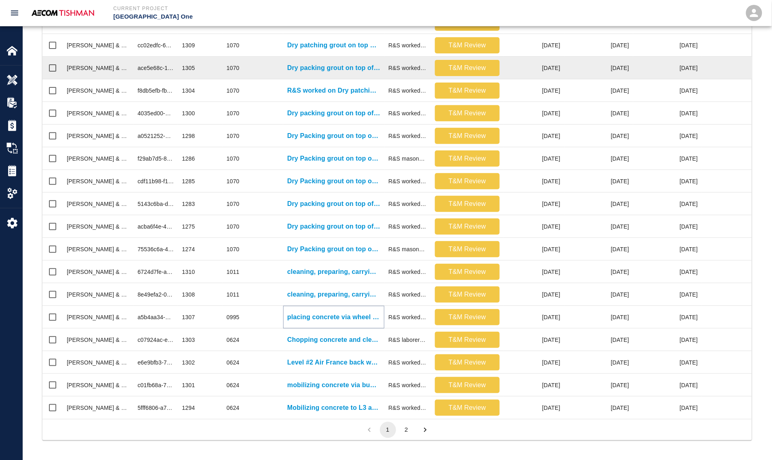
scroll to position [0, 0]
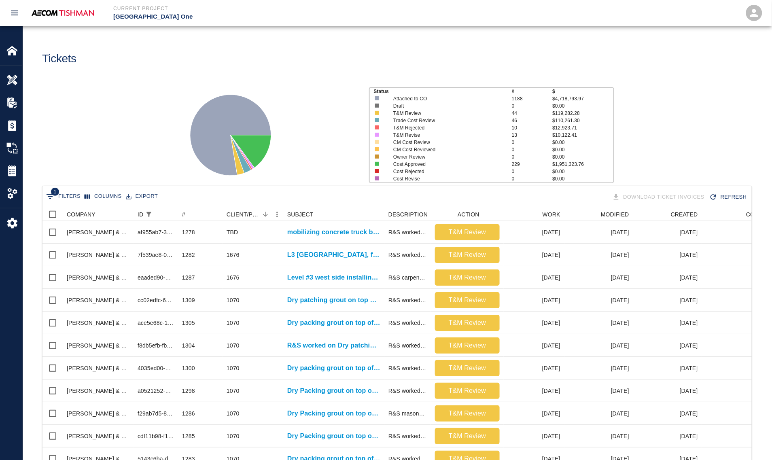
click at [93, 132] on div "Status # $ Attached to CO 1188 $4,718,793.97 Draft 0 $0.00 T&M Review 44 $119,2…" at bounding box center [394, 132] width 756 height 108
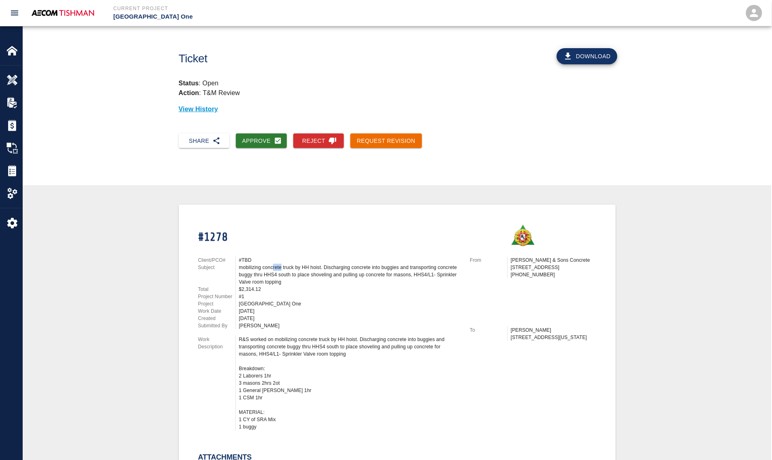
drag, startPoint x: 273, startPoint y: 265, endPoint x: 284, endPoint y: 267, distance: 10.8
click at [284, 267] on div "mobilizing concrete truck by HH hoist. Discharging concrete into buggies and tr…" at bounding box center [349, 275] width 221 height 22
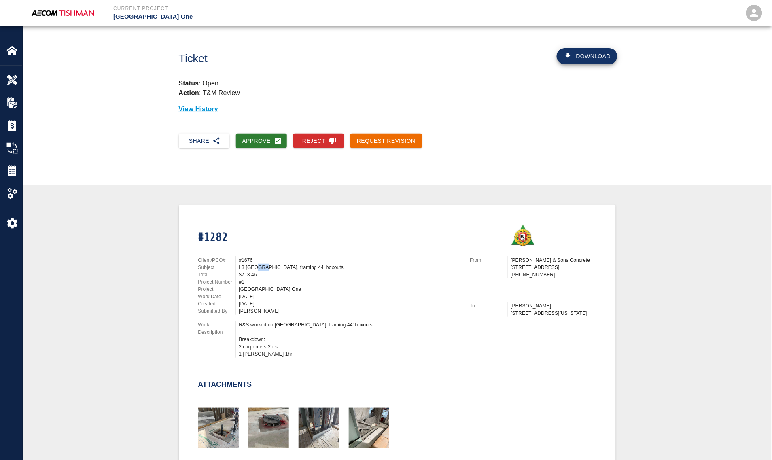
drag, startPoint x: 256, startPoint y: 263, endPoint x: 266, endPoint y: 265, distance: 10.8
click at [266, 265] on div "L3 east pier, framing 44' boxouts" at bounding box center [349, 267] width 221 height 7
click at [361, 424] on img "button" at bounding box center [369, 428] width 40 height 40
click at [308, 430] on img "button" at bounding box center [319, 428] width 40 height 40
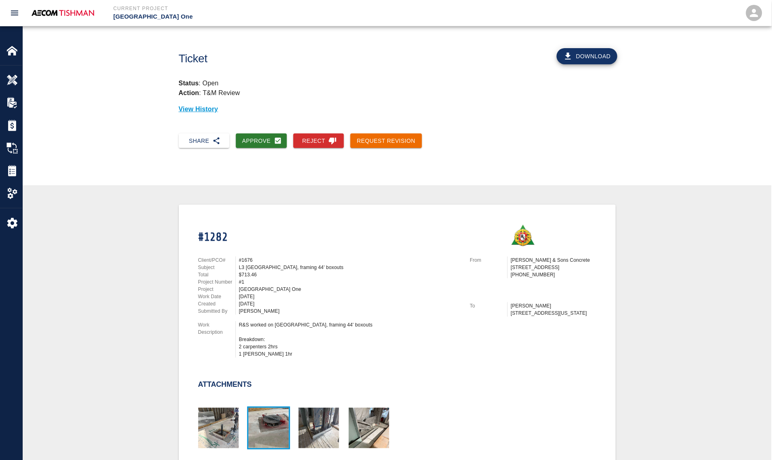
click at [249, 411] on img "button" at bounding box center [268, 428] width 40 height 40
click at [214, 421] on img "button" at bounding box center [218, 428] width 40 height 40
click at [276, 137] on icon "button" at bounding box center [278, 141] width 8 height 8
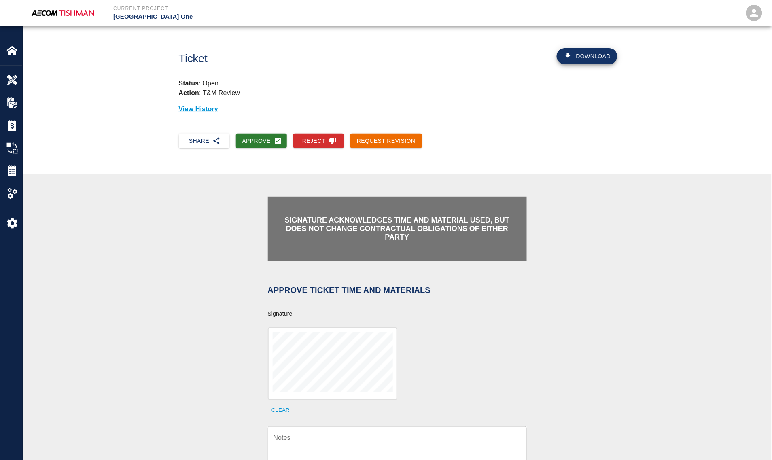
drag, startPoint x: 350, startPoint y: 440, endPoint x: 262, endPoint y: 366, distance: 114.9
click at [350, 440] on textarea "Notes" at bounding box center [398, 447] width 248 height 28
paste textarea "verification of time and material subject to contract review."
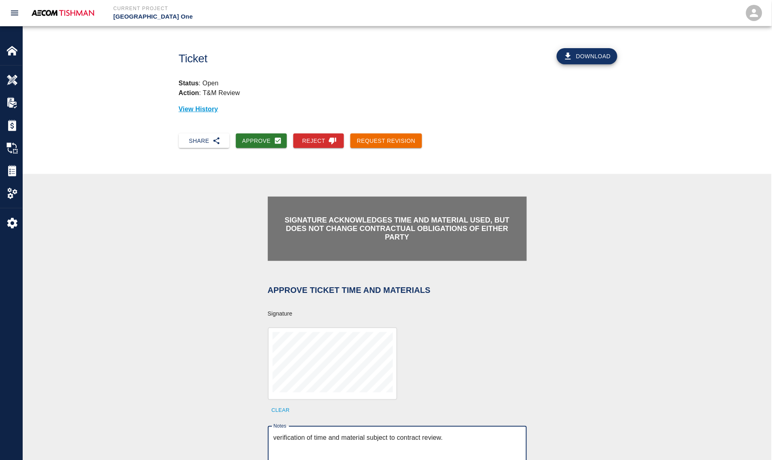
scroll to position [152, 0]
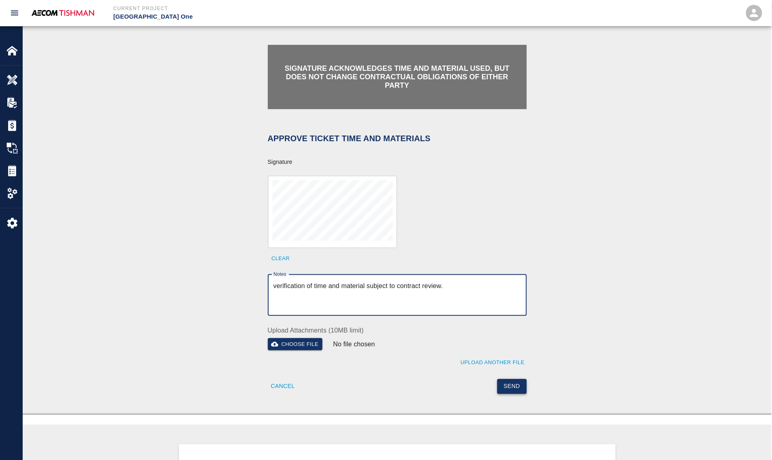
type textarea "verification of time and material subject to contract review."
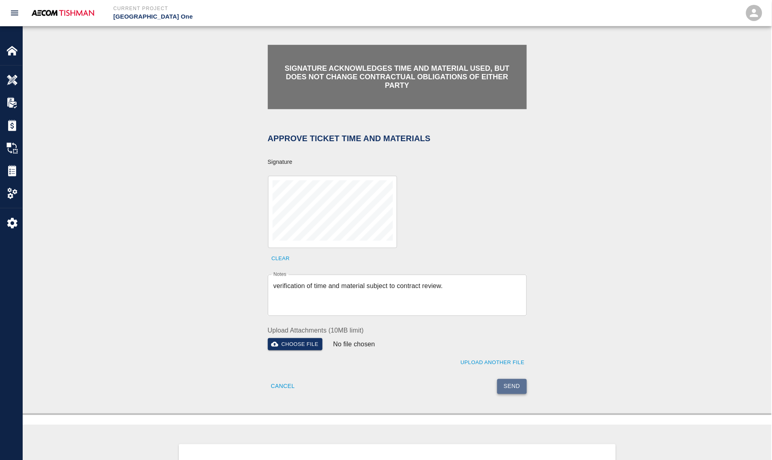
click at [502, 381] on button "Send" at bounding box center [512, 386] width 30 height 15
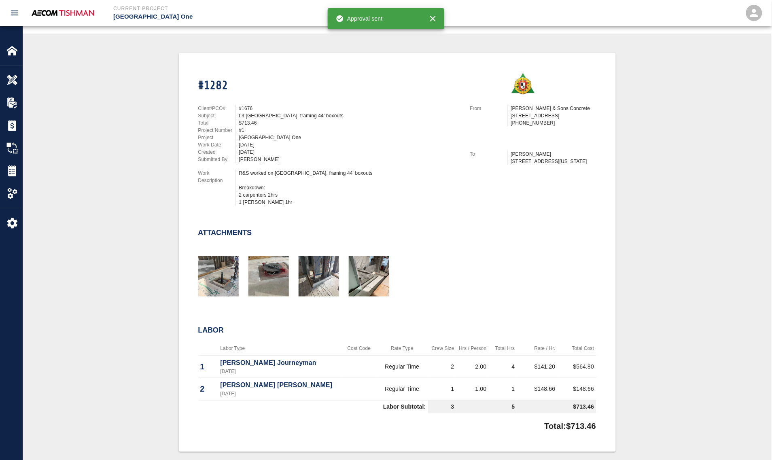
click at [144, 190] on div "#1282 Client/PCO# #1676 Subject L3 east pier, framing 44' boxouts Total $713.46…" at bounding box center [397, 252] width 710 height 399
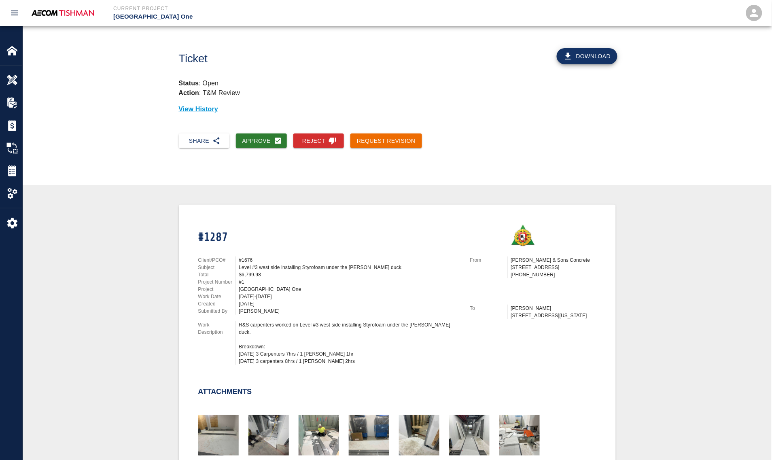
scroll to position [152, 0]
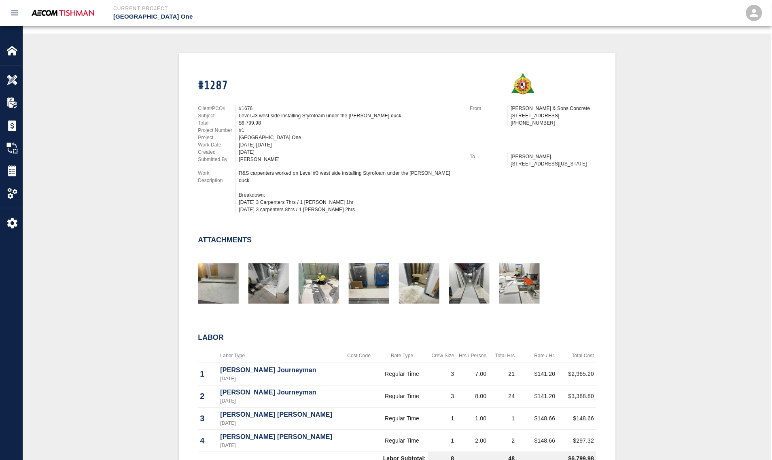
click at [157, 207] on div "#1287 Client/PCO# #1676 Subject Level #3 west side installing Styrofoam under t…" at bounding box center [397, 278] width 710 height 451
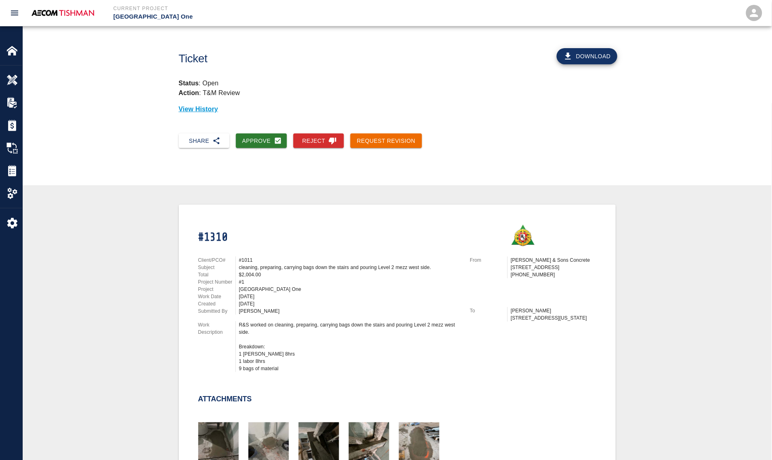
drag, startPoint x: 155, startPoint y: 298, endPoint x: 123, endPoint y: 286, distance: 33.7
click at [123, 286] on div "#1310 Client/PCO# #1011 Subject cleaning, preparing, carrying bags down the sta…" at bounding box center [397, 447] width 710 height 484
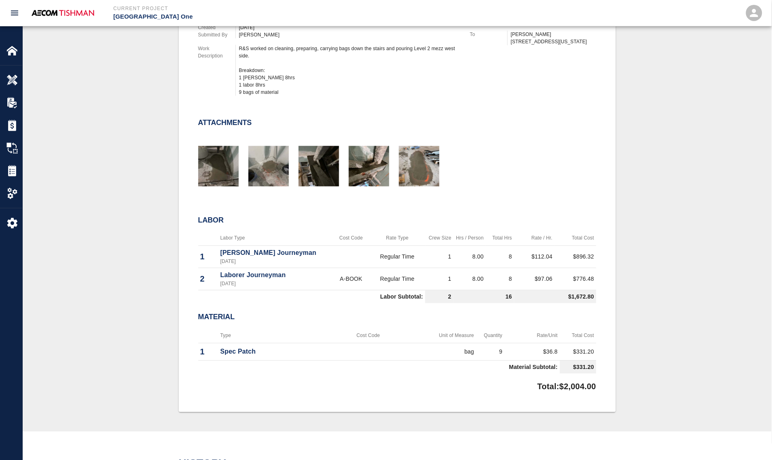
scroll to position [303, 0]
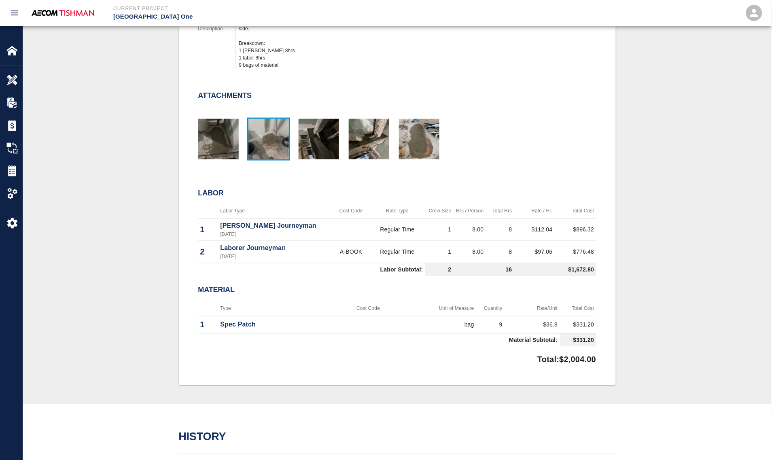
click at [277, 146] on img "button" at bounding box center [268, 139] width 40 height 40
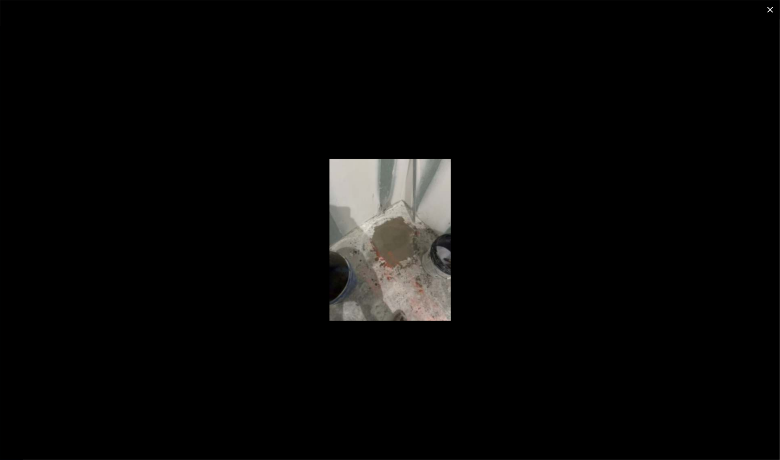
click at [239, 210] on div at bounding box center [390, 239] width 780 height 441
click at [102, 205] on div at bounding box center [390, 239] width 780 height 441
click at [81, 213] on div at bounding box center [390, 239] width 780 height 441
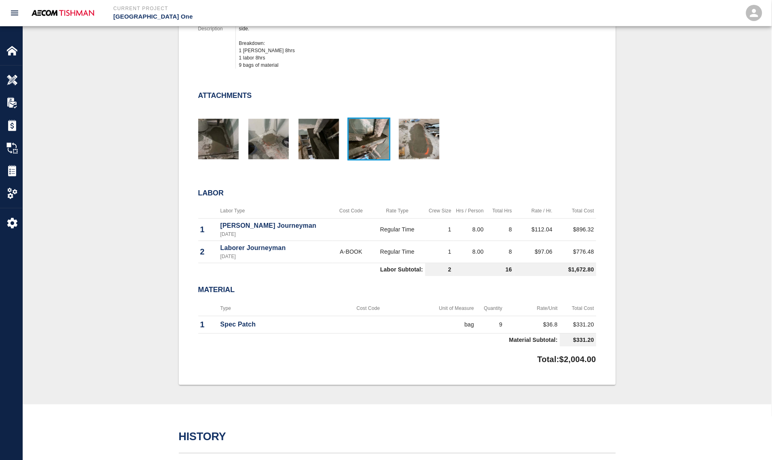
click at [368, 151] on img "button" at bounding box center [369, 139] width 40 height 40
click at [227, 134] on img "button" at bounding box center [218, 139] width 40 height 40
click at [280, 138] on img "button" at bounding box center [268, 139] width 40 height 40
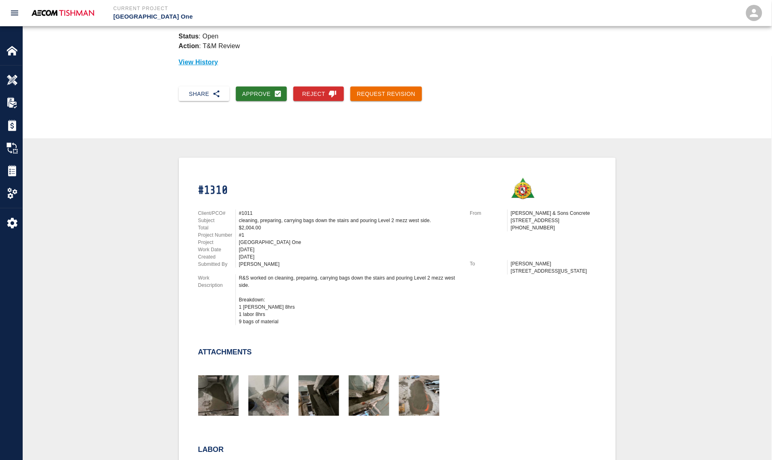
scroll to position [0, 0]
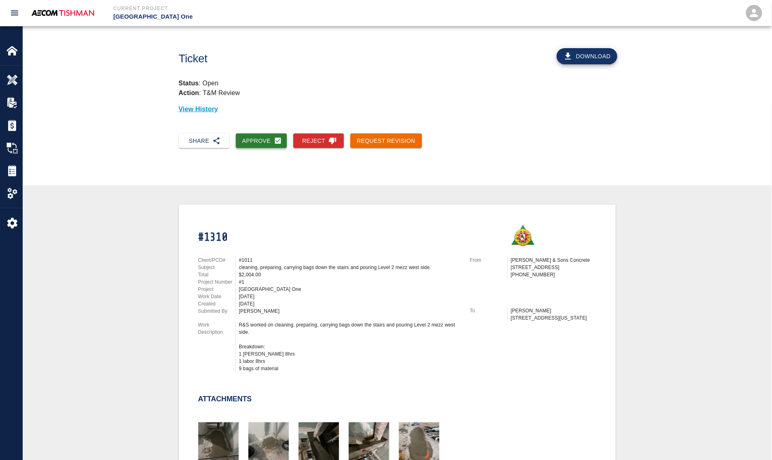
drag, startPoint x: 265, startPoint y: 140, endPoint x: 270, endPoint y: 140, distance: 5.3
click at [265, 140] on button "Approve" at bounding box center [261, 141] width 51 height 15
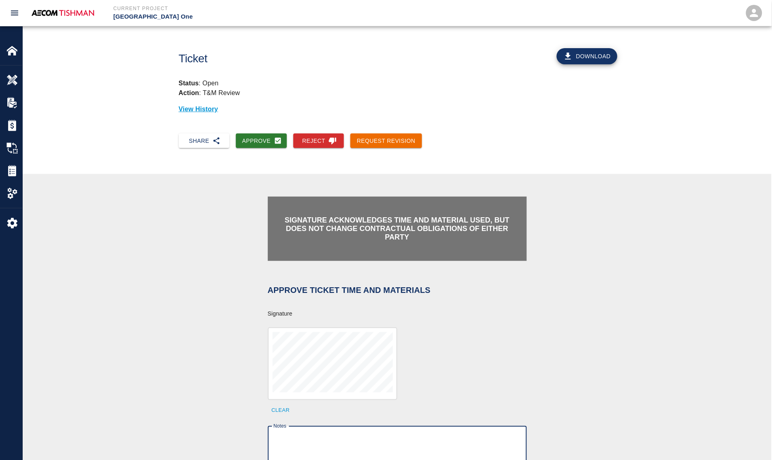
click at [327, 433] on textarea "Notes" at bounding box center [398, 447] width 248 height 28
paste textarea "verification of time and material subject to contract review."
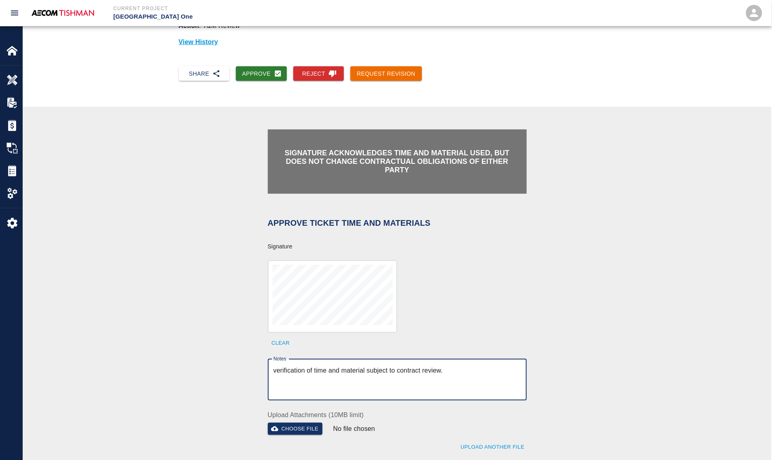
scroll to position [152, 0]
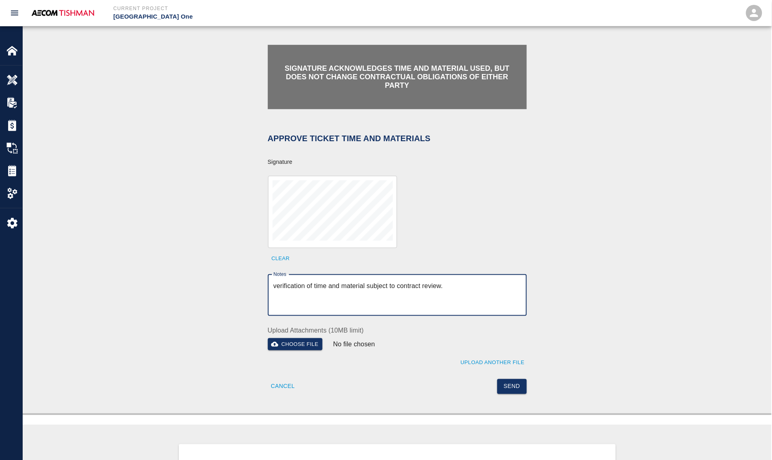
type textarea "verification of time and material subject to contract review."
click at [525, 391] on button "Send" at bounding box center [512, 386] width 30 height 15
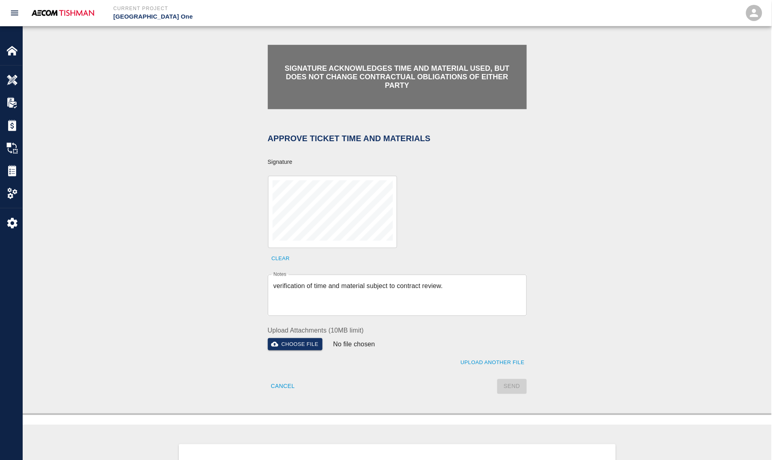
click at [510, 382] on div "Send" at bounding box center [460, 381] width 134 height 25
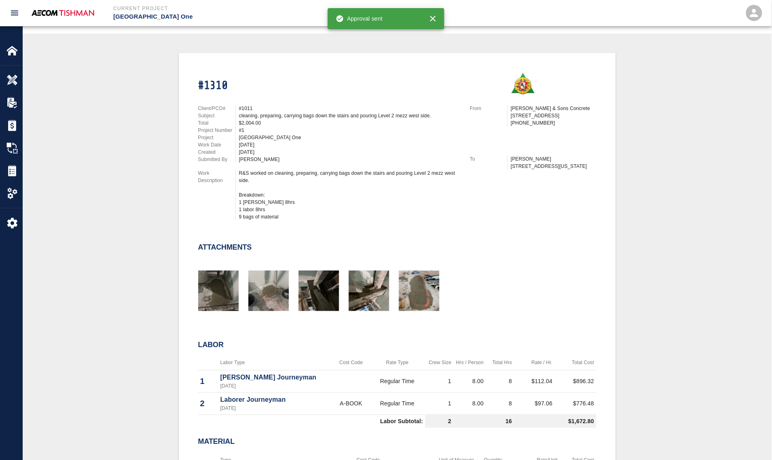
click at [185, 204] on div "#1310 Client/PCO# #1011 Subject cleaning, preparing, carrying bags down the sta…" at bounding box center [397, 295] width 437 height 484
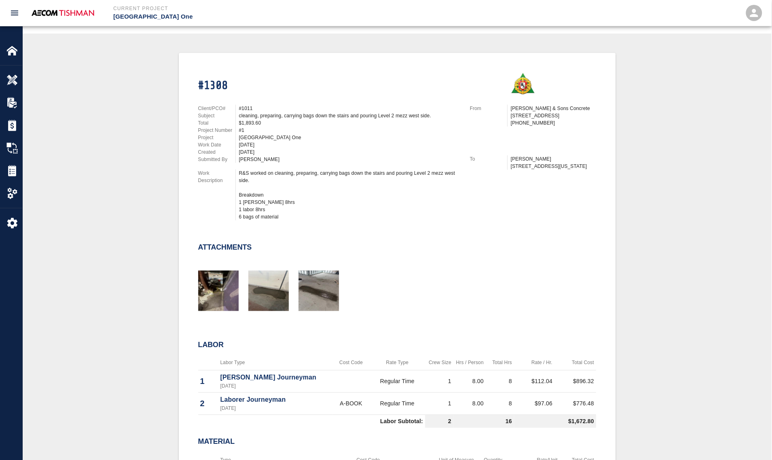
scroll to position [303, 0]
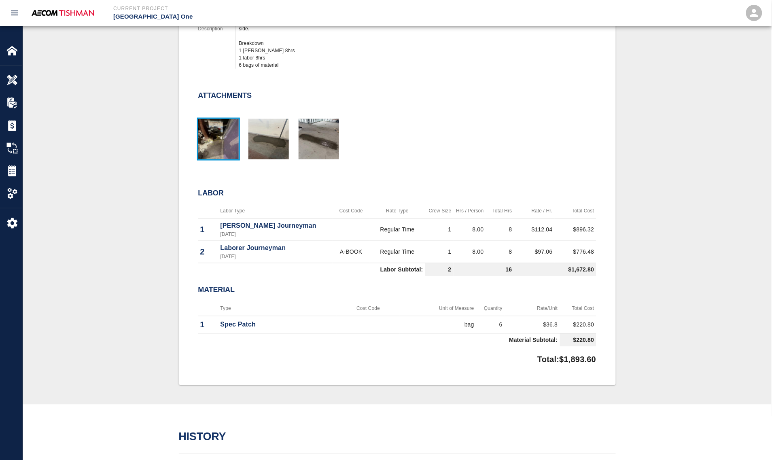
click at [221, 136] on img "button" at bounding box center [218, 139] width 40 height 40
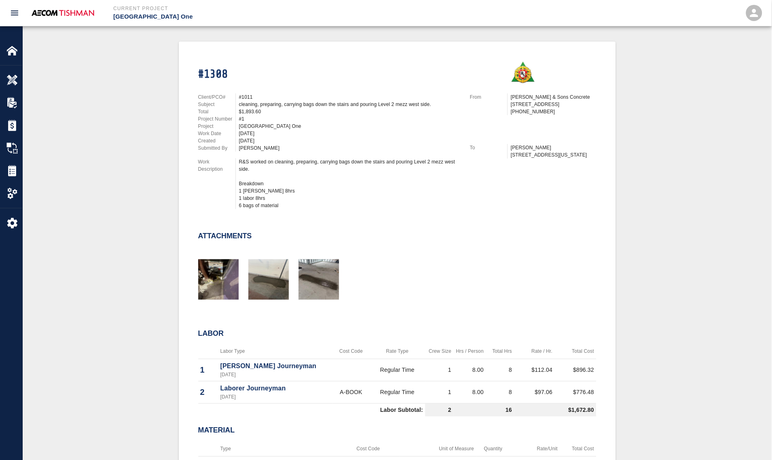
scroll to position [152, 0]
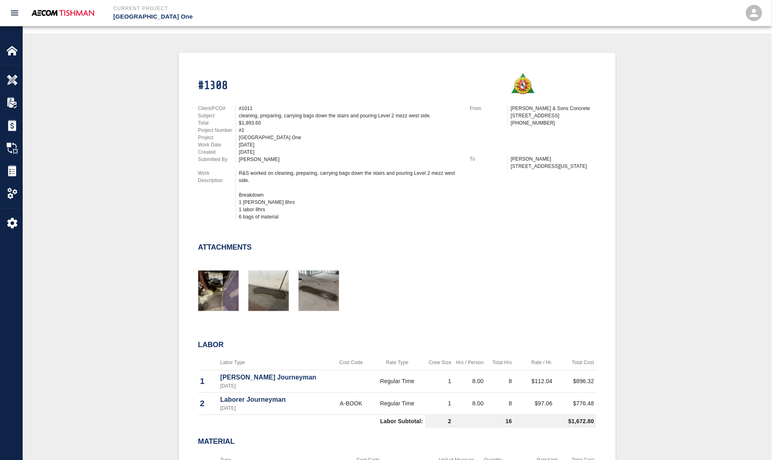
click at [134, 345] on div "#1308 Client/PCO# #1011 Subject cleaning, preparing, carrying bags down the sta…" at bounding box center [397, 295] width 710 height 484
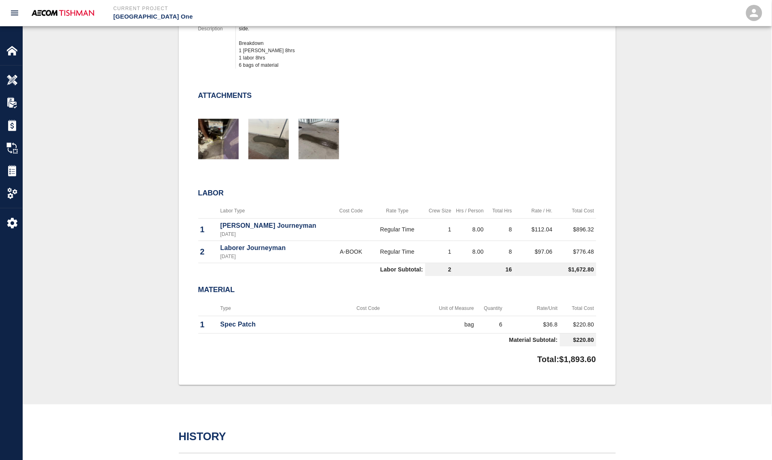
scroll to position [0, 0]
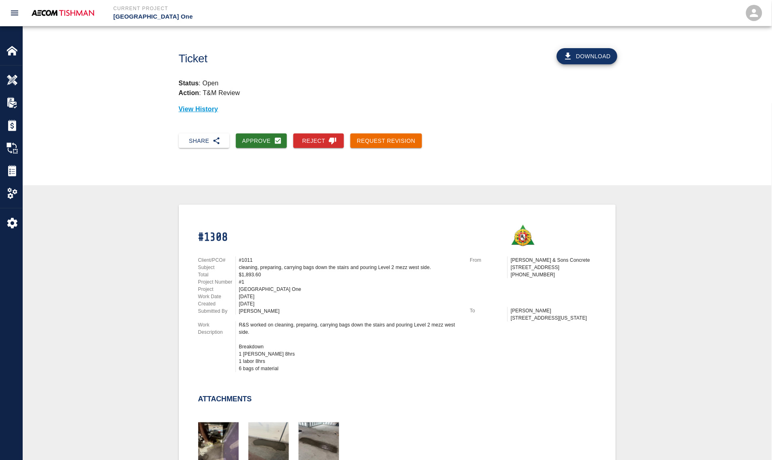
click at [266, 127] on div "Approve" at bounding box center [258, 137] width 58 height 21
click at [262, 134] on button "Approve" at bounding box center [261, 141] width 51 height 15
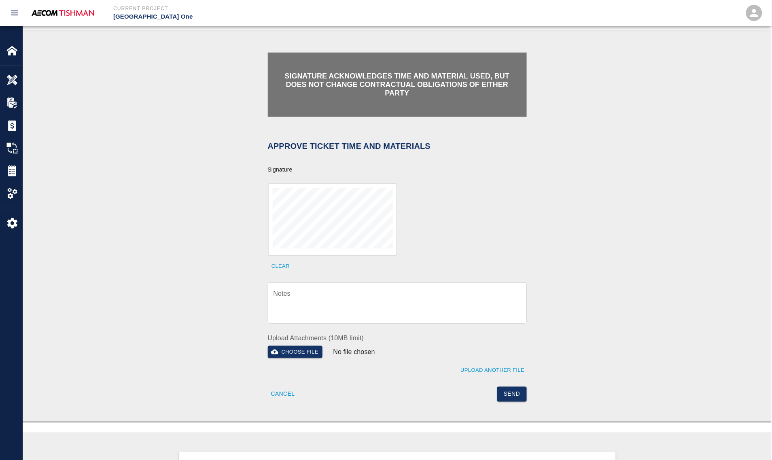
scroll to position [152, 0]
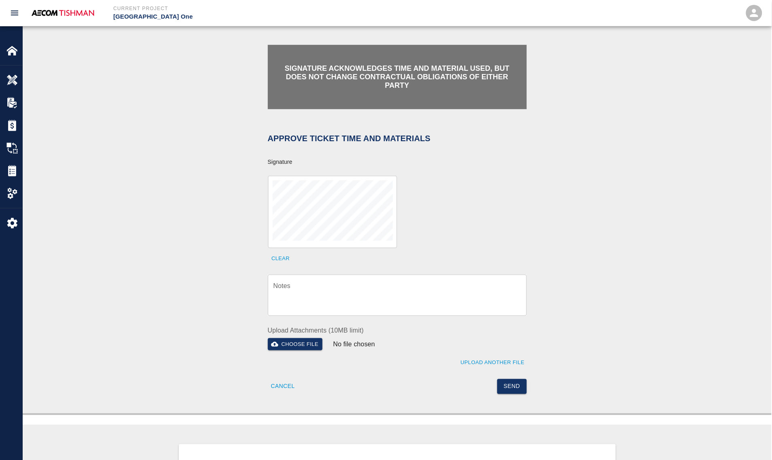
click at [332, 293] on textarea "Notes" at bounding box center [398, 295] width 248 height 28
drag, startPoint x: 384, startPoint y: 293, endPoint x: 455, endPoint y: 332, distance: 81.5
click at [384, 293] on textarea "Notes" at bounding box center [398, 295] width 248 height 28
paste textarea "verification of time and material subject to contract review."
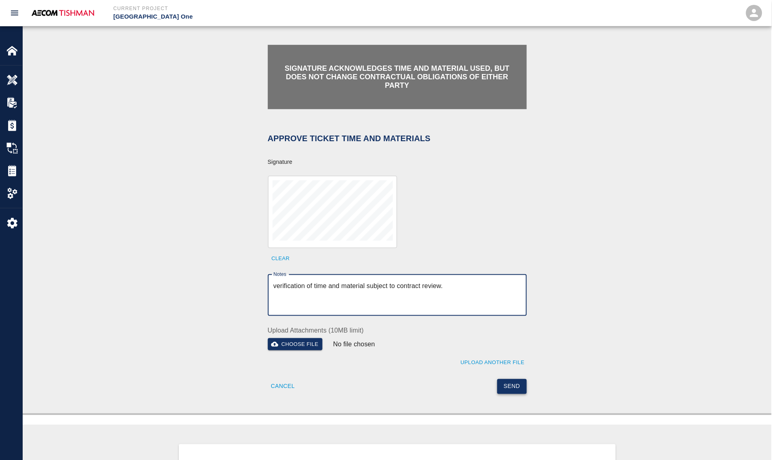
type textarea "verification of time and material subject to contract review."
click at [518, 382] on button "Send" at bounding box center [512, 386] width 30 height 15
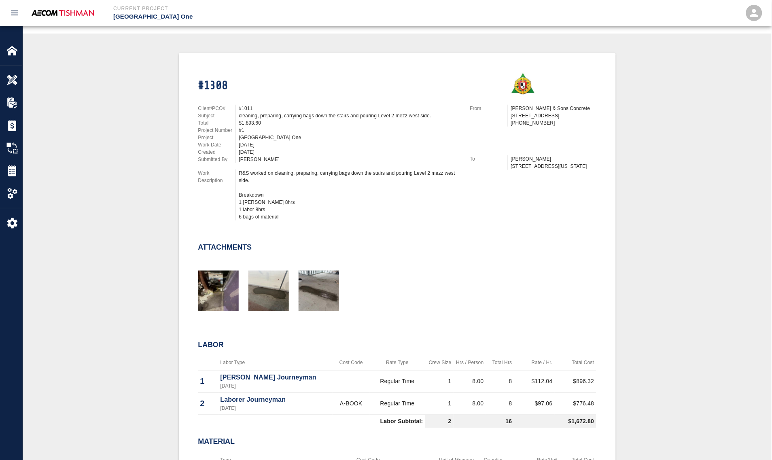
click at [134, 246] on div "#1308 Client/PCO# #1011 Subject cleaning, preparing, carrying bags down the sta…" at bounding box center [397, 295] width 710 height 484
click at [157, 259] on div "#1308 Client/PCO# #1011 Subject cleaning, preparing, carrying bags down the sta…" at bounding box center [397, 295] width 710 height 484
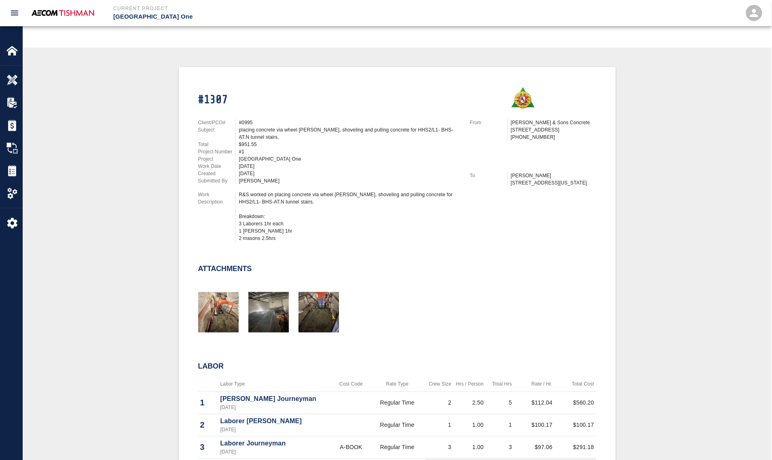
scroll to position [152, 0]
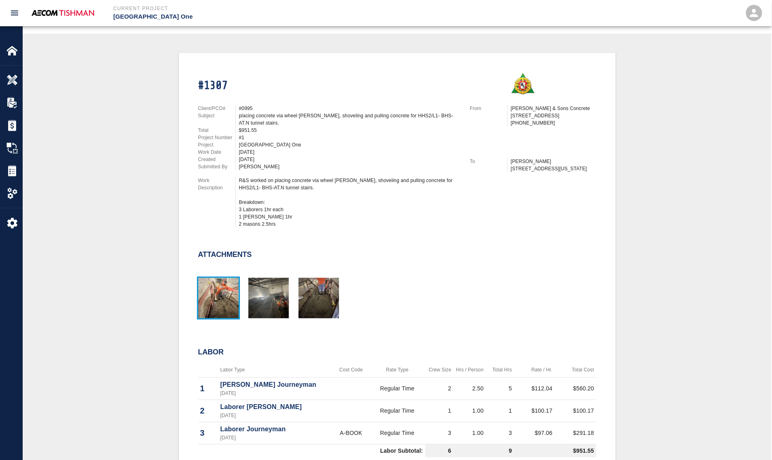
click at [209, 298] on img "button" at bounding box center [218, 298] width 40 height 40
click at [277, 307] on img "button" at bounding box center [268, 298] width 40 height 40
click at [316, 292] on img "button" at bounding box center [319, 298] width 40 height 40
click at [418, 265] on div at bounding box center [393, 288] width 408 height 65
drag, startPoint x: 271, startPoint y: 179, endPoint x: 308, endPoint y: 184, distance: 37.1
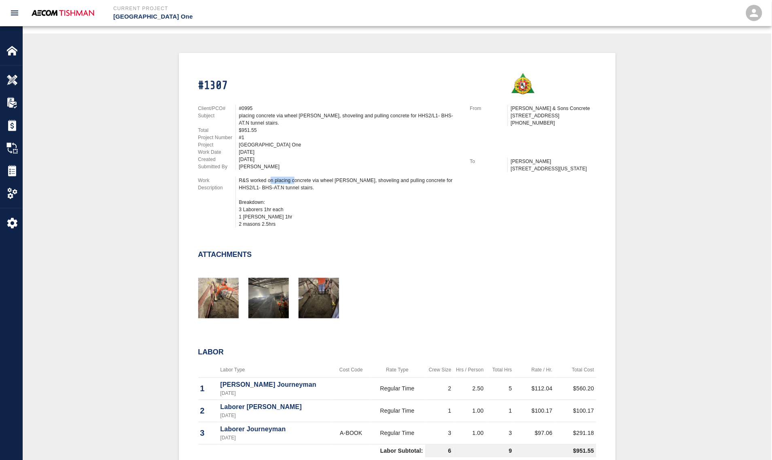
click at [308, 183] on div "R&S worked on placing concrete via wheel barrow, shoveling and pulling concrete…" at bounding box center [349, 202] width 221 height 51
click at [308, 184] on div "R&S worked on placing concrete via wheel barrow, shoveling and pulling concrete…" at bounding box center [349, 202] width 221 height 51
click at [280, 177] on div "R&S worked on placing concrete via wheel barrow, shoveling and pulling concrete…" at bounding box center [349, 202] width 221 height 51
drag, startPoint x: 239, startPoint y: 103, endPoint x: 255, endPoint y: 161, distance: 60.2
click at [255, 161] on div "Client/PCO# #0995 Subject placing concrete via wheel barrow, shoveling and pull…" at bounding box center [325, 164] width 272 height 139
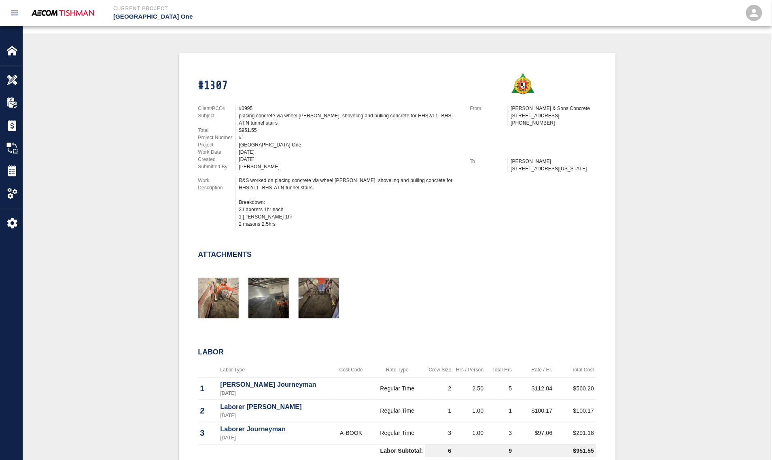
click at [255, 161] on div "[DATE]" at bounding box center [349, 159] width 221 height 7
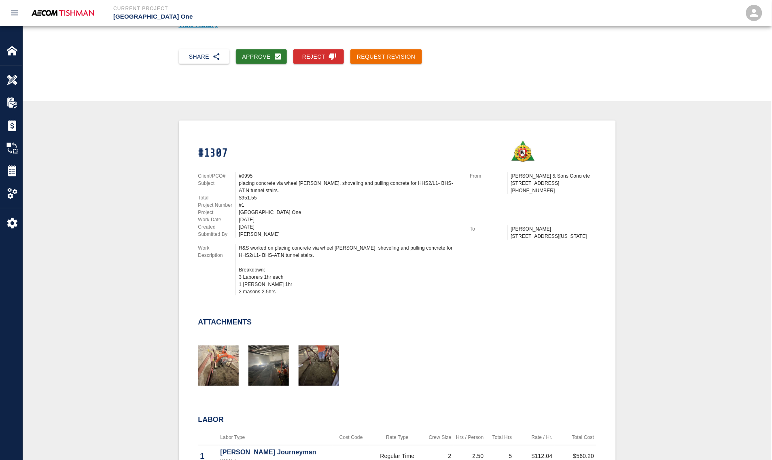
scroll to position [0, 0]
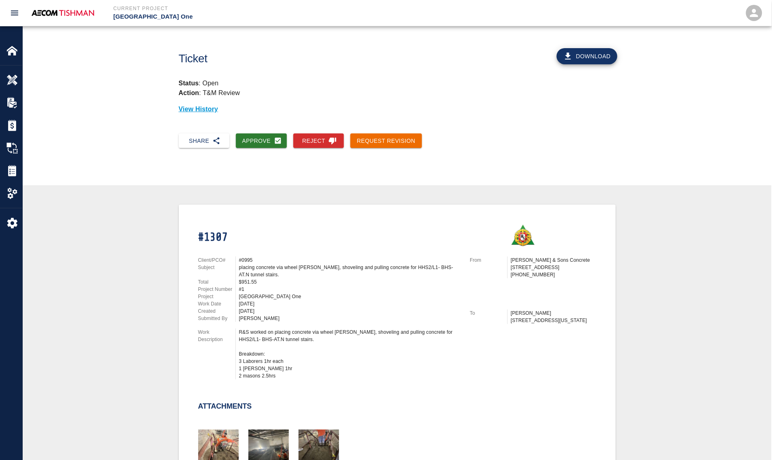
click at [598, 53] on button "Download" at bounding box center [587, 56] width 61 height 16
click at [403, 138] on button "Request Revision" at bounding box center [386, 141] width 72 height 15
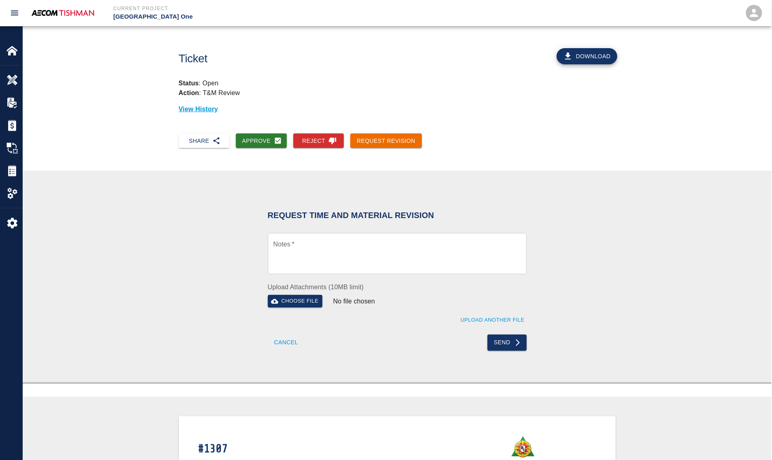
click at [361, 258] on textarea "Notes   *" at bounding box center [398, 254] width 248 height 28
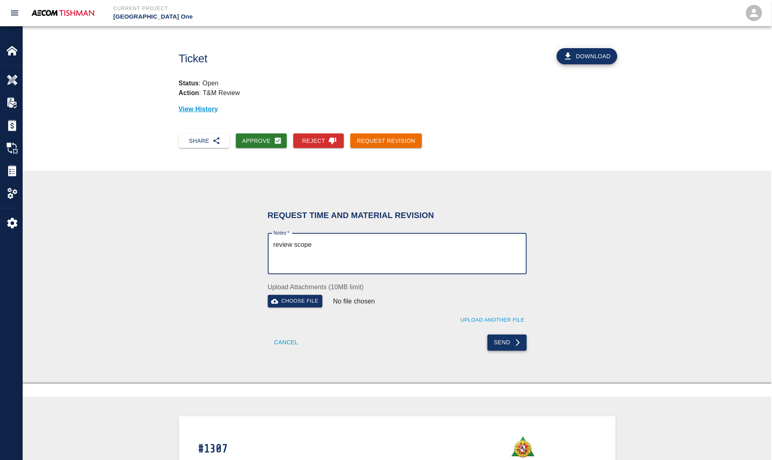
type textarea "review scope"
click at [505, 342] on button "Send" at bounding box center [507, 343] width 39 height 16
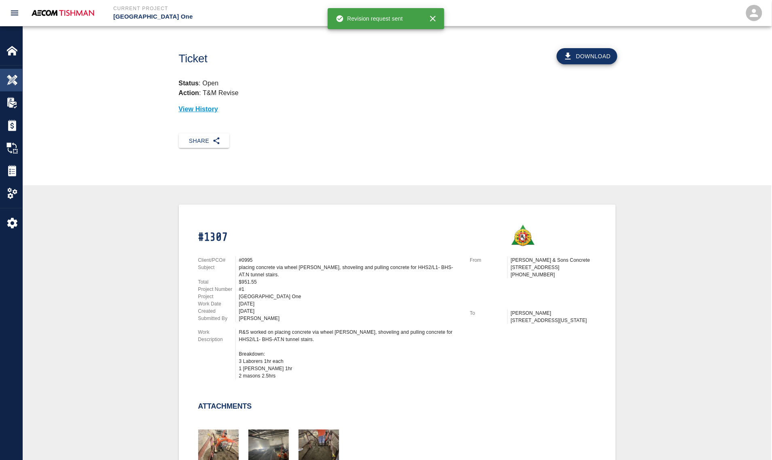
click at [18, 72] on div "Overview" at bounding box center [11, 80] width 22 height 23
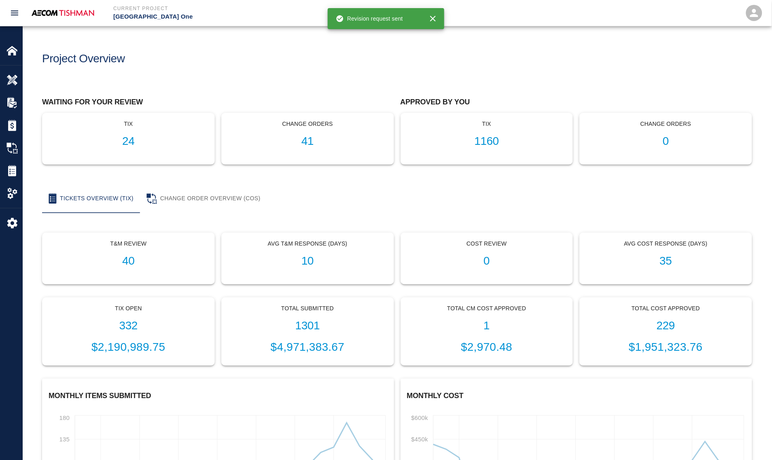
click at [109, 126] on p "tix" at bounding box center [128, 124] width 159 height 8
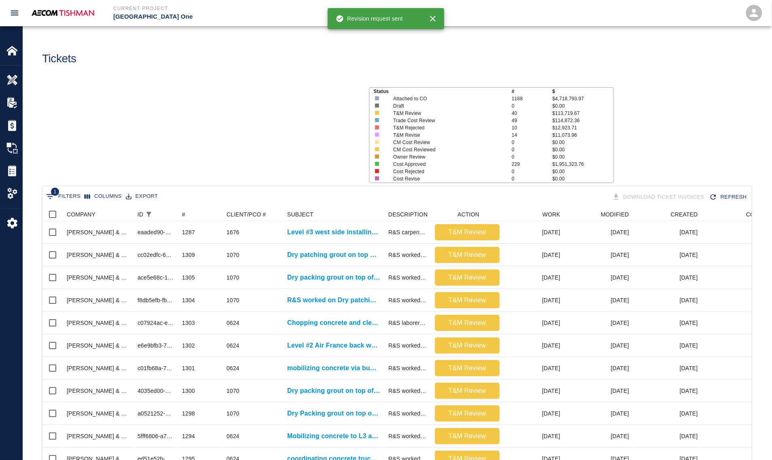
scroll to position [466, 701]
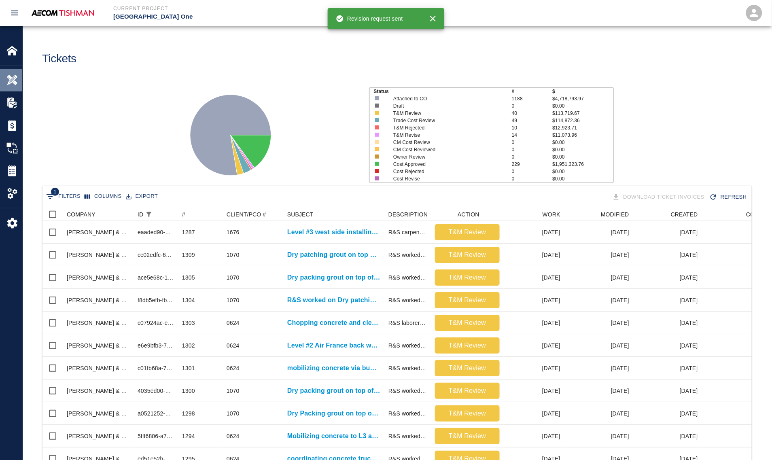
click at [15, 83] on img at bounding box center [11, 79] width 11 height 11
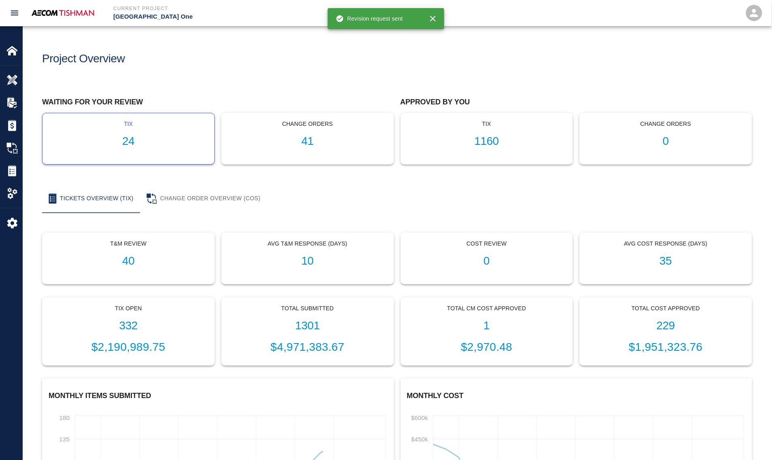
click at [116, 132] on div "tix 24" at bounding box center [128, 138] width 172 height 51
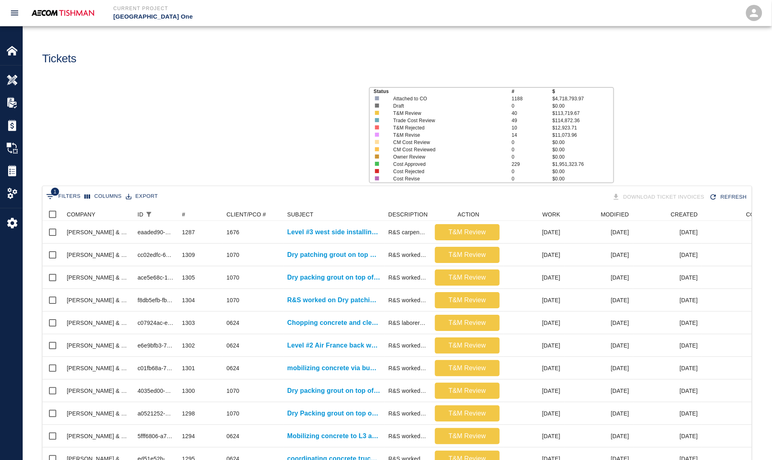
scroll to position [466, 701]
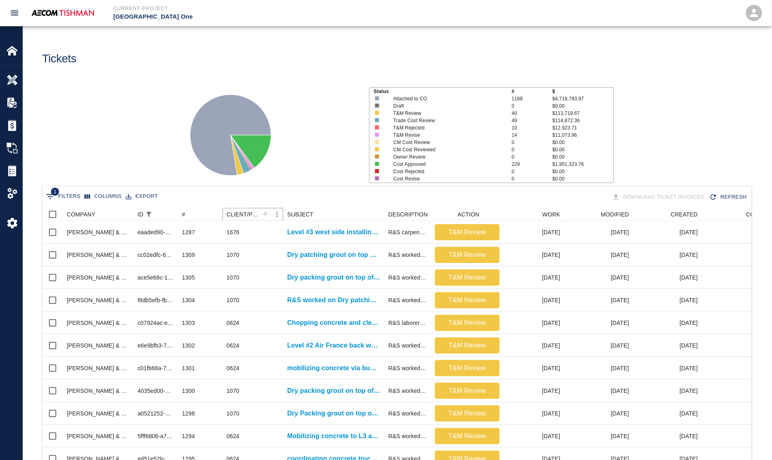
click at [265, 215] on icon "Sort" at bounding box center [265, 214] width 5 height 5
click at [265, 214] on icon "Sort" at bounding box center [265, 214] width 5 height 5
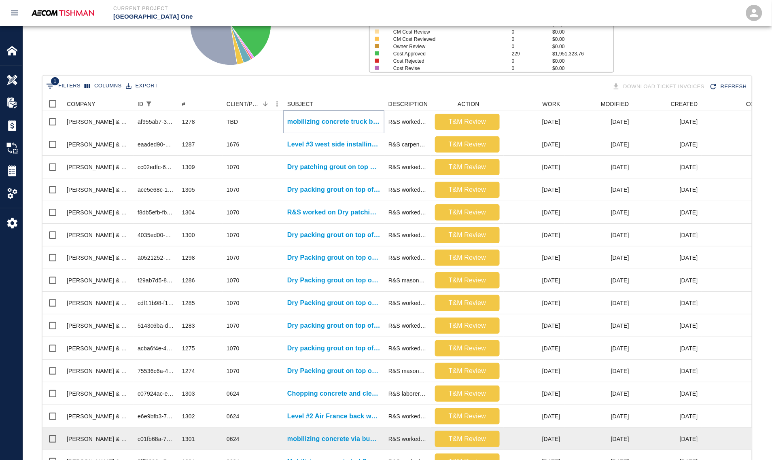
scroll to position [262, 0]
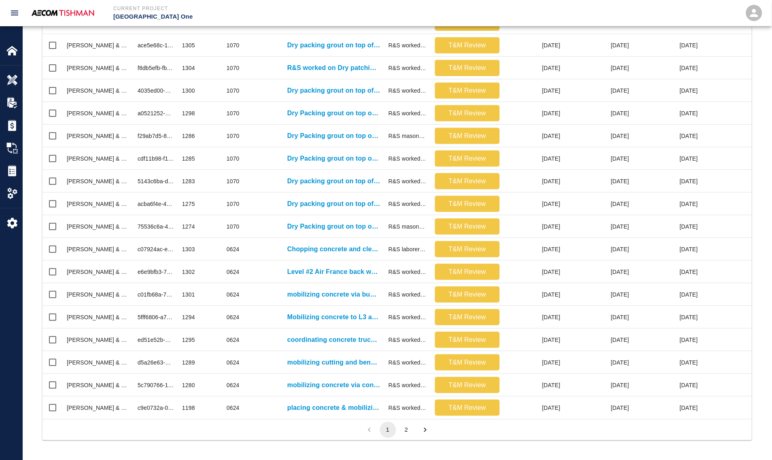
click at [407, 429] on button "2" at bounding box center [407, 430] width 16 height 16
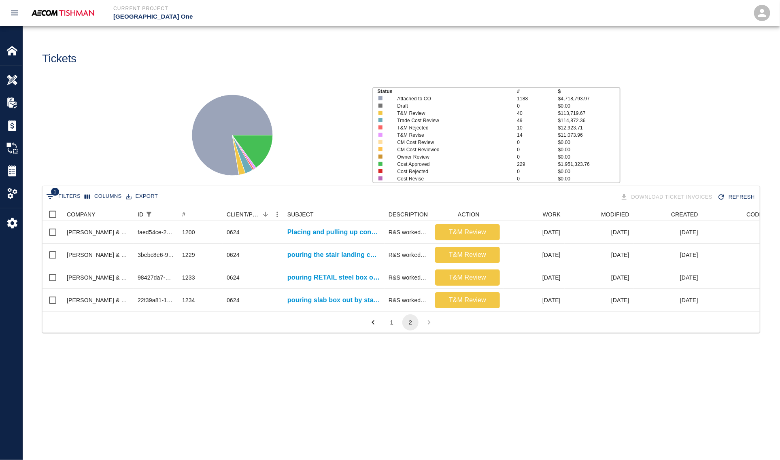
scroll to position [8, 7]
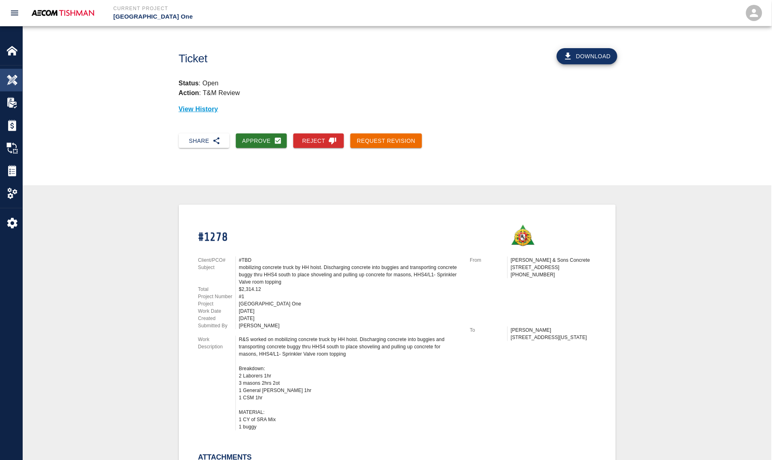
click at [13, 76] on img at bounding box center [11, 79] width 11 height 11
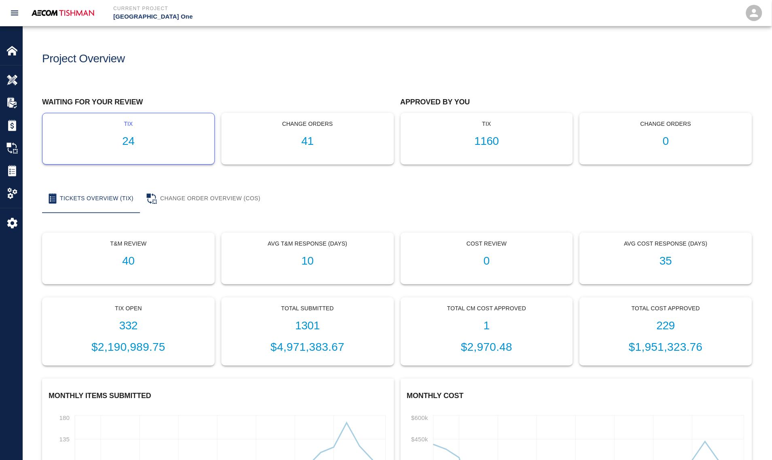
click at [120, 140] on h1 "24" at bounding box center [128, 141] width 159 height 13
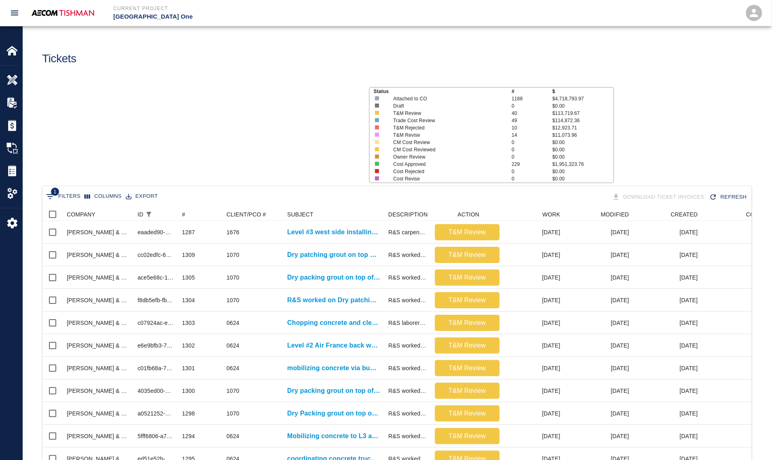
scroll to position [466, 701]
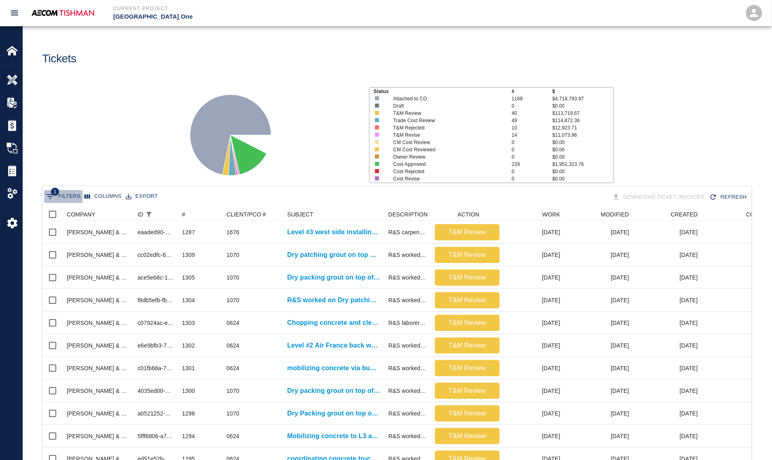
click at [53, 195] on span "1" at bounding box center [55, 192] width 8 height 8
select select "id"
select select "isAnyOf"
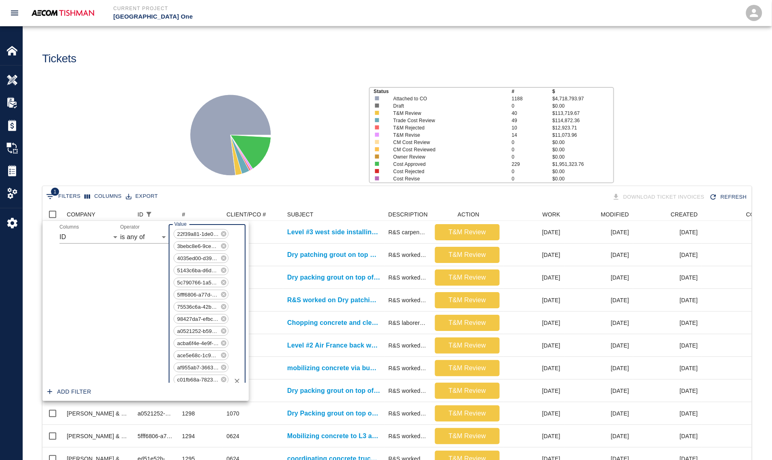
scroll to position [158, 0]
click at [134, 156] on div "Status # $ Attached to CO 1188 $4,718,793.97 Draft 0 $0.00 T&M Review 40 $113,7…" at bounding box center [394, 132] width 756 height 108
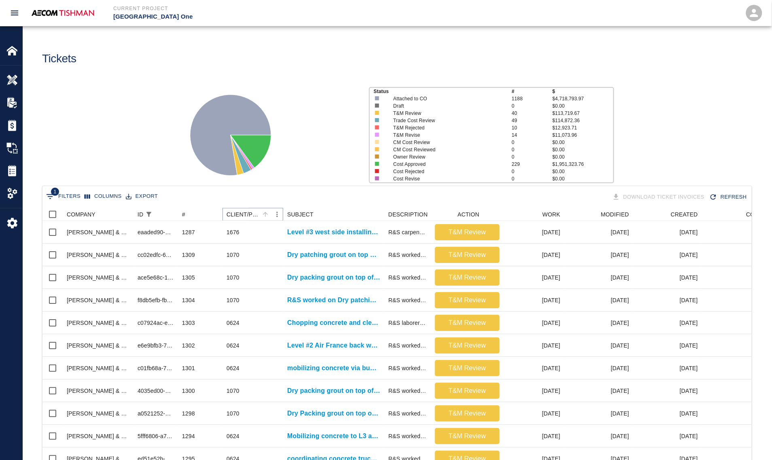
click at [264, 213] on icon "Sort" at bounding box center [265, 214] width 5 height 5
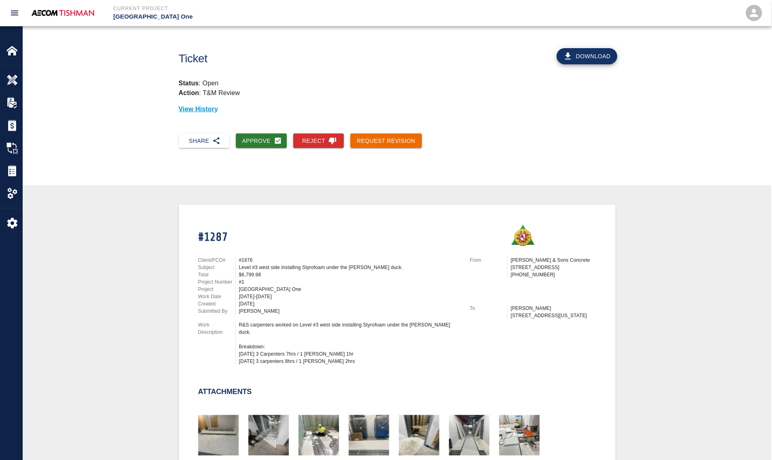
click at [597, 45] on div "Download" at bounding box center [528, 53] width 185 height 38
click at [588, 52] on button "Download" at bounding box center [587, 56] width 61 height 16
